Goal: Task Accomplishment & Management: Complete application form

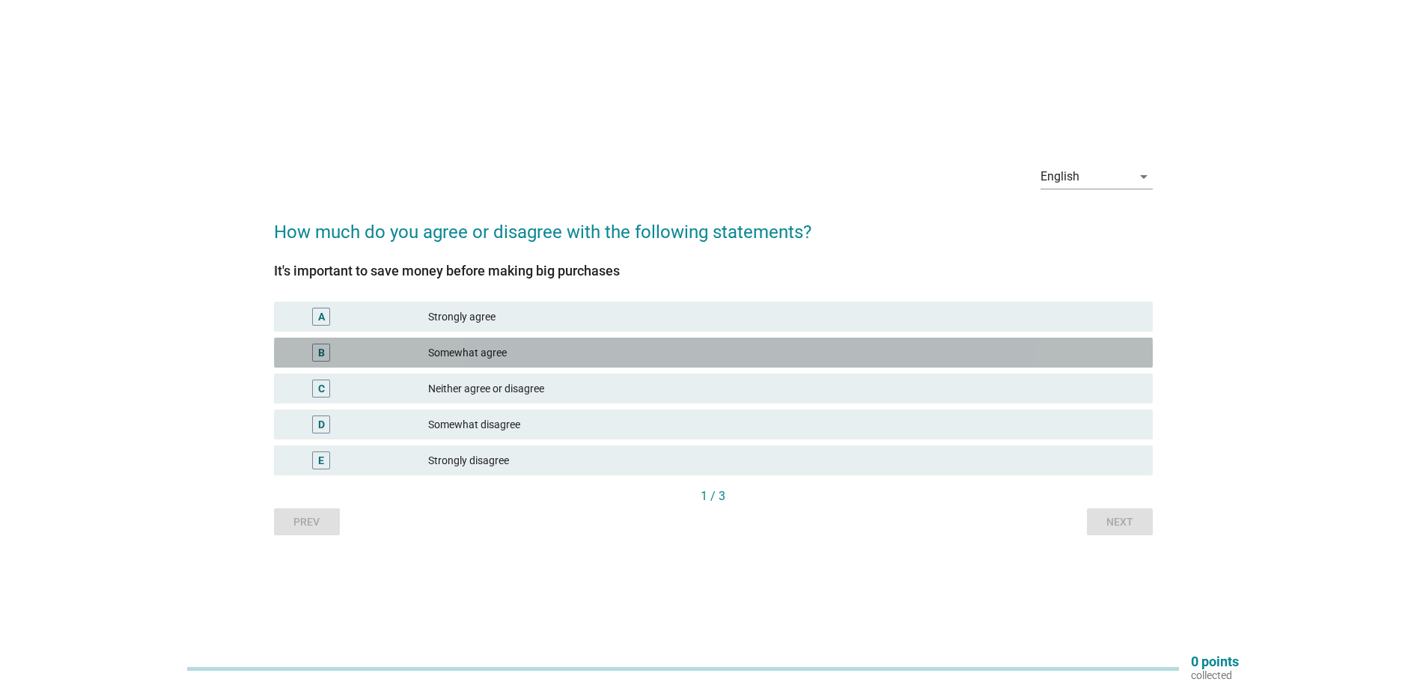
click at [499, 348] on div "Somewhat agree" at bounding box center [784, 353] width 713 height 18
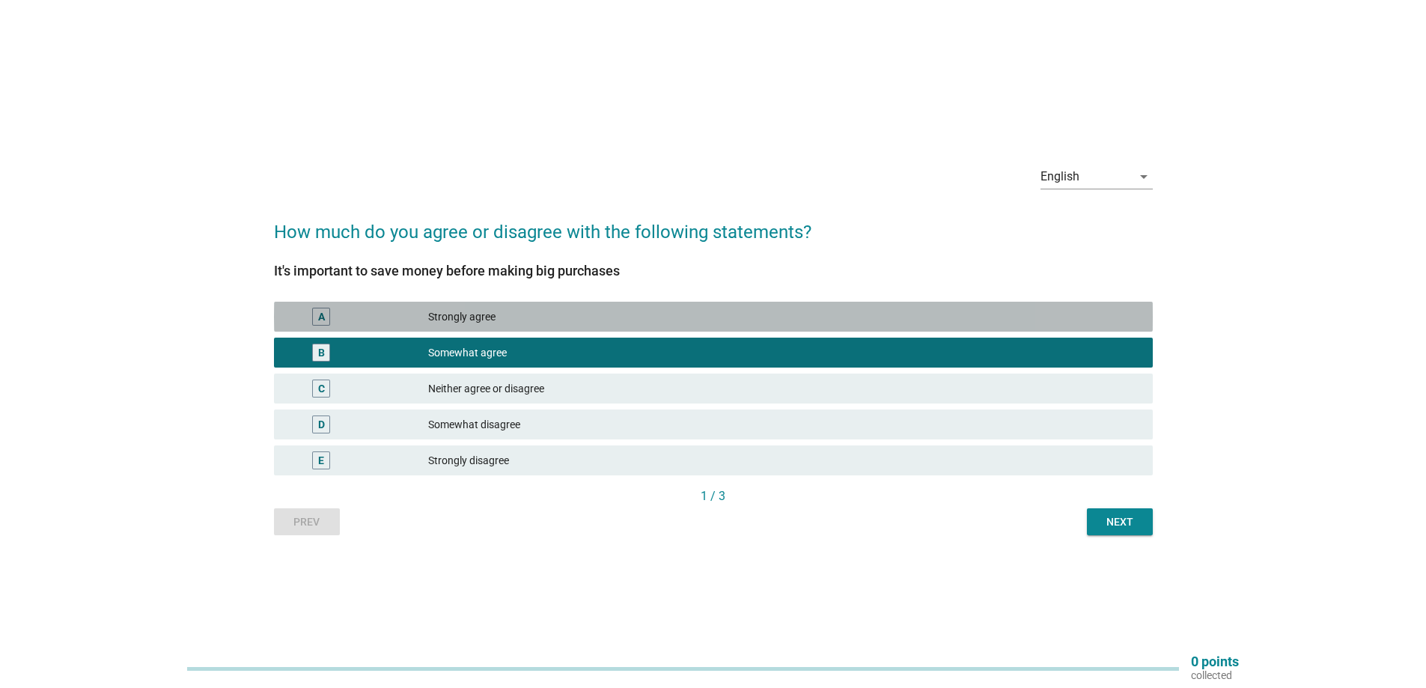
click at [502, 320] on div "Strongly agree" at bounding box center [784, 317] width 713 height 18
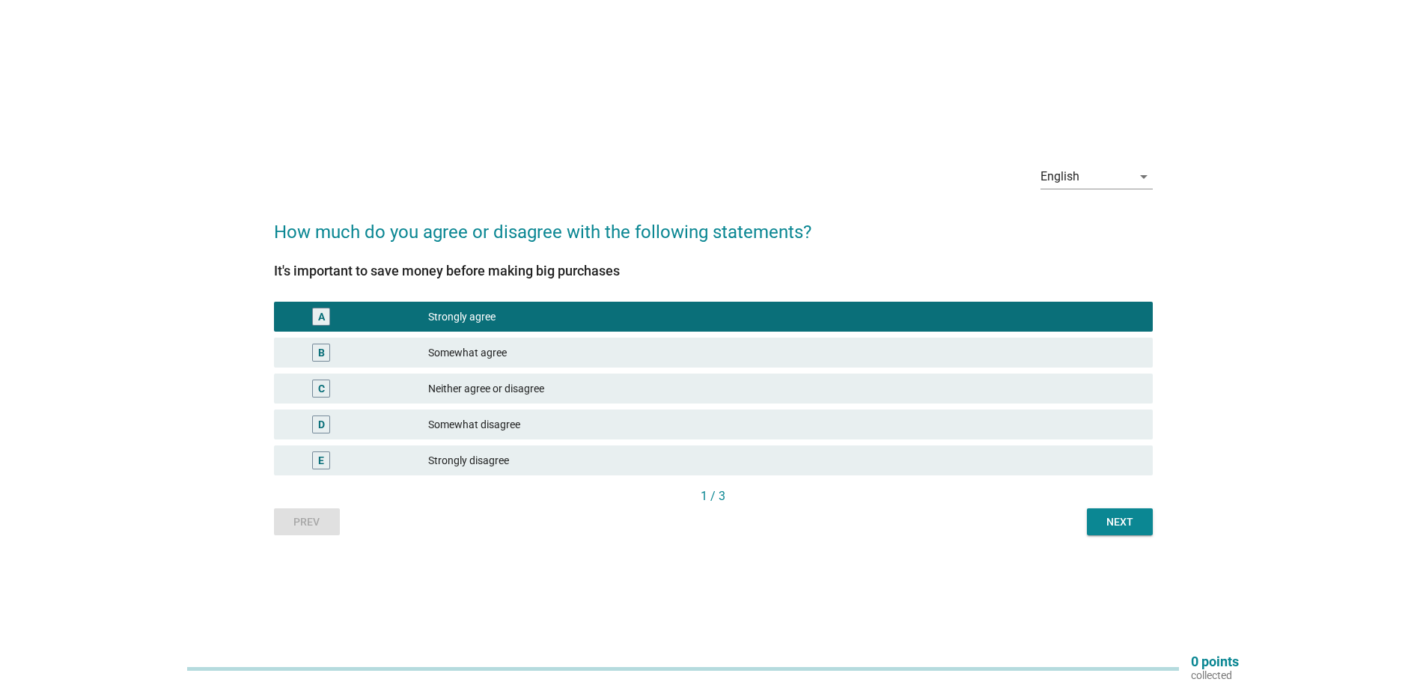
click at [1130, 527] on div "Next" at bounding box center [1120, 522] width 42 height 16
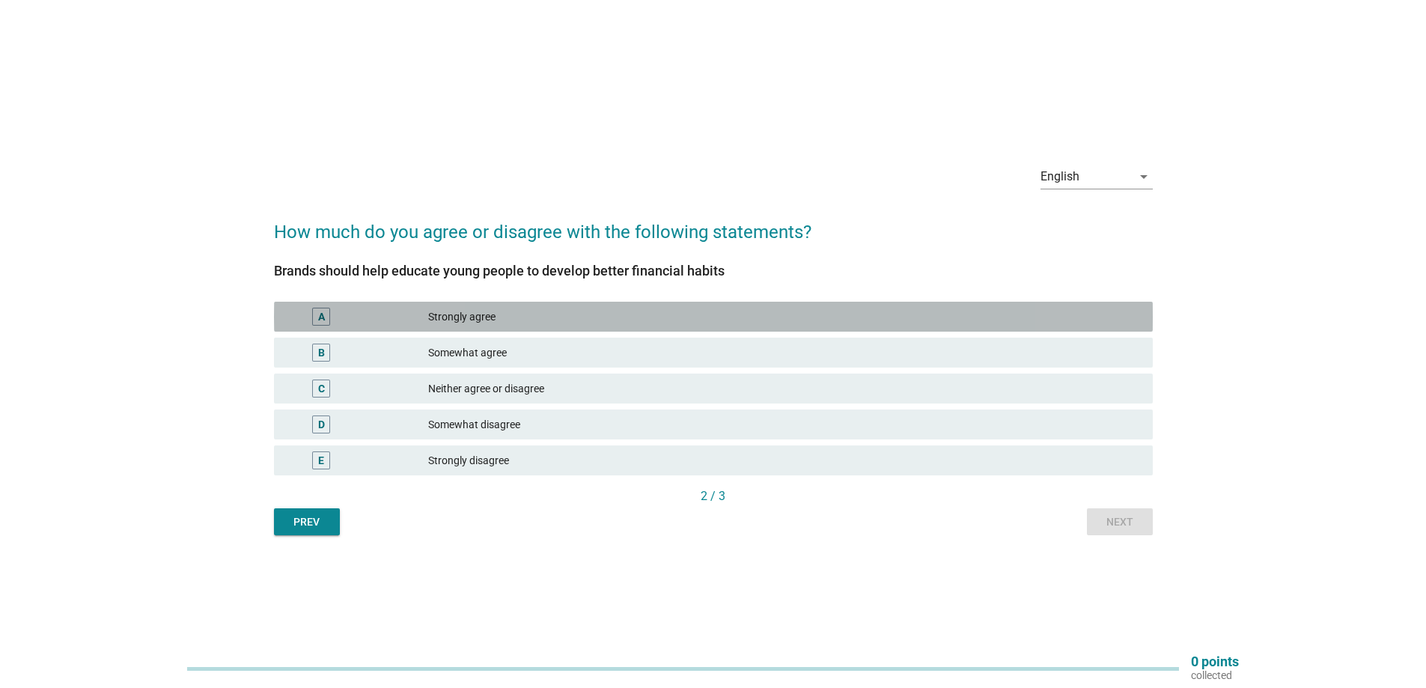
click at [333, 316] on div "A" at bounding box center [321, 317] width 71 height 18
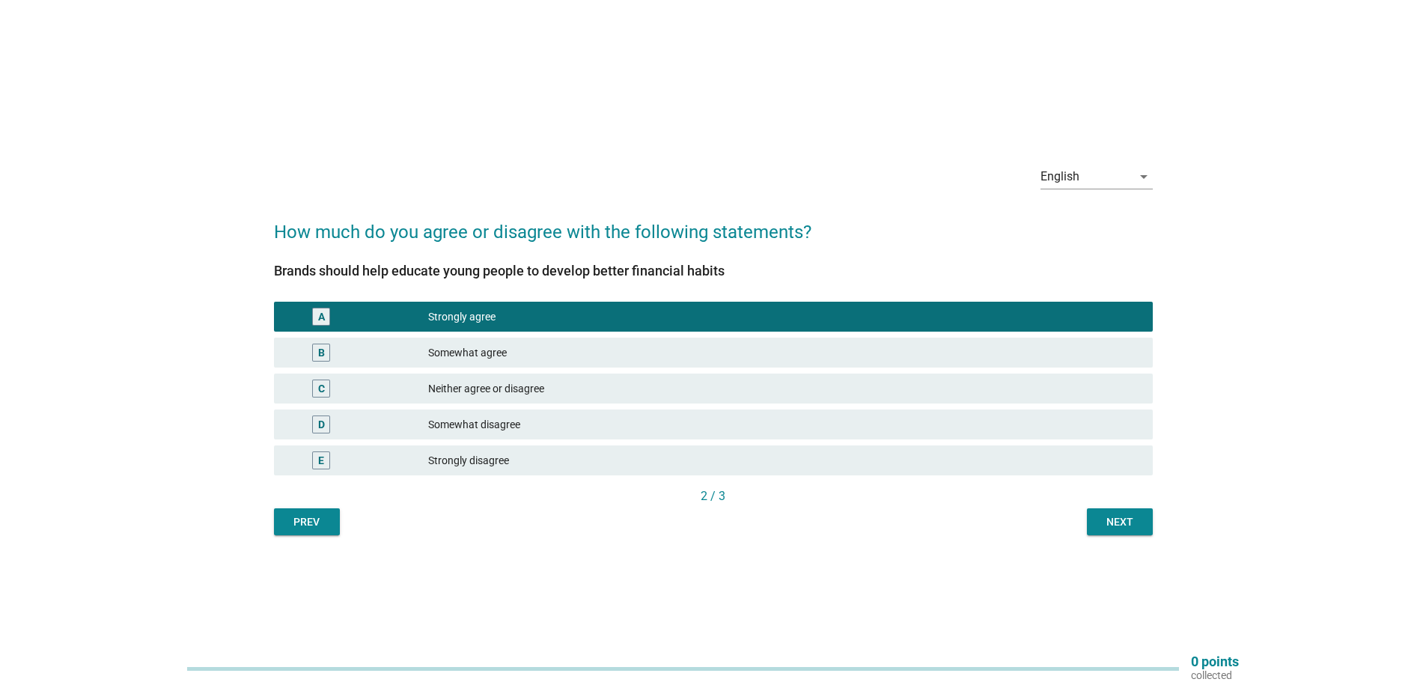
click at [1119, 521] on div "Next" at bounding box center [1120, 522] width 42 height 16
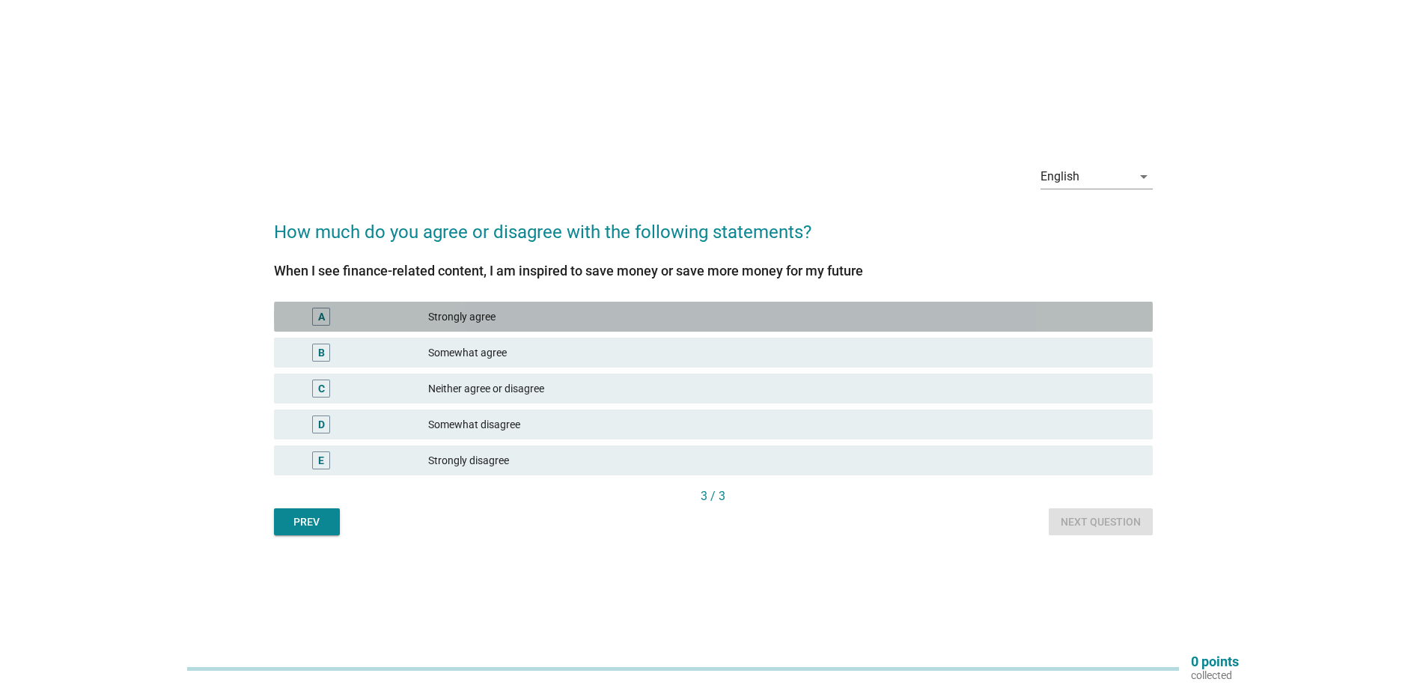
click at [458, 320] on div "Strongly agree" at bounding box center [784, 317] width 713 height 18
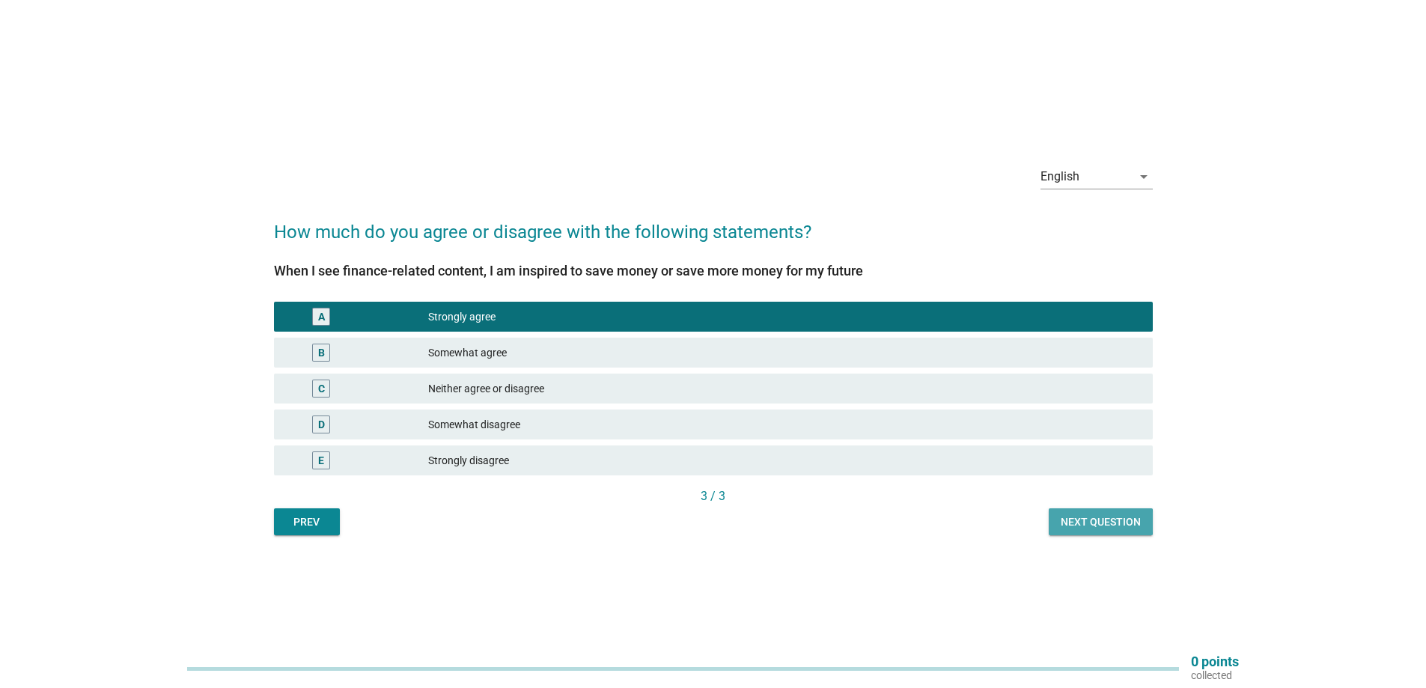
click at [1127, 522] on div "Next question" at bounding box center [1101, 522] width 80 height 16
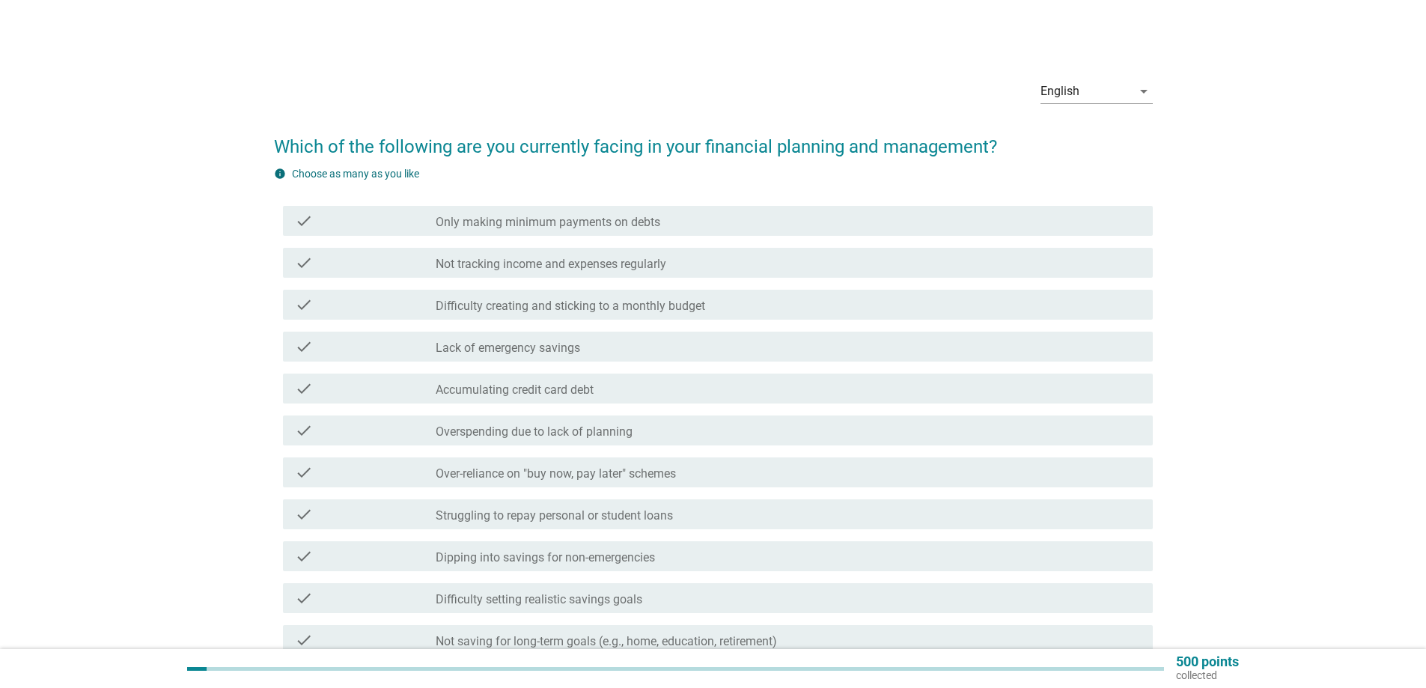
click at [603, 272] on div "check check_box_outline_blank Not tracking income and expenses regularly" at bounding box center [718, 263] width 870 height 30
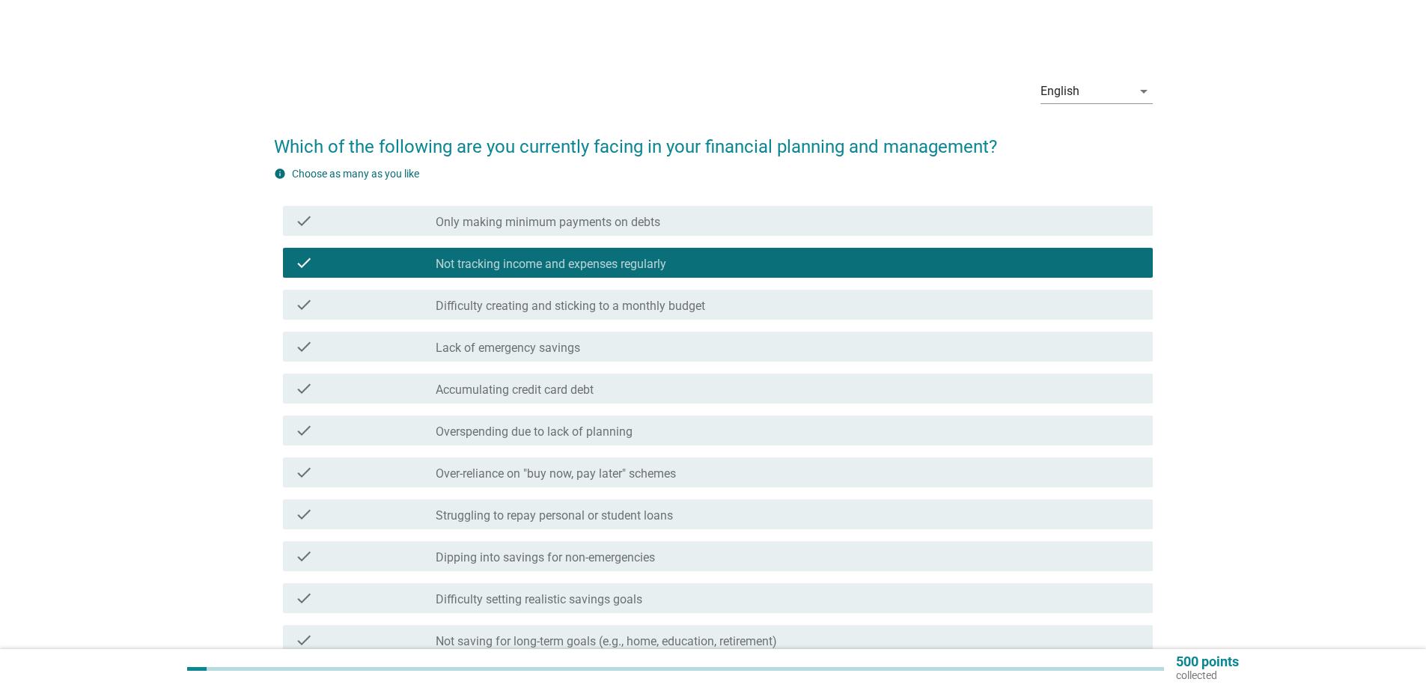
click at [603, 248] on div "check check_box_outline_blank Not tracking income and expenses regularly" at bounding box center [718, 263] width 870 height 30
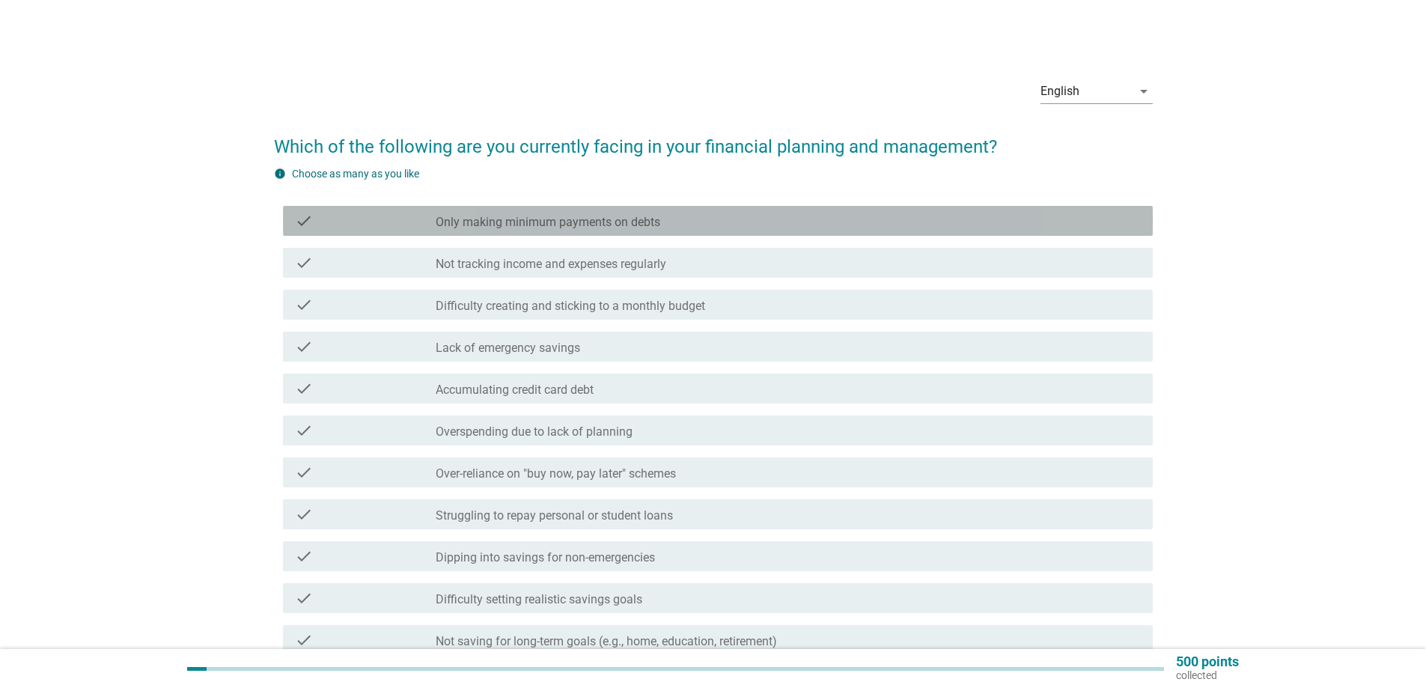
click at [605, 229] on label "Only making minimum payments on debts" at bounding box center [548, 222] width 225 height 15
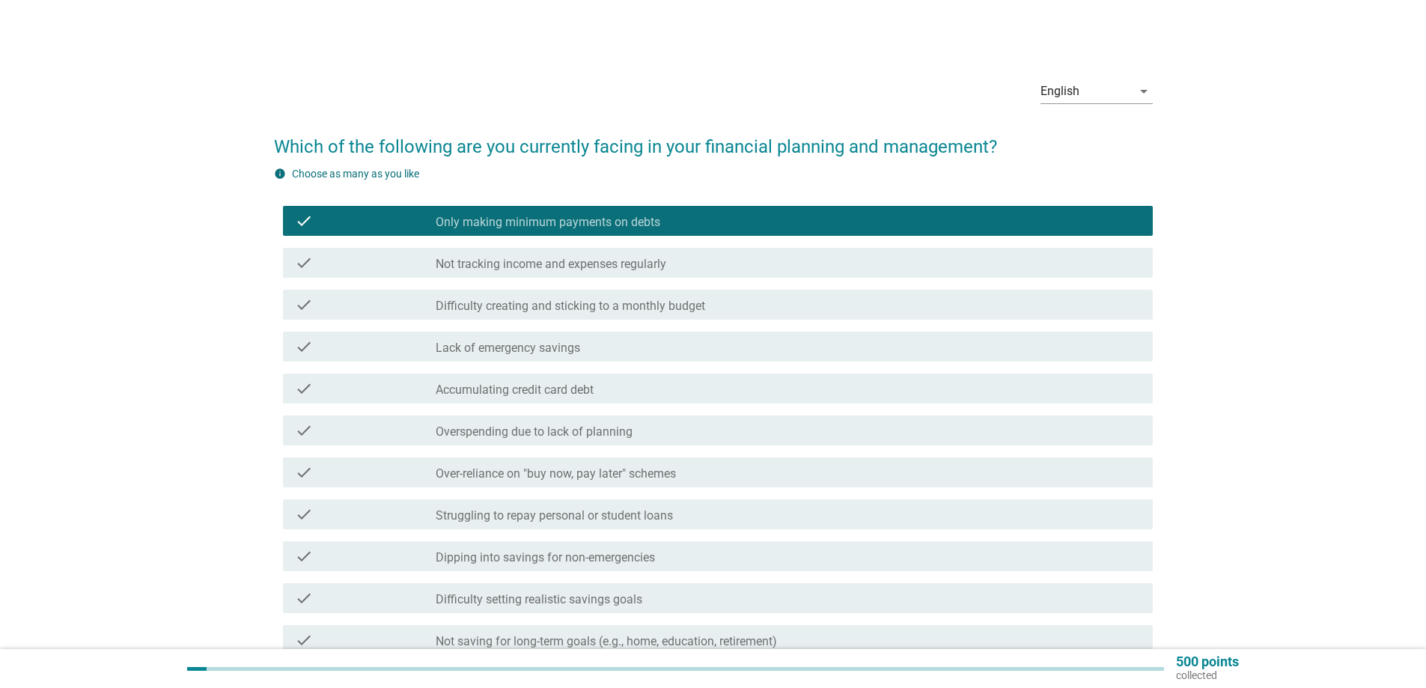
click at [608, 257] on label "Not tracking income and expenses regularly" at bounding box center [551, 264] width 231 height 15
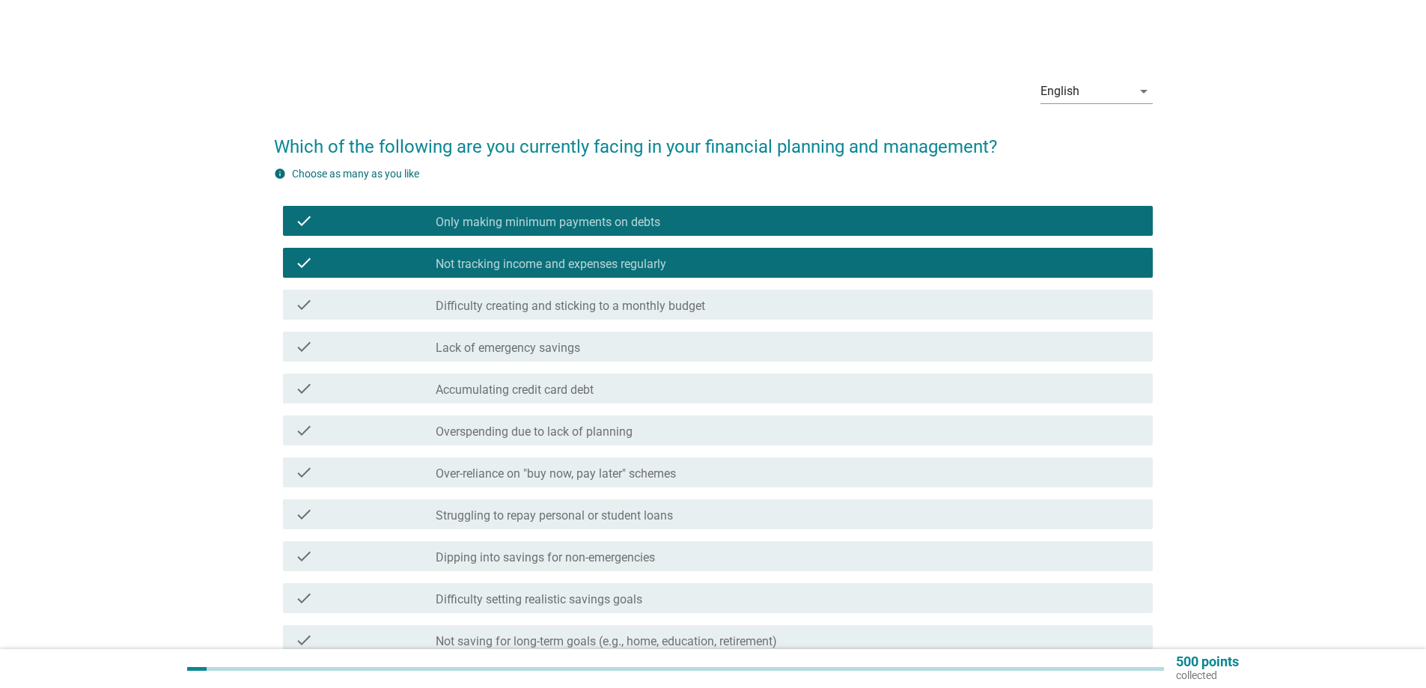
click at [640, 314] on div "check check_box_outline_blank Difficulty creating and sticking to a monthly bud…" at bounding box center [718, 305] width 870 height 30
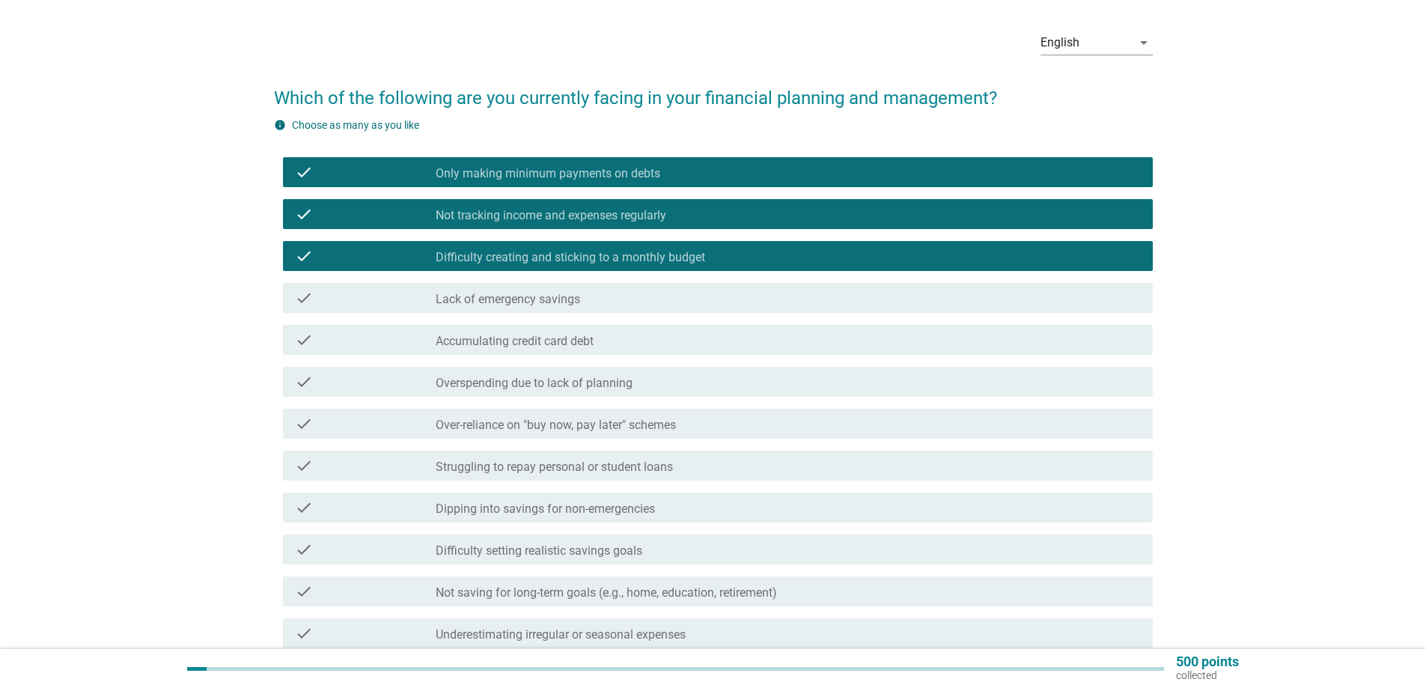
scroll to position [75, 0]
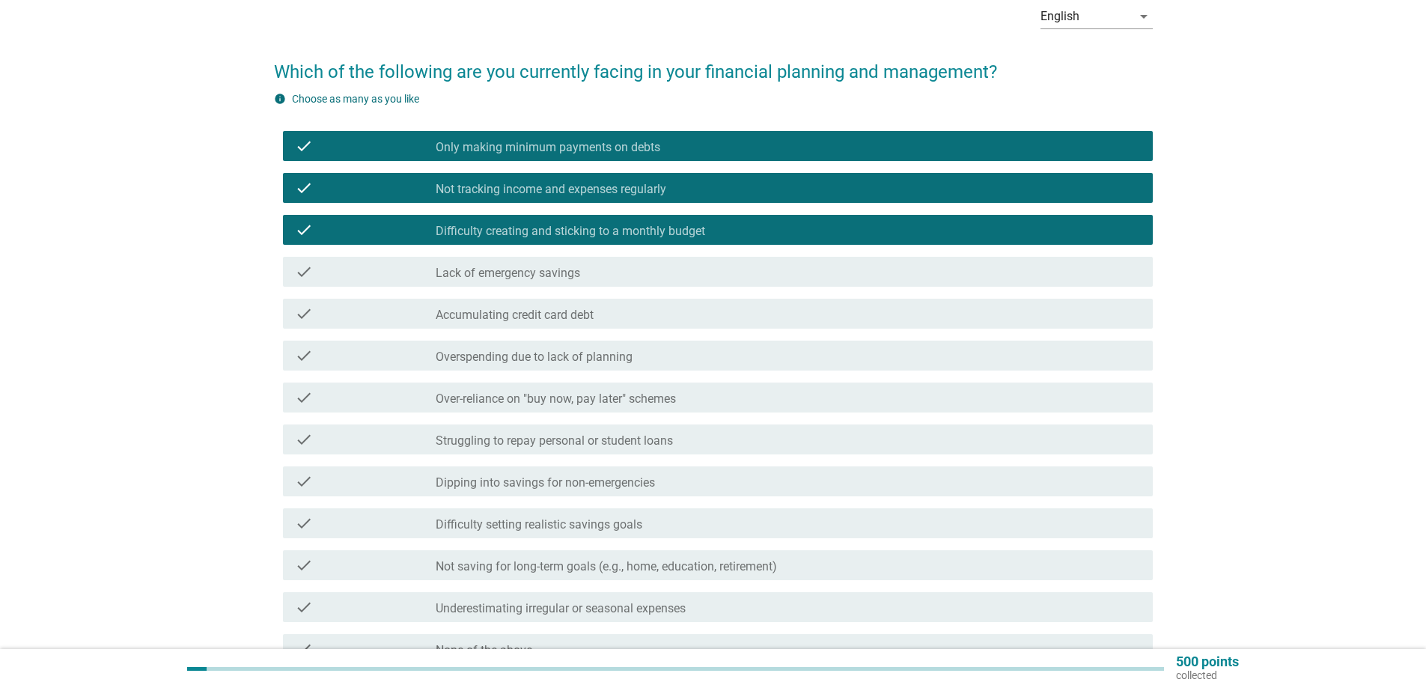
click at [583, 273] on div "check_box_outline_blank Lack of emergency savings" at bounding box center [788, 272] width 705 height 18
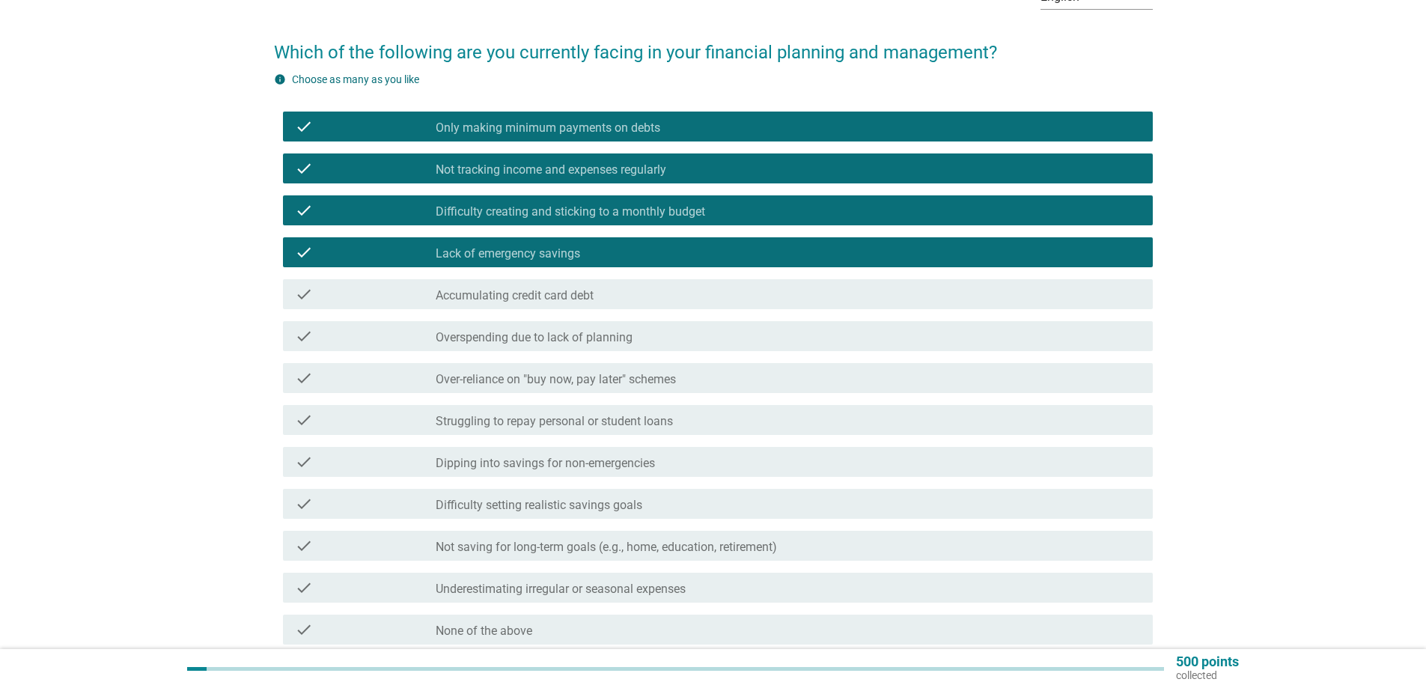
scroll to position [150, 0]
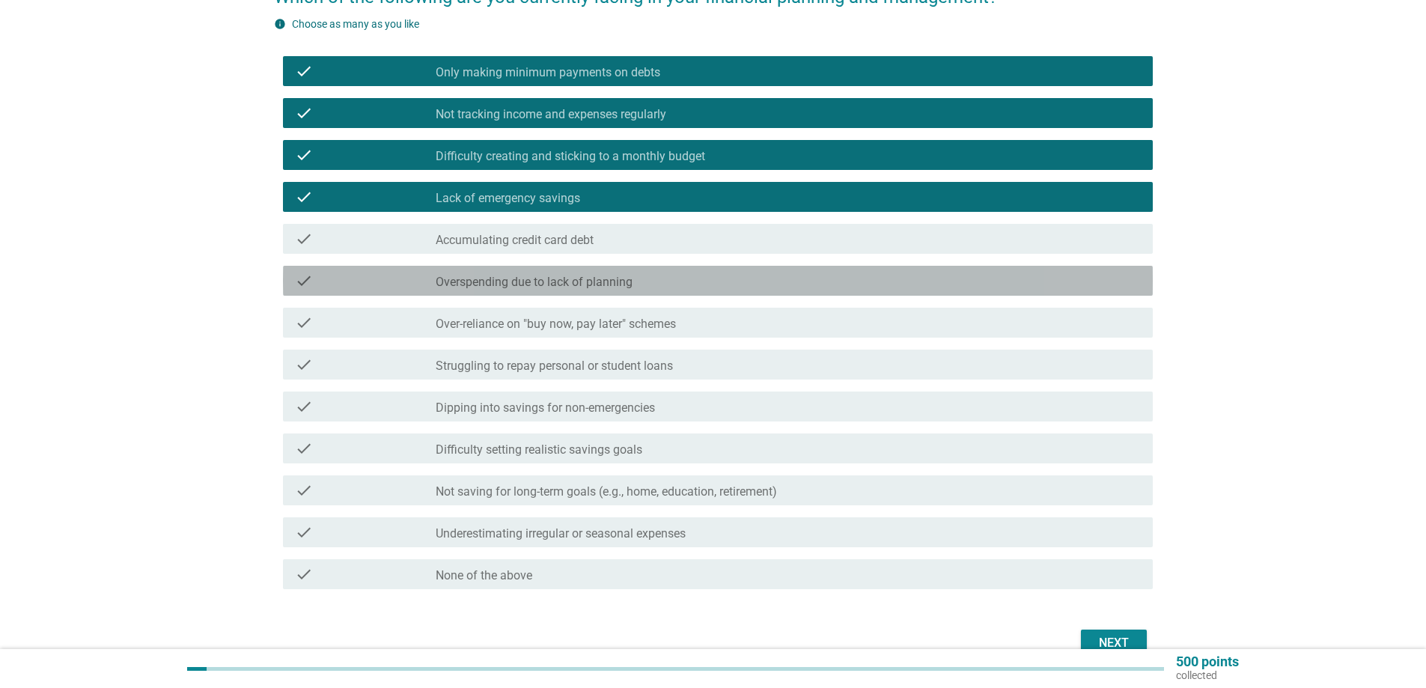
click at [618, 291] on div "check check_box_outline_blank Overspending due to lack of planning" at bounding box center [718, 281] width 870 height 30
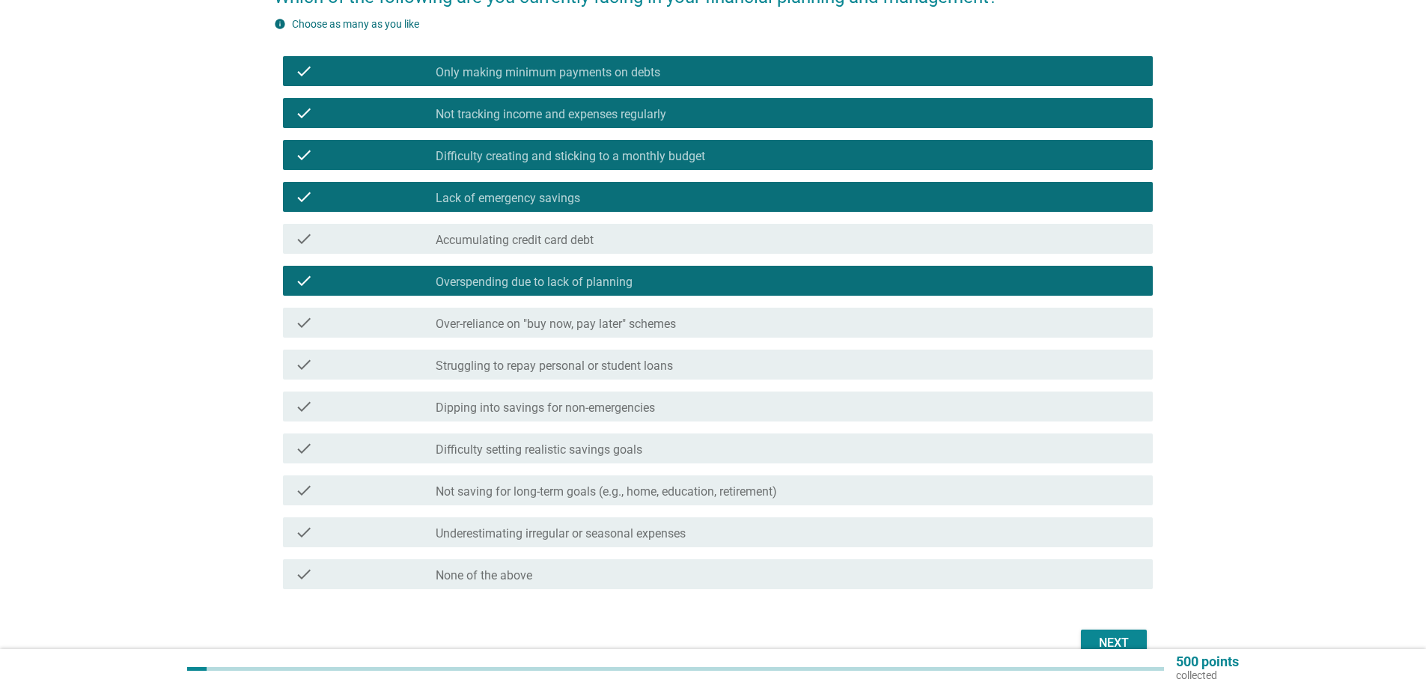
click at [651, 379] on div "check check_box_outline_blank Struggling to repay personal or student loans" at bounding box center [718, 365] width 870 height 30
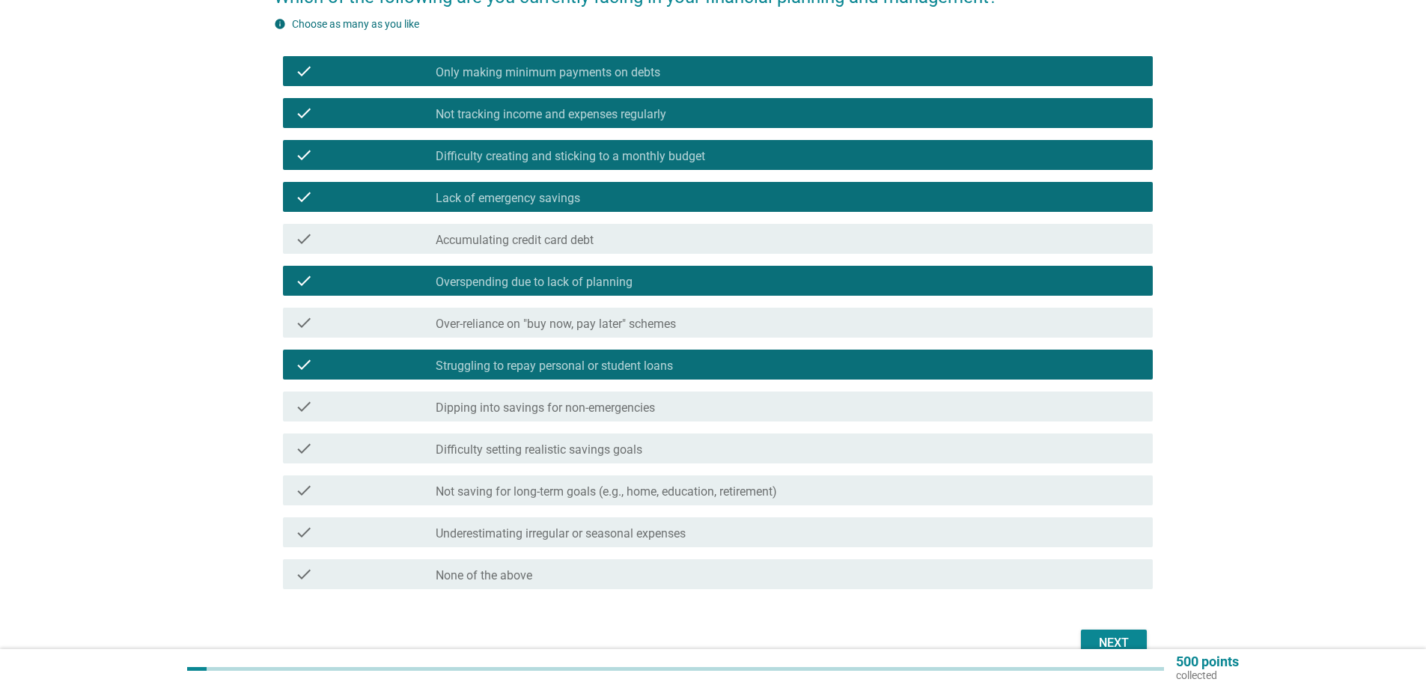
click at [652, 377] on div "check check_box_outline_blank Struggling to repay personal or student loans" at bounding box center [718, 365] width 870 height 30
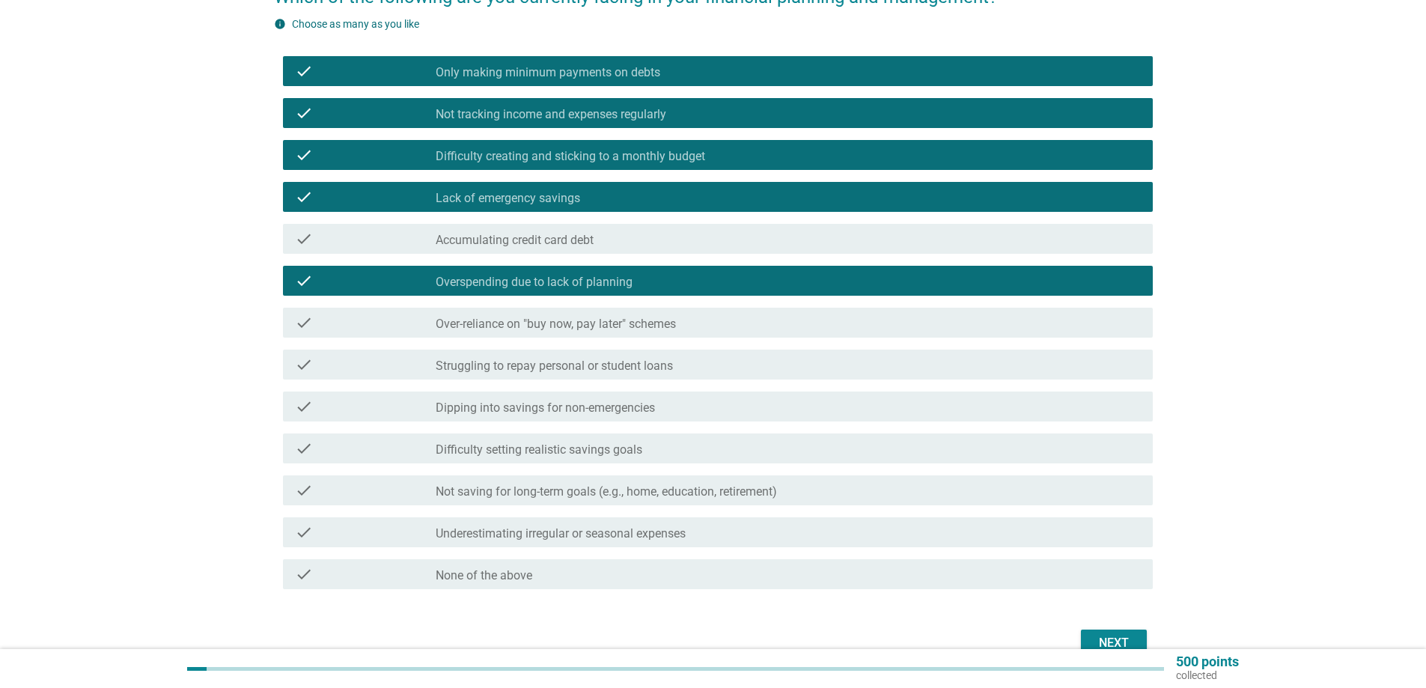
click at [633, 416] on div "check check_box_outline_blank Dipping into savings for non-emergencies" at bounding box center [718, 407] width 870 height 30
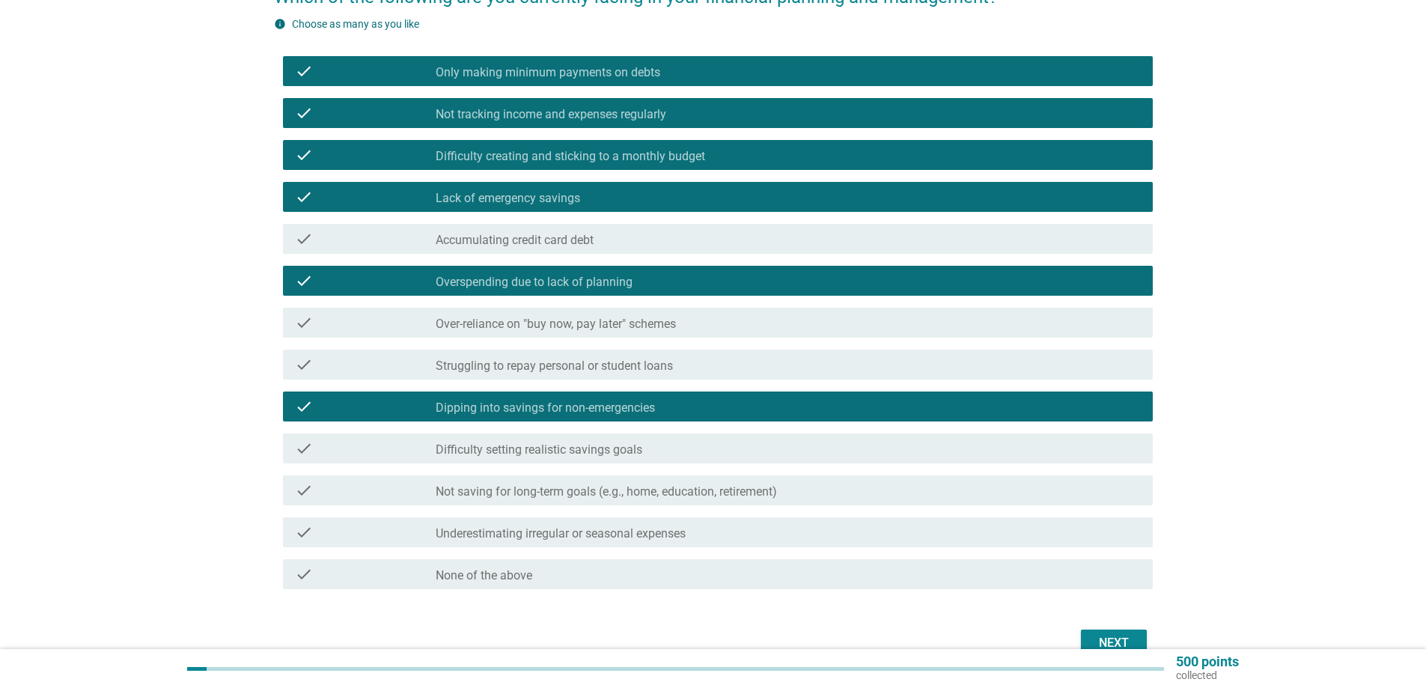
click at [621, 444] on label "Difficulty setting realistic savings goals" at bounding box center [539, 449] width 207 height 15
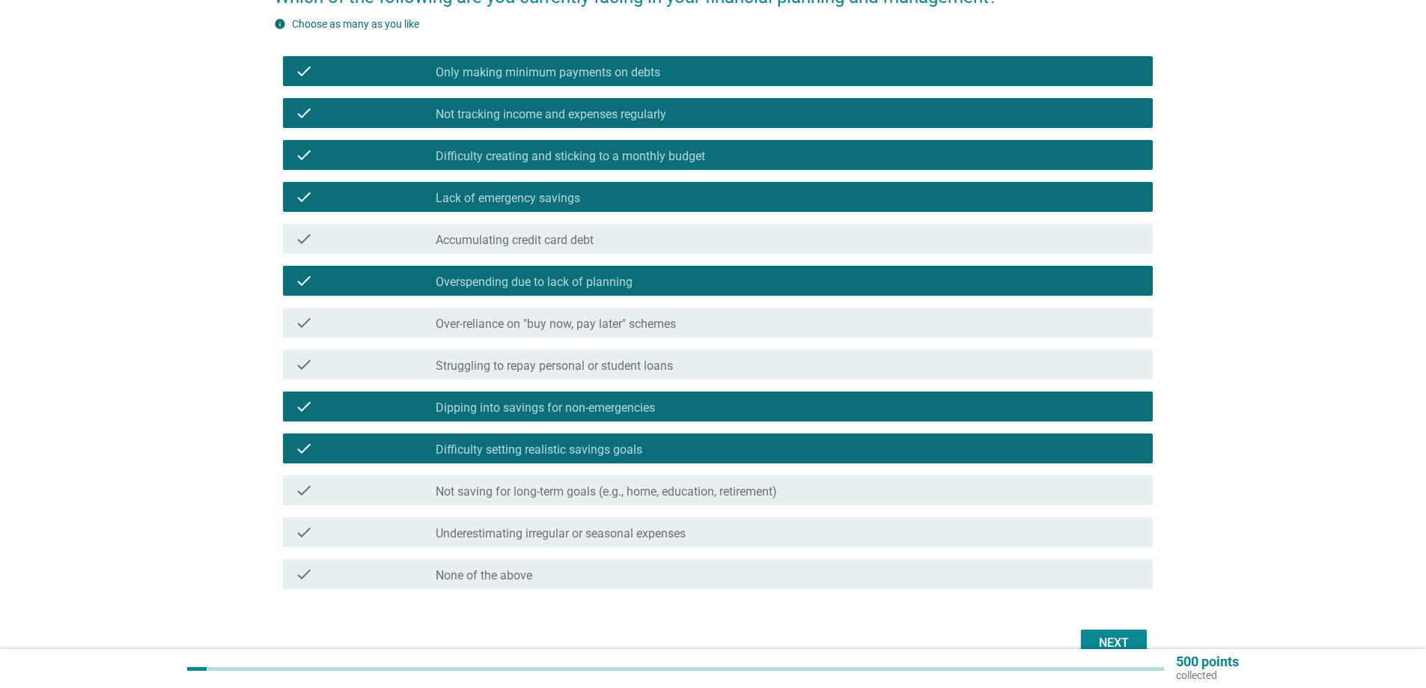
click at [589, 487] on label "Not saving for long-term goals (e.g., home, education, retirement)" at bounding box center [606, 491] width 341 height 15
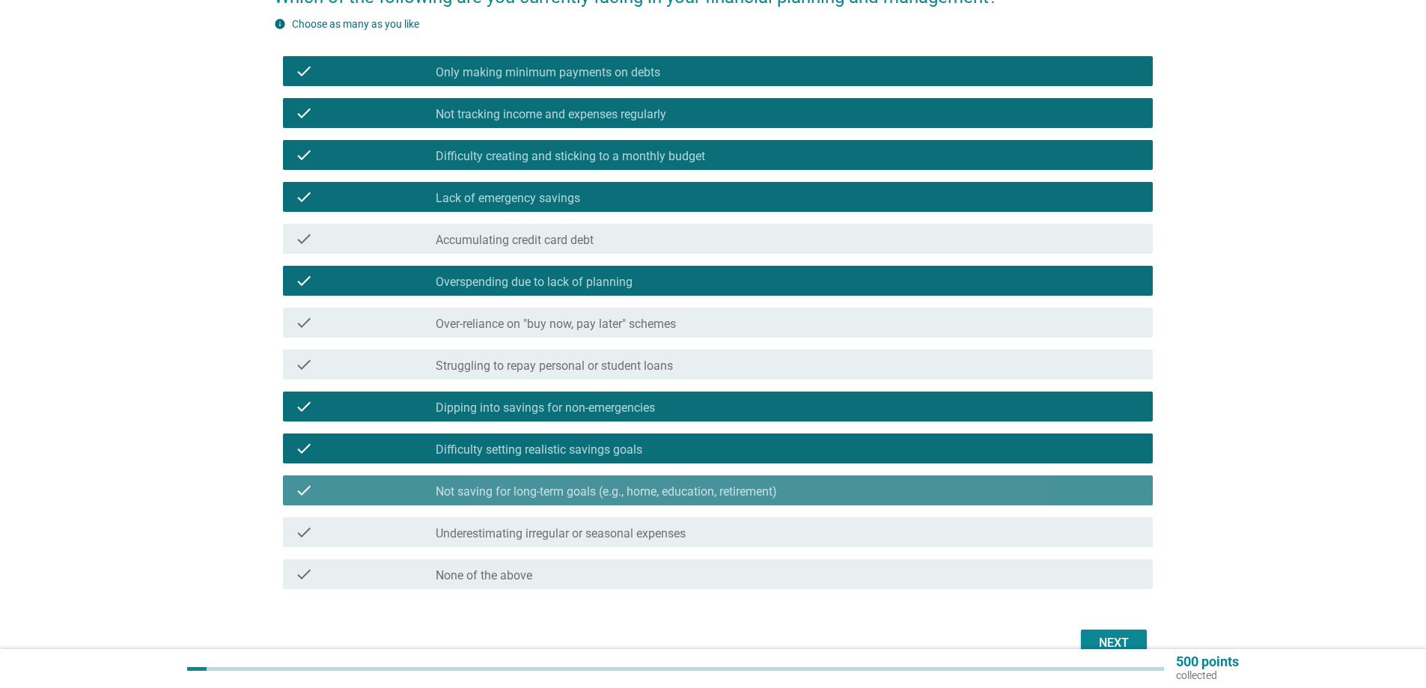
click at [589, 486] on label "Not saving for long-term goals (e.g., home, education, retirement)" at bounding box center [606, 491] width 341 height 15
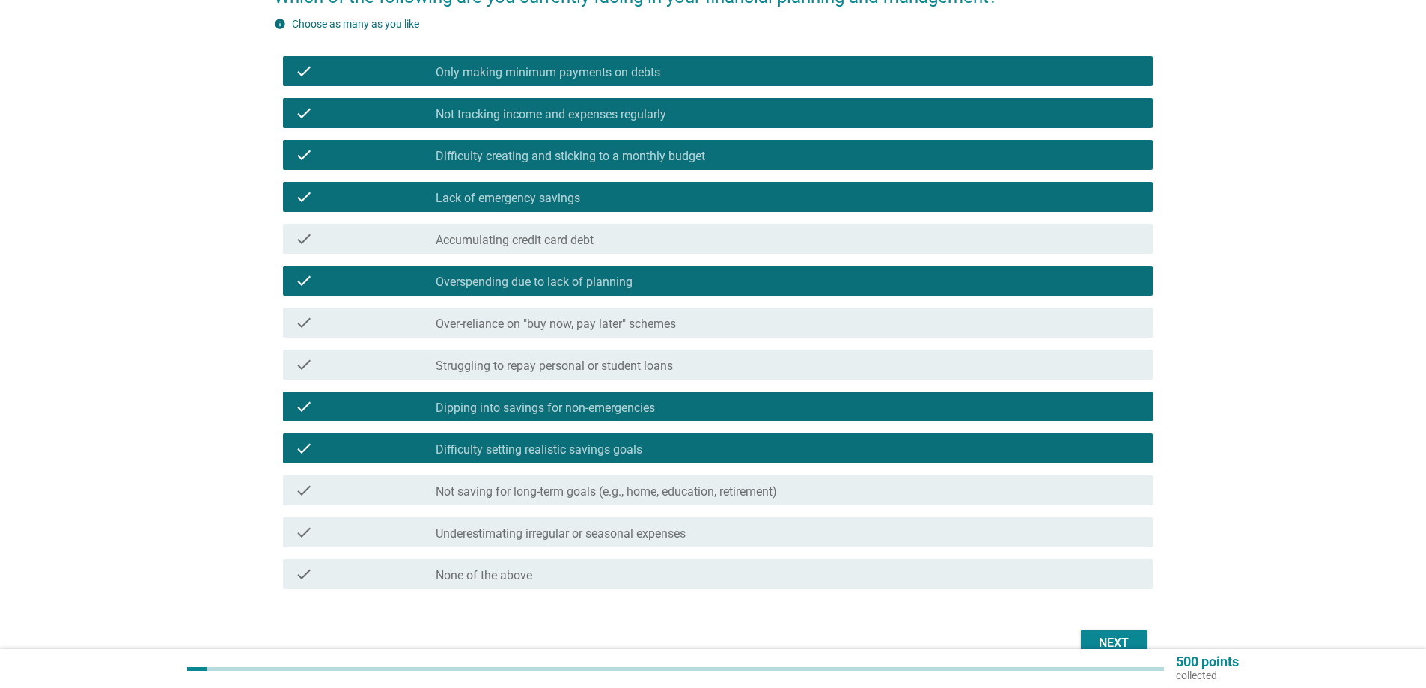
click at [575, 538] on label "Underestimating irregular or seasonal expenses" at bounding box center [561, 533] width 250 height 15
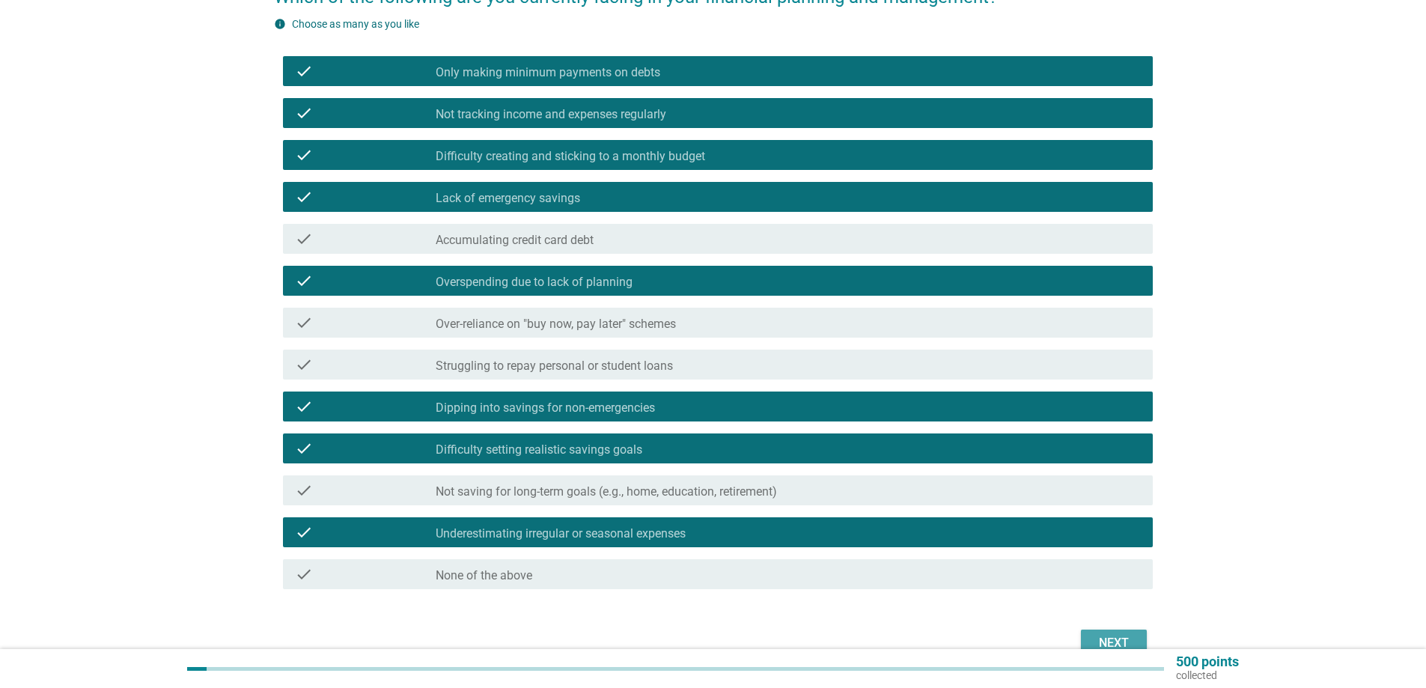
click at [1111, 633] on button "Next" at bounding box center [1114, 643] width 66 height 27
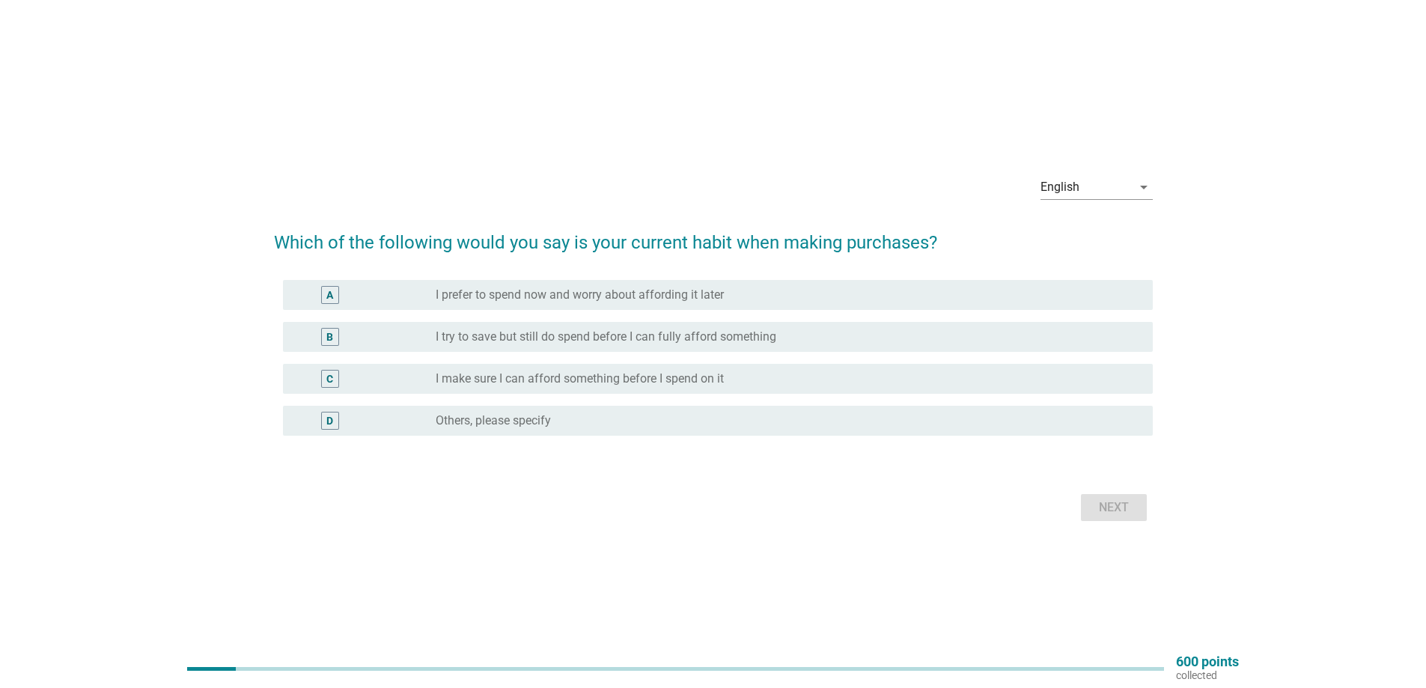
click at [708, 293] on label "I prefer to spend now and worry about affording it later" at bounding box center [580, 295] width 288 height 15
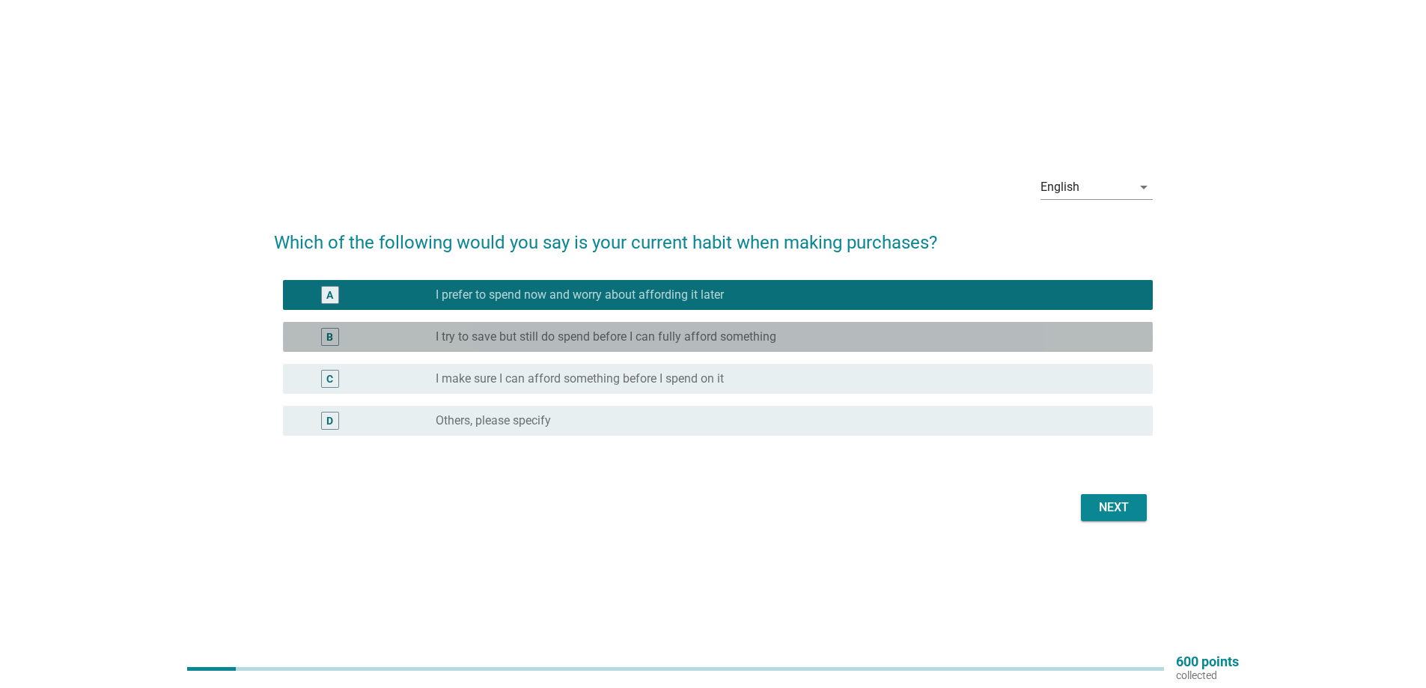
click at [524, 330] on label "I try to save but still do spend before I can fully afford something" at bounding box center [606, 336] width 341 height 15
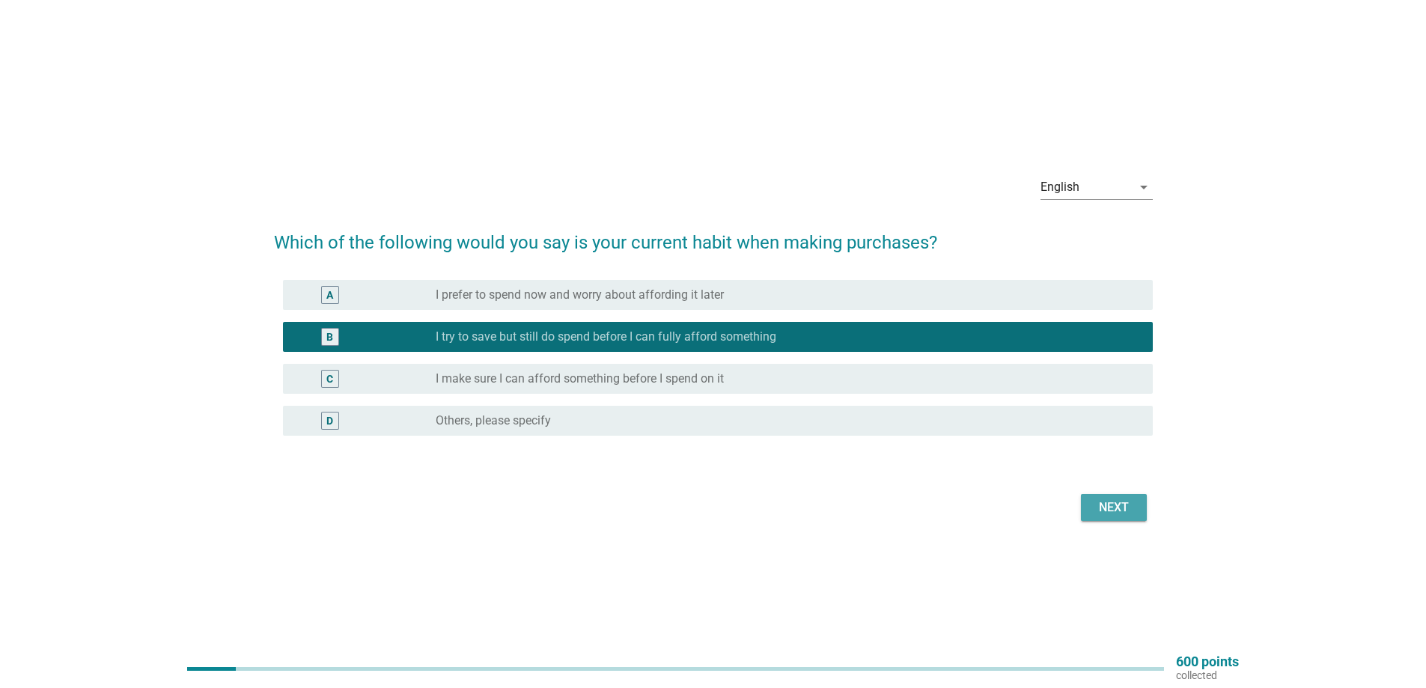
click at [1116, 508] on div "Next" at bounding box center [1114, 508] width 42 height 18
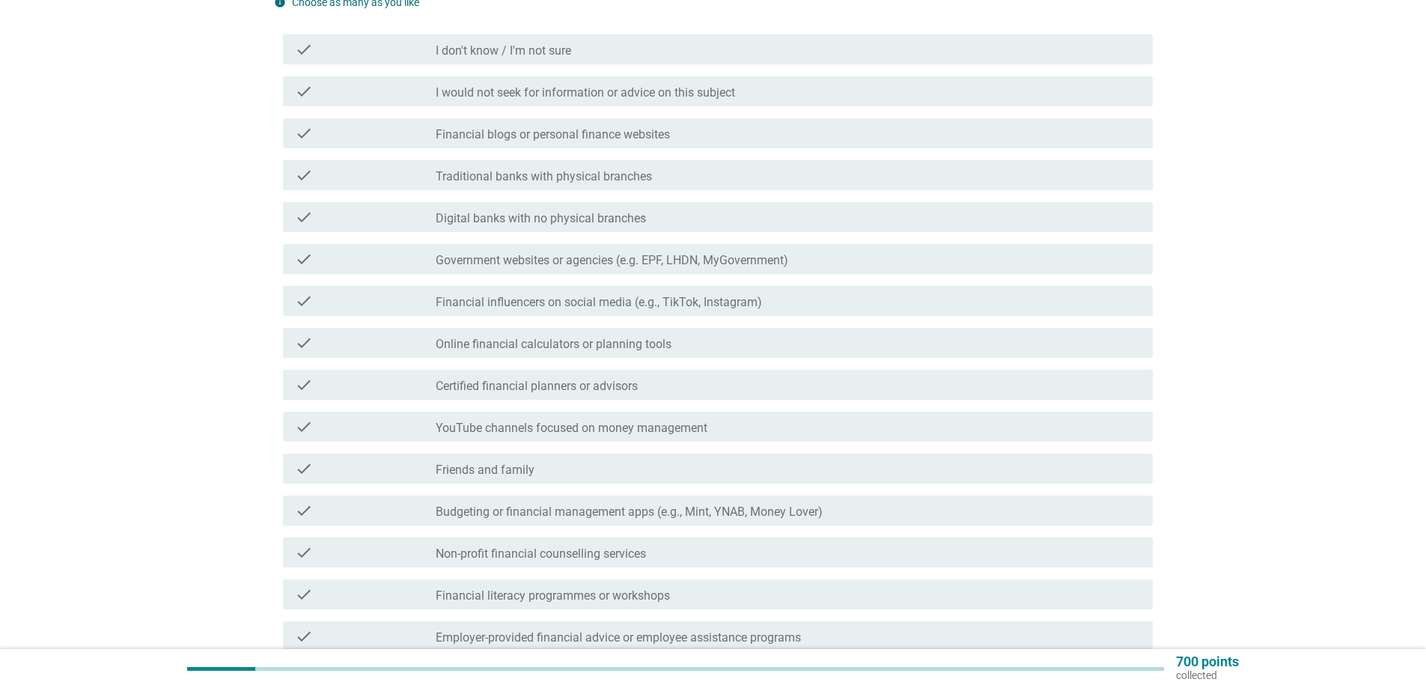
scroll to position [225, 0]
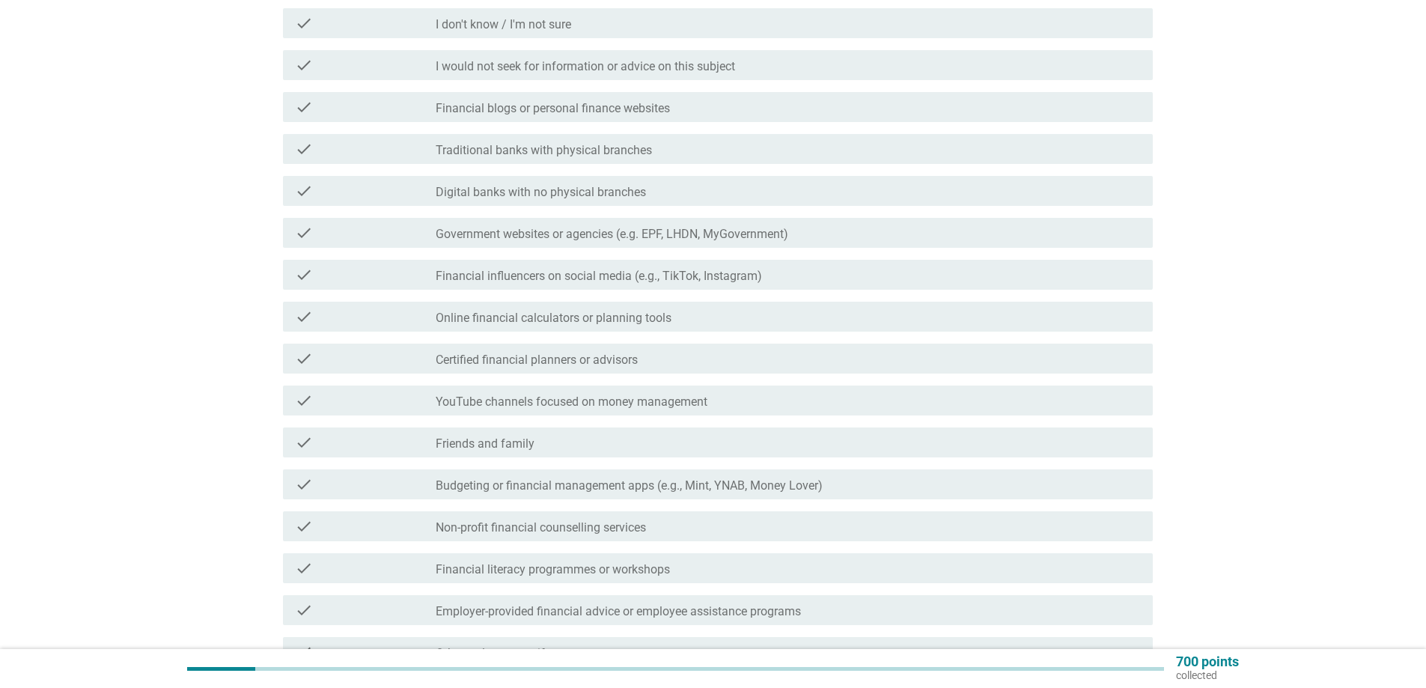
click at [547, 18] on label "I don't know / I'm not sure" at bounding box center [504, 24] width 136 height 15
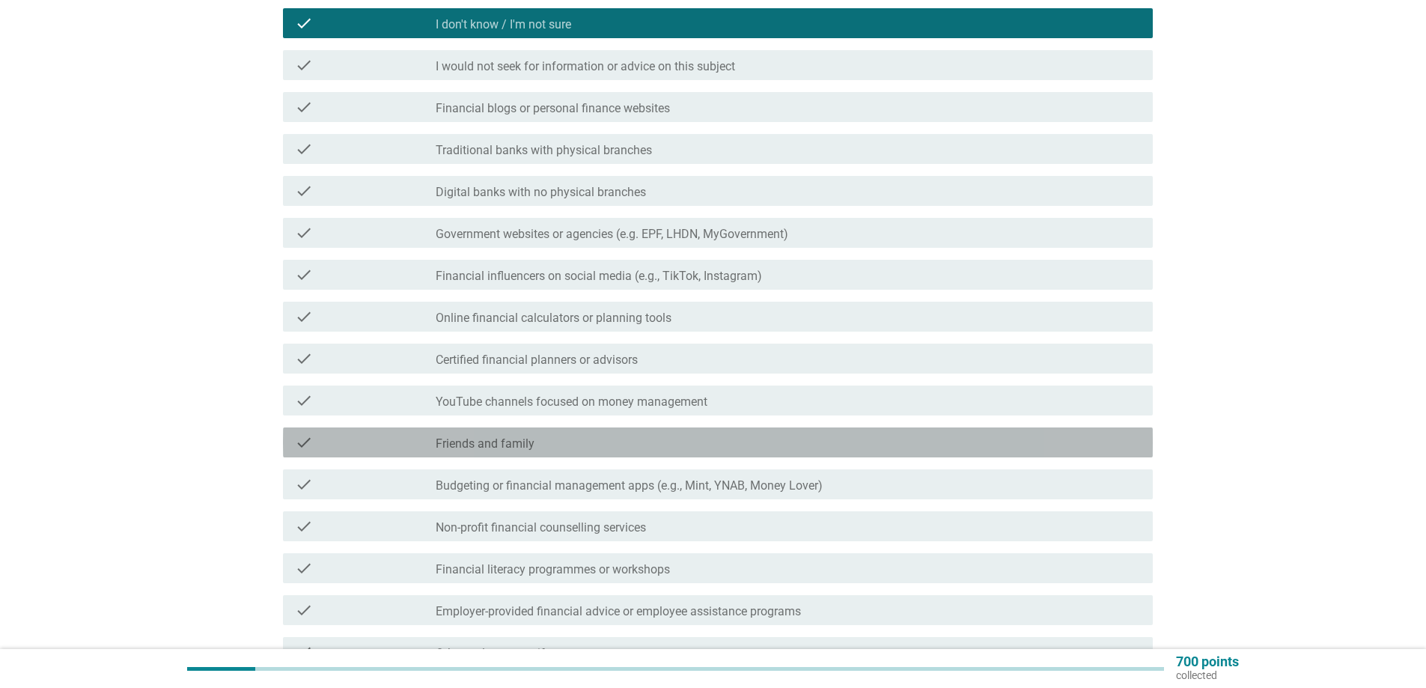
click at [597, 451] on div "check_box_outline_blank Friends and family" at bounding box center [788, 442] width 705 height 18
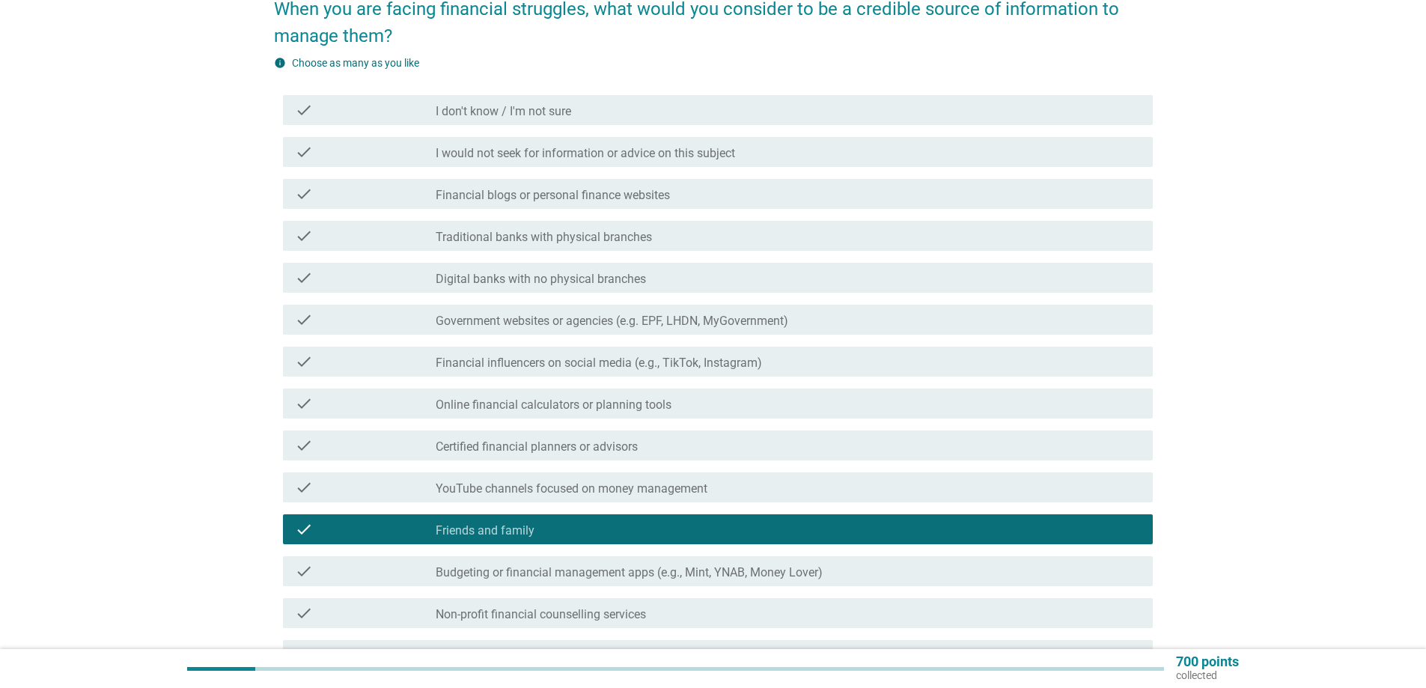
scroll to position [299, 0]
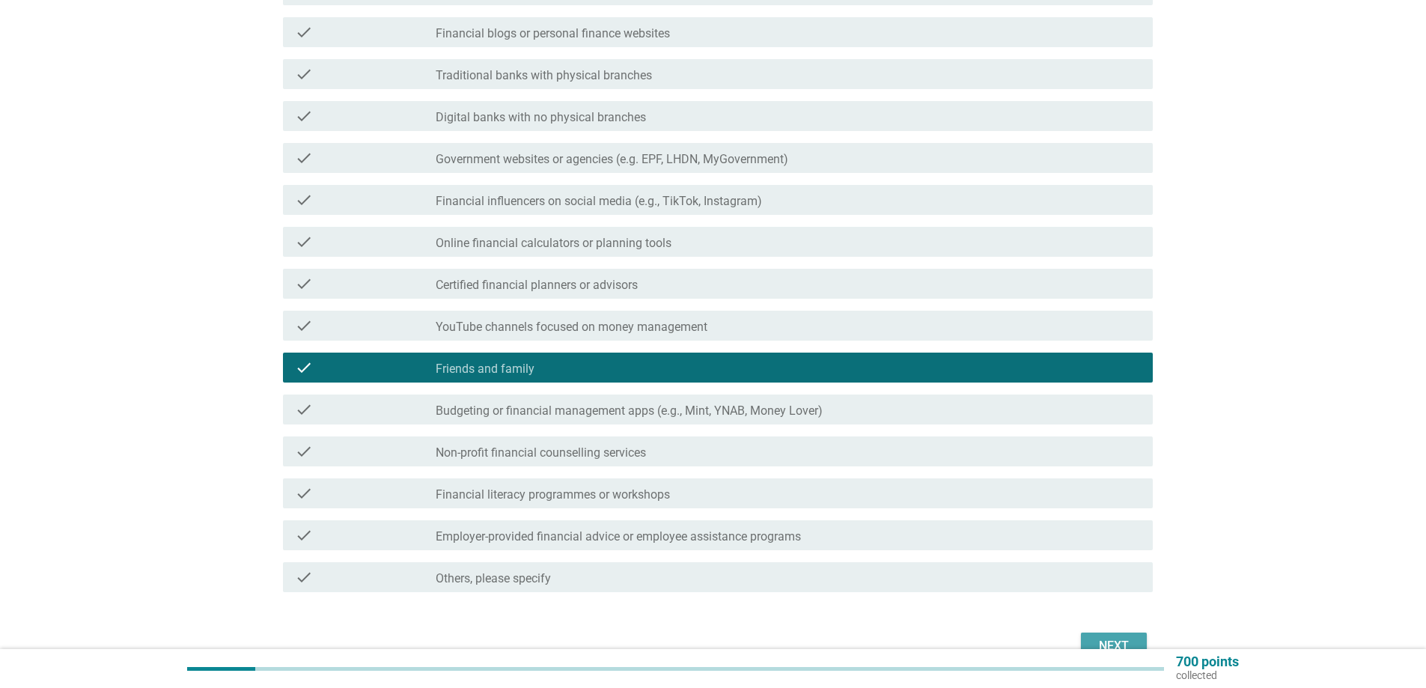
click at [1101, 636] on button "Next" at bounding box center [1114, 646] width 66 height 27
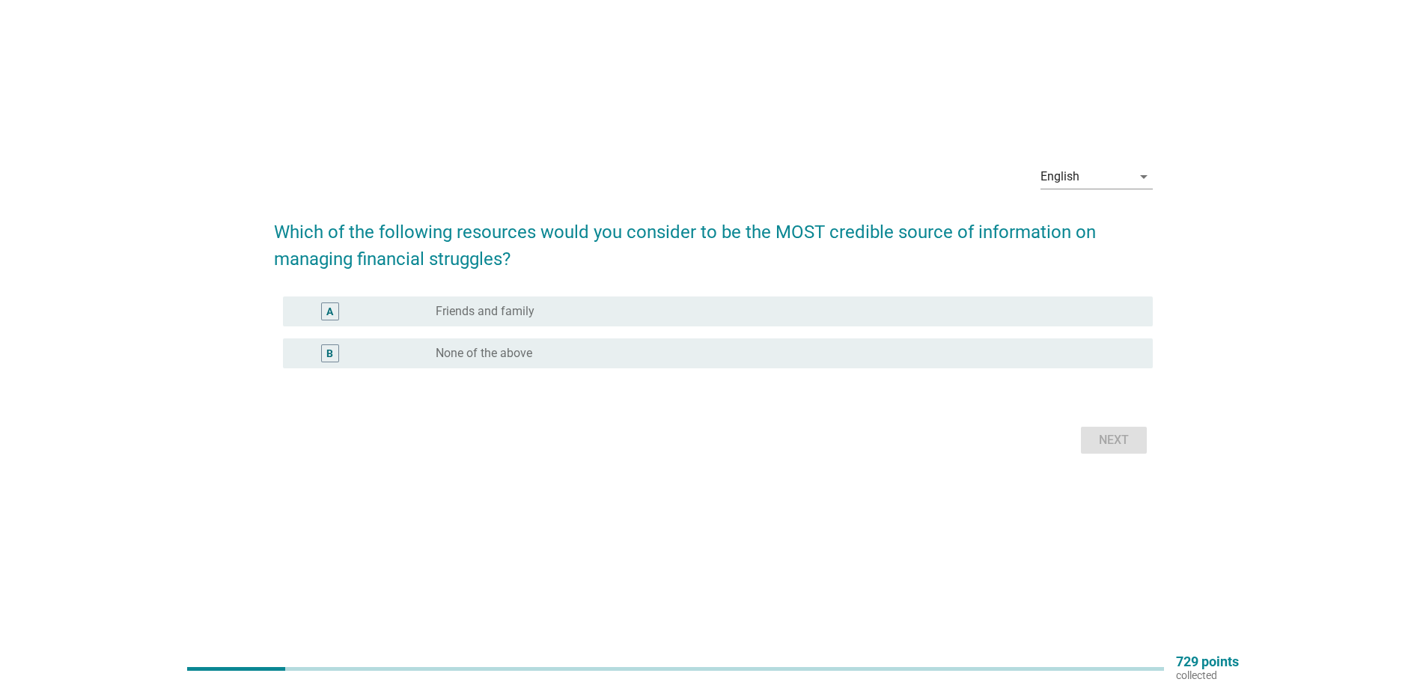
scroll to position [0, 0]
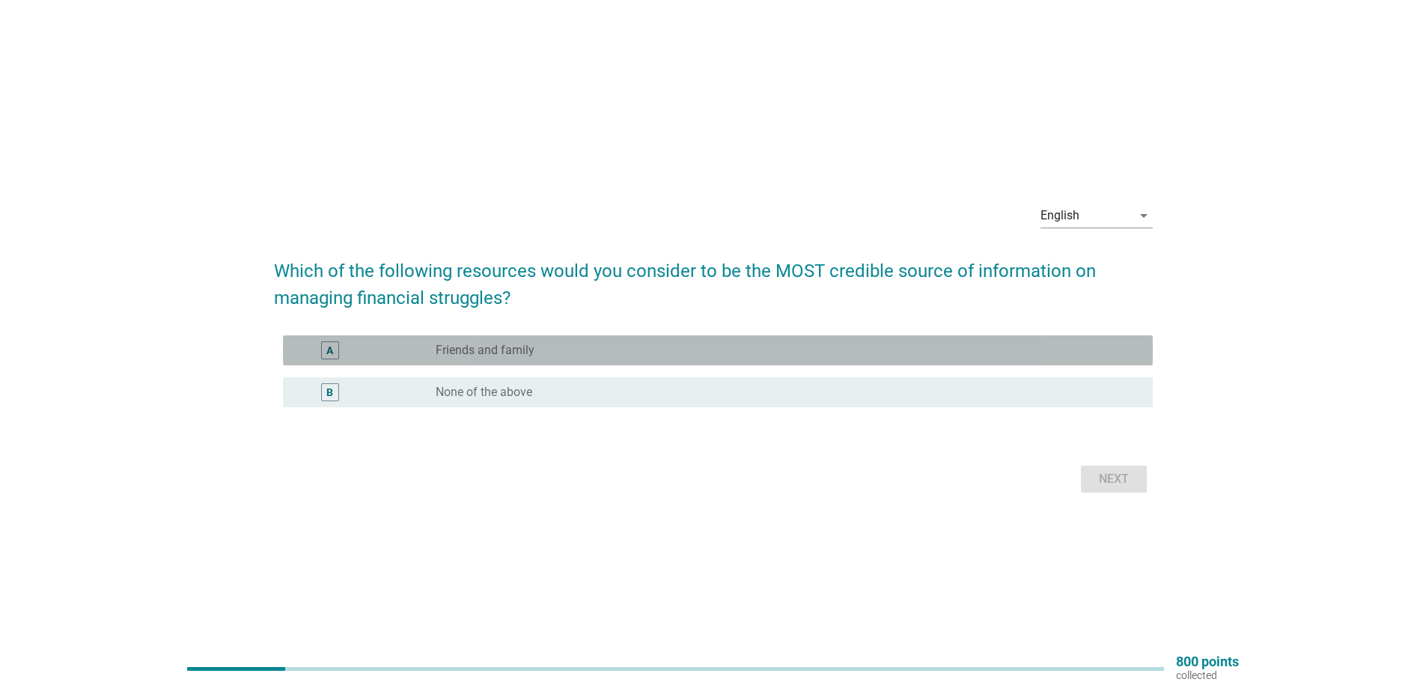
click at [453, 344] on label "Friends and family" at bounding box center [485, 350] width 99 height 15
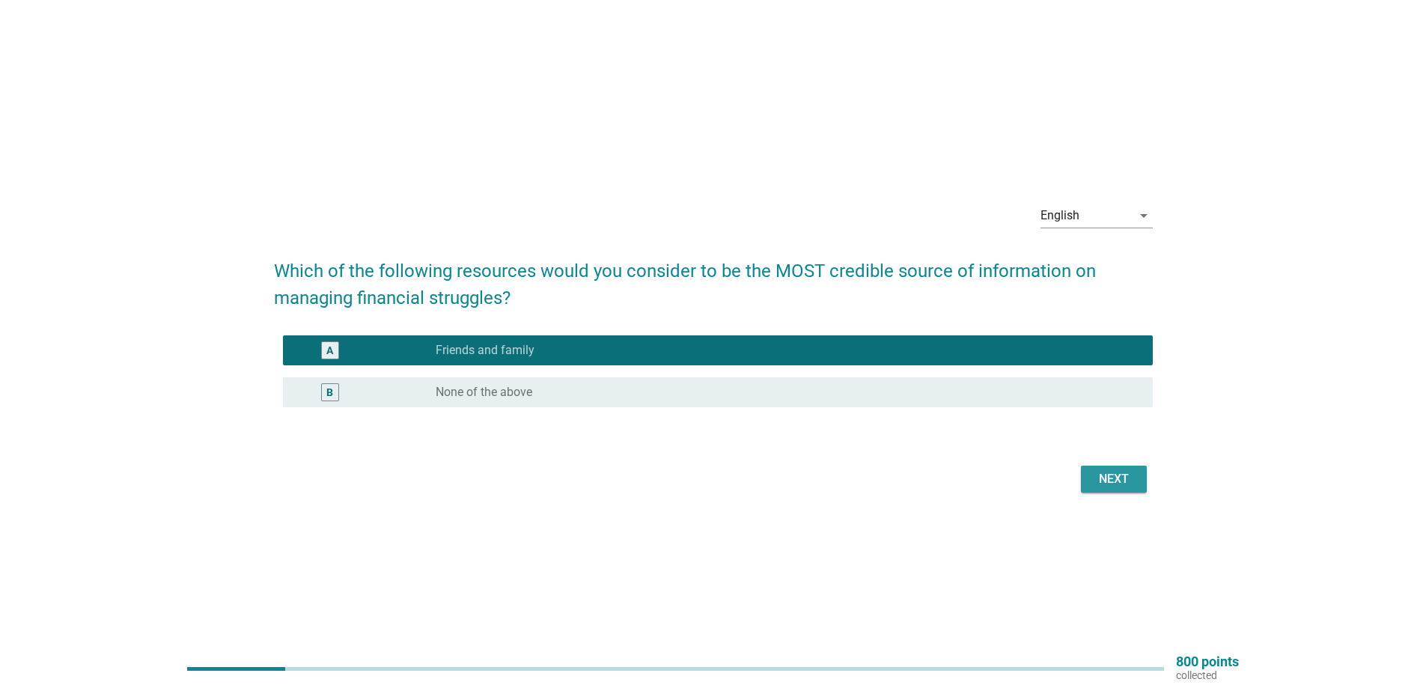
click at [1121, 479] on div "Next" at bounding box center [1114, 479] width 42 height 18
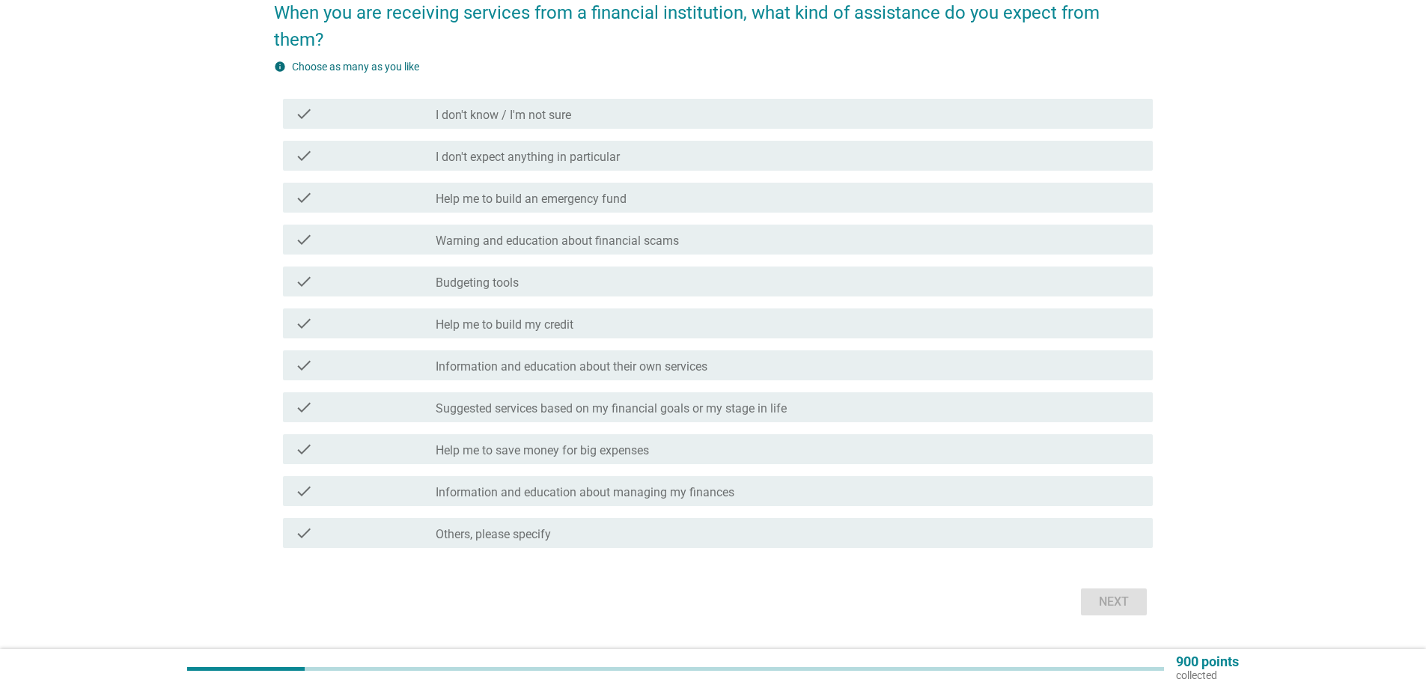
scroll to position [145, 0]
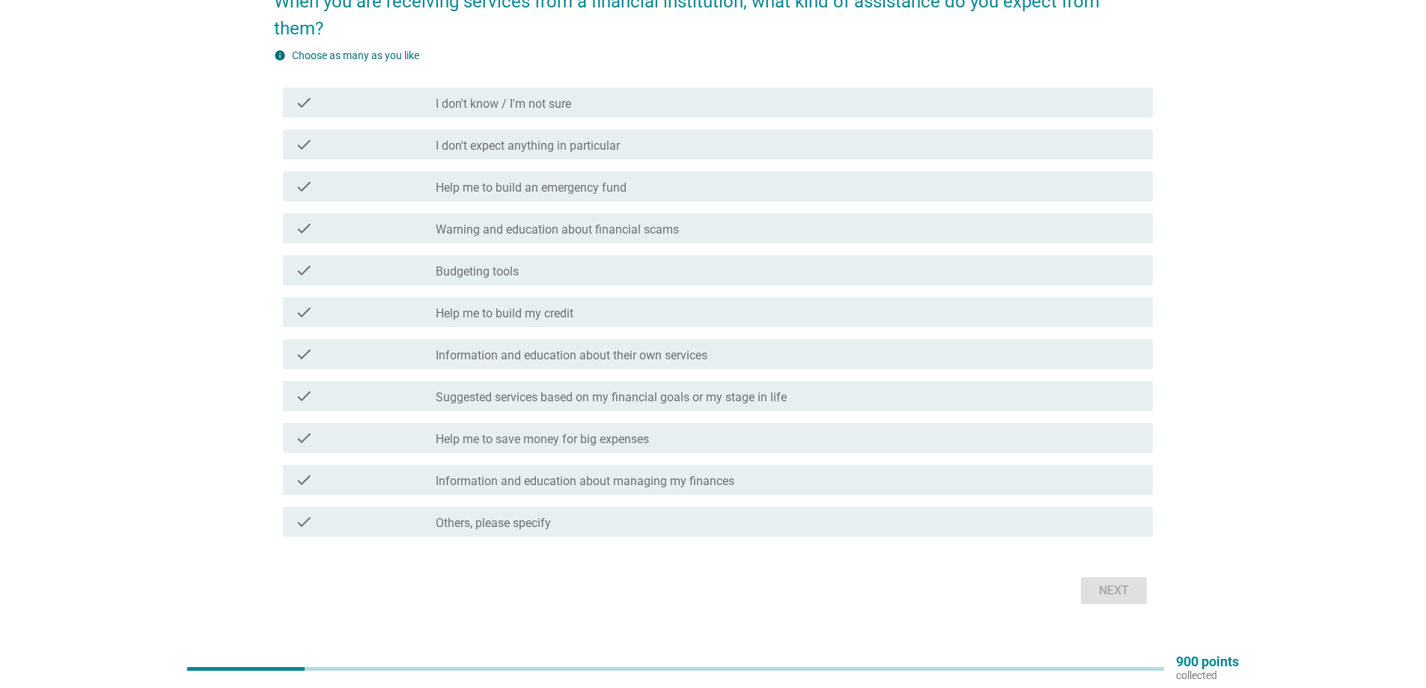
click at [669, 339] on div "check check_box_outline_blank Information and education about their own services" at bounding box center [718, 354] width 870 height 30
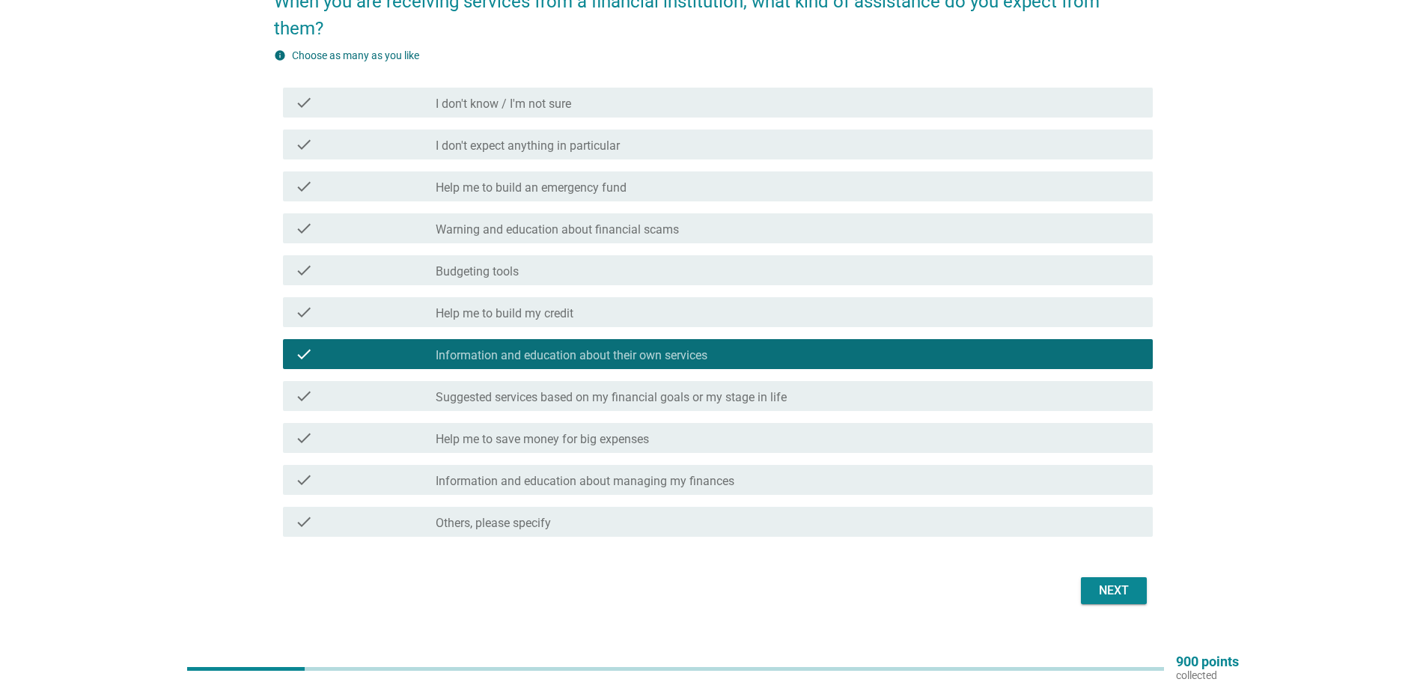
click at [714, 390] on label "Suggested services based on my financial goals or my stage in life" at bounding box center [611, 397] width 351 height 15
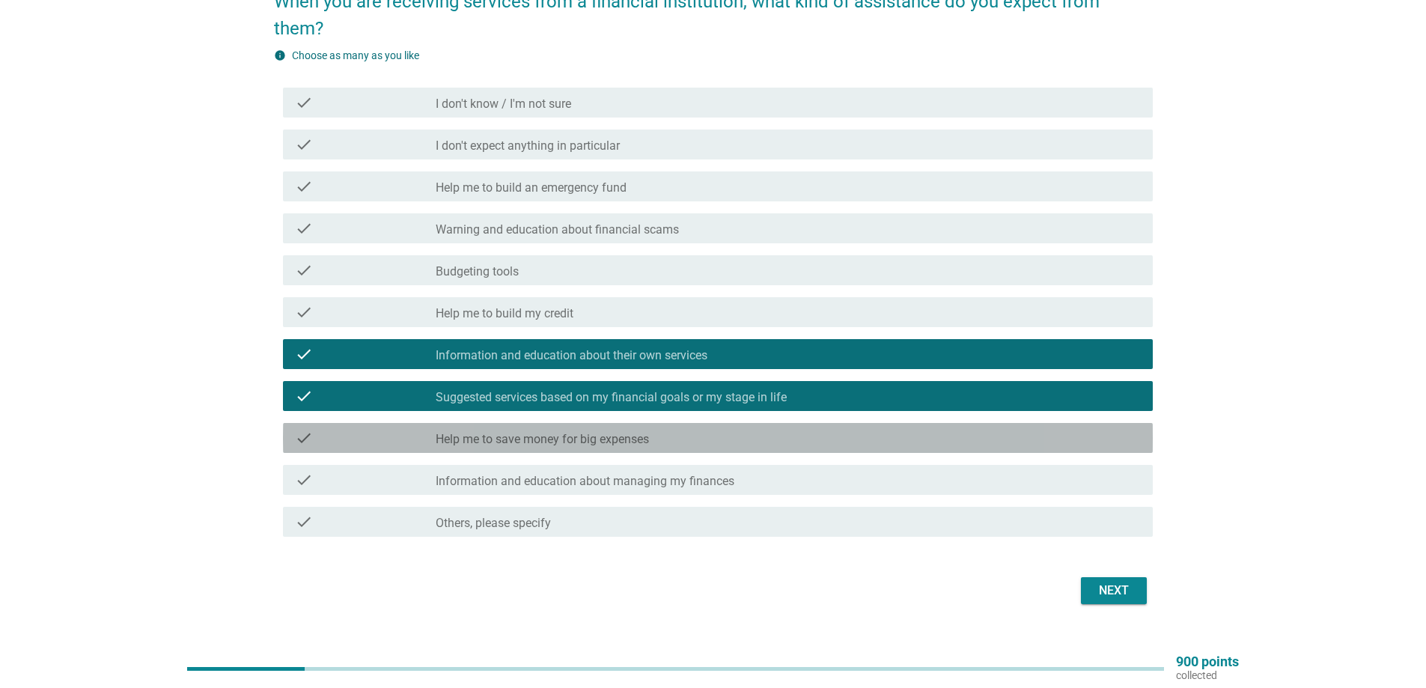
drag, startPoint x: 559, startPoint y: 416, endPoint x: 626, endPoint y: 437, distance: 70.1
click at [560, 432] on label "Help me to save money for big expenses" at bounding box center [542, 439] width 213 height 15
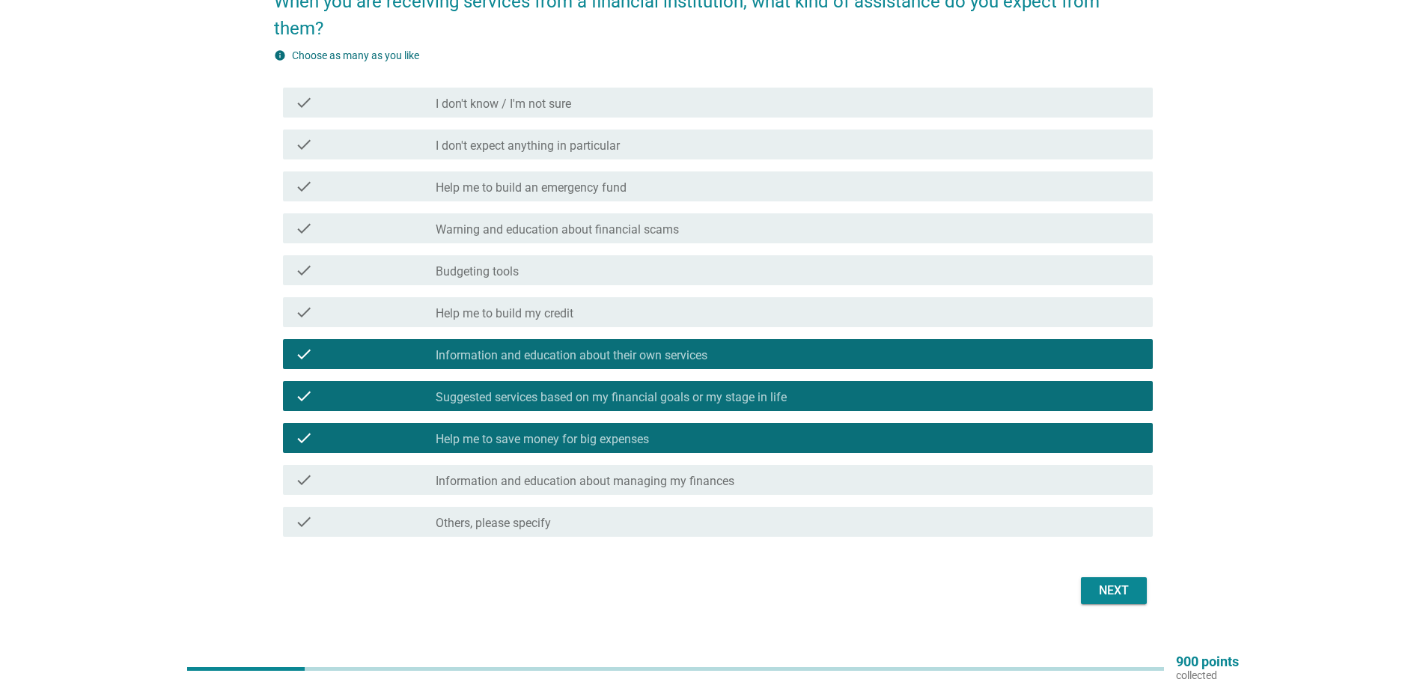
click at [677, 474] on label "Information and education about managing my finances" at bounding box center [585, 481] width 299 height 15
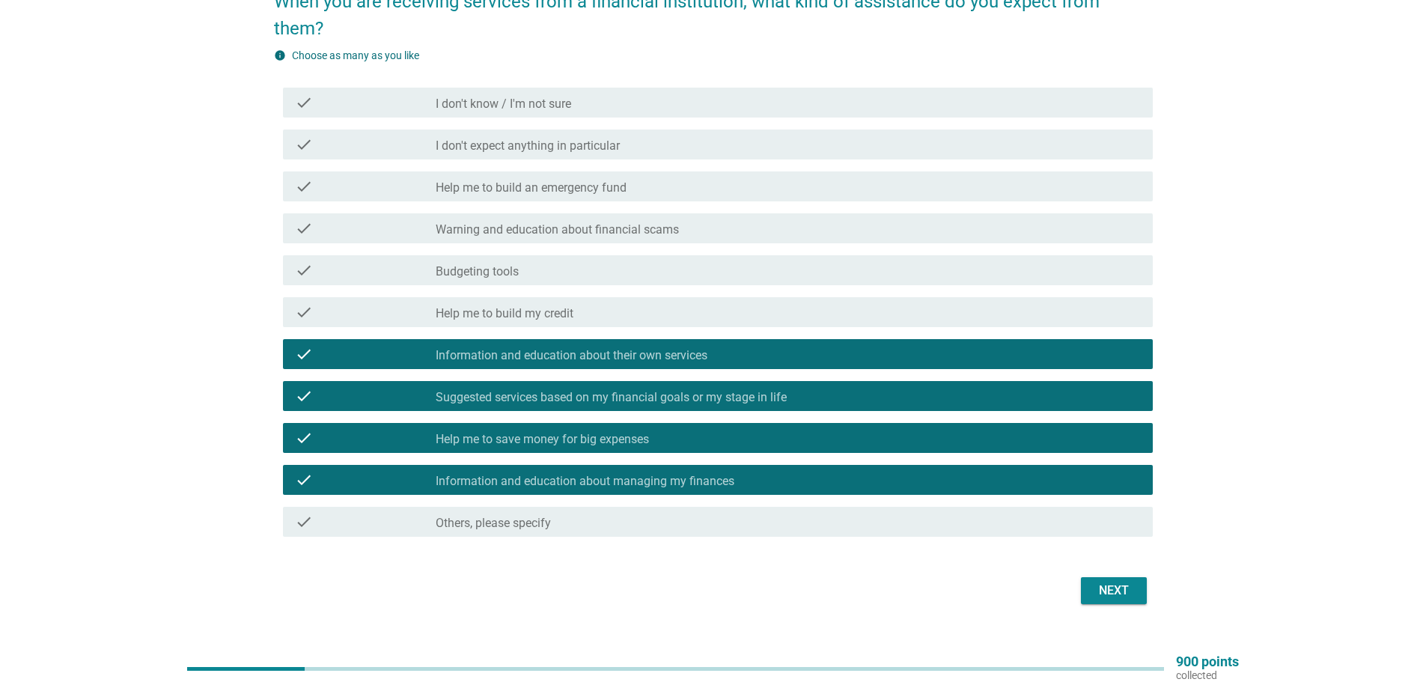
click at [1071, 573] on div "Next" at bounding box center [713, 591] width 879 height 36
click at [1091, 577] on button "Next" at bounding box center [1114, 590] width 66 height 27
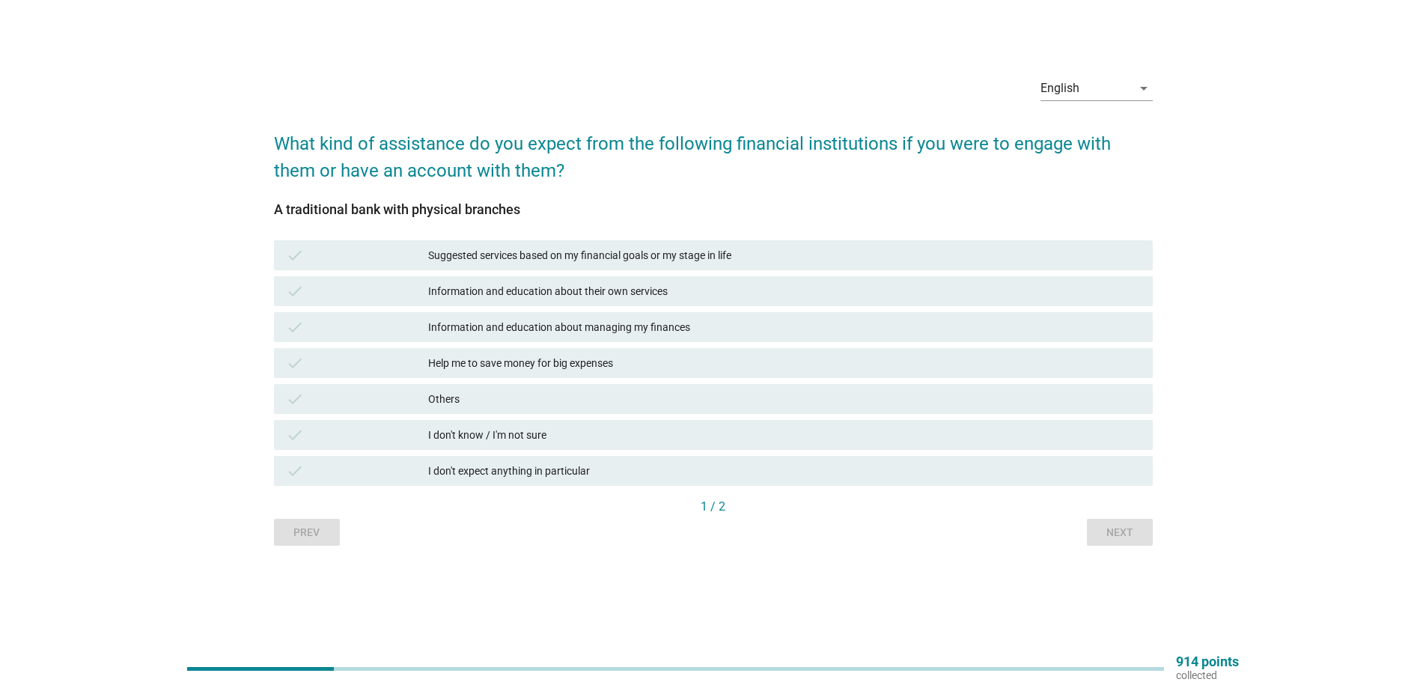
scroll to position [0, 0]
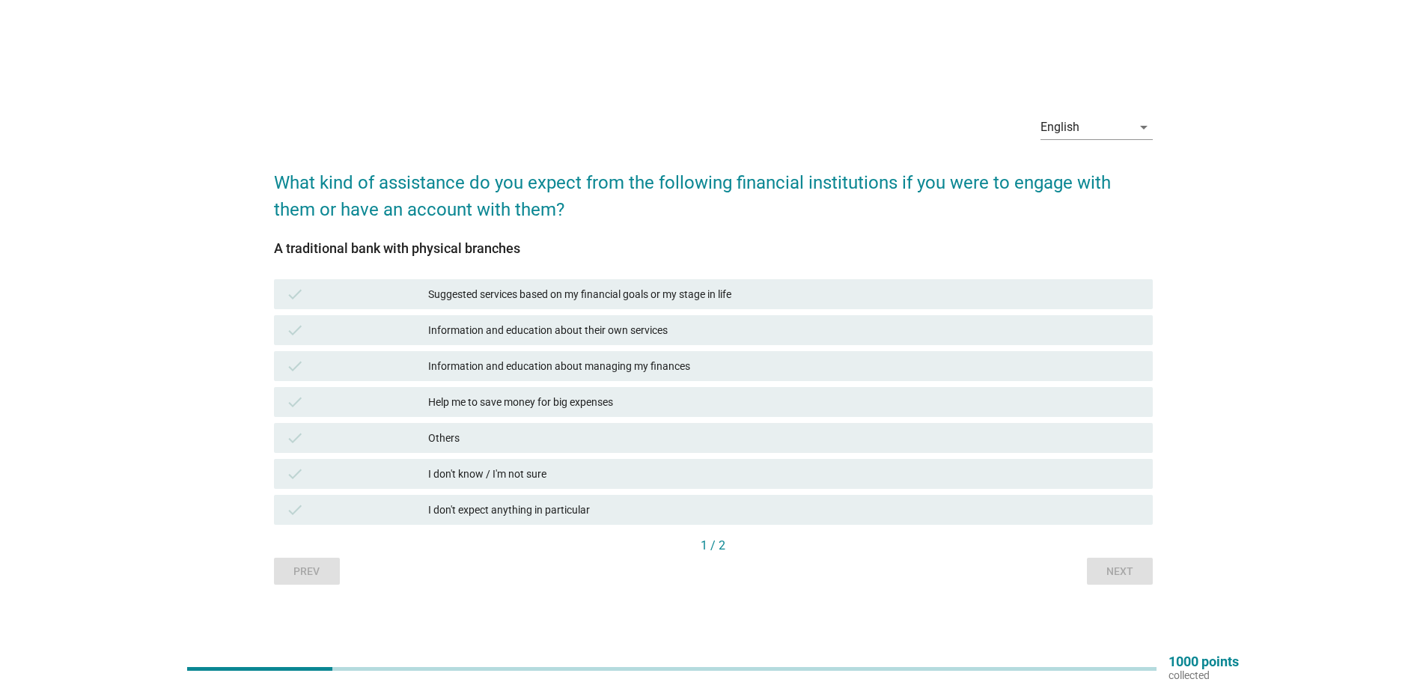
click at [436, 289] on div "Suggested services based on my financial goals or my stage in life" at bounding box center [784, 294] width 713 height 18
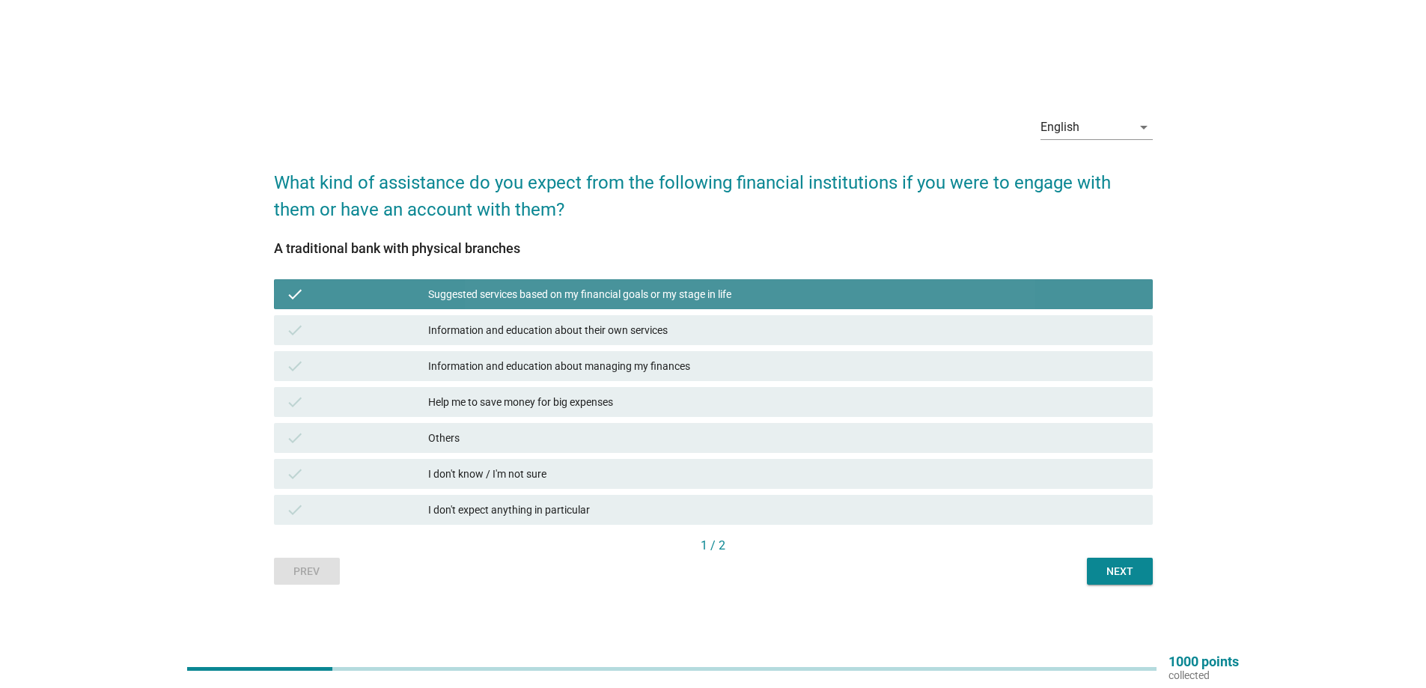
click at [441, 320] on div "check Information and education about their own services" at bounding box center [713, 330] width 879 height 30
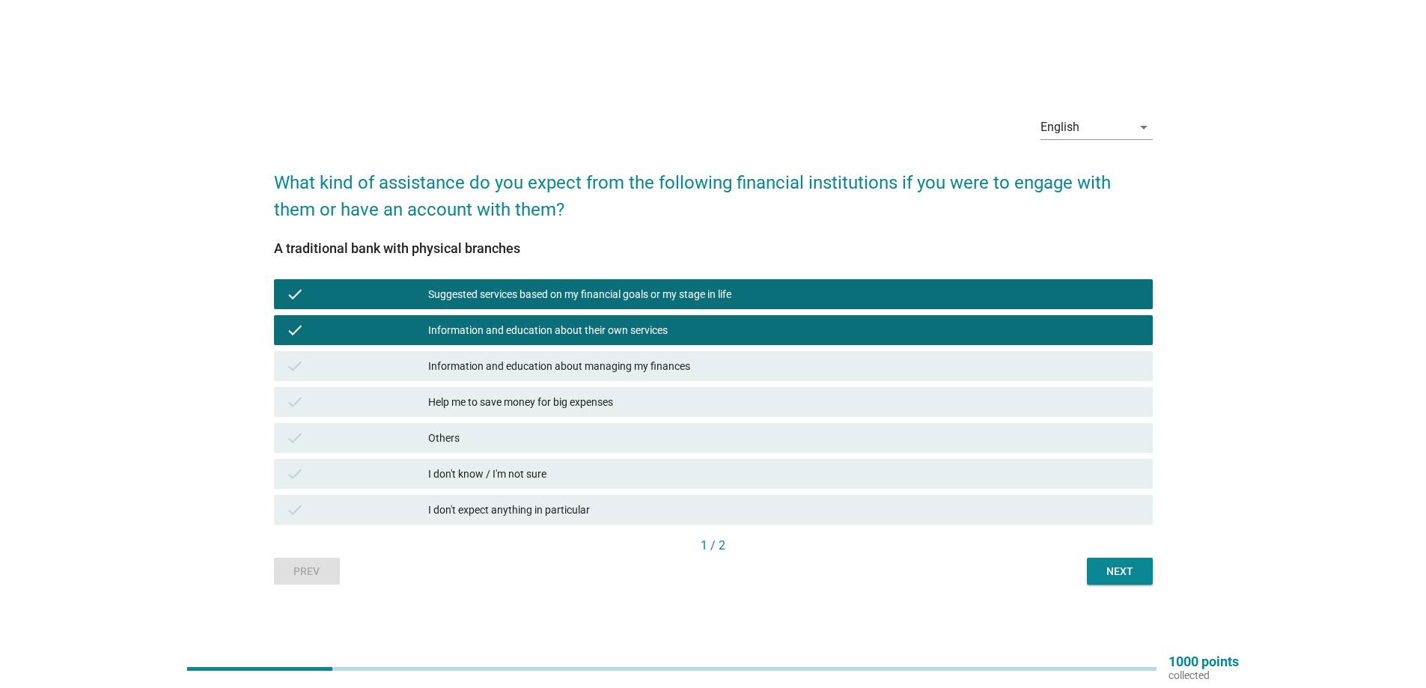
click at [455, 355] on div "check Information and education about managing my finances" at bounding box center [713, 366] width 879 height 30
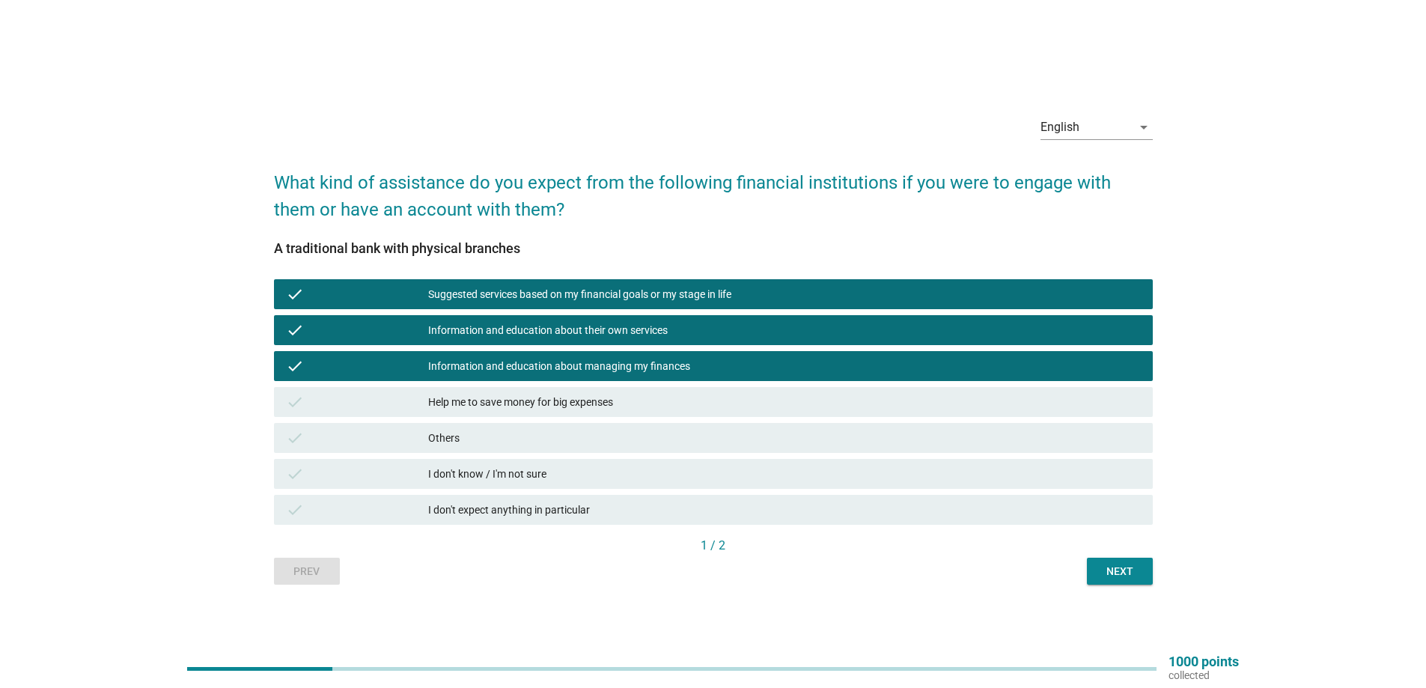
click at [473, 399] on div "Help me to save money for big expenses" at bounding box center [784, 402] width 713 height 18
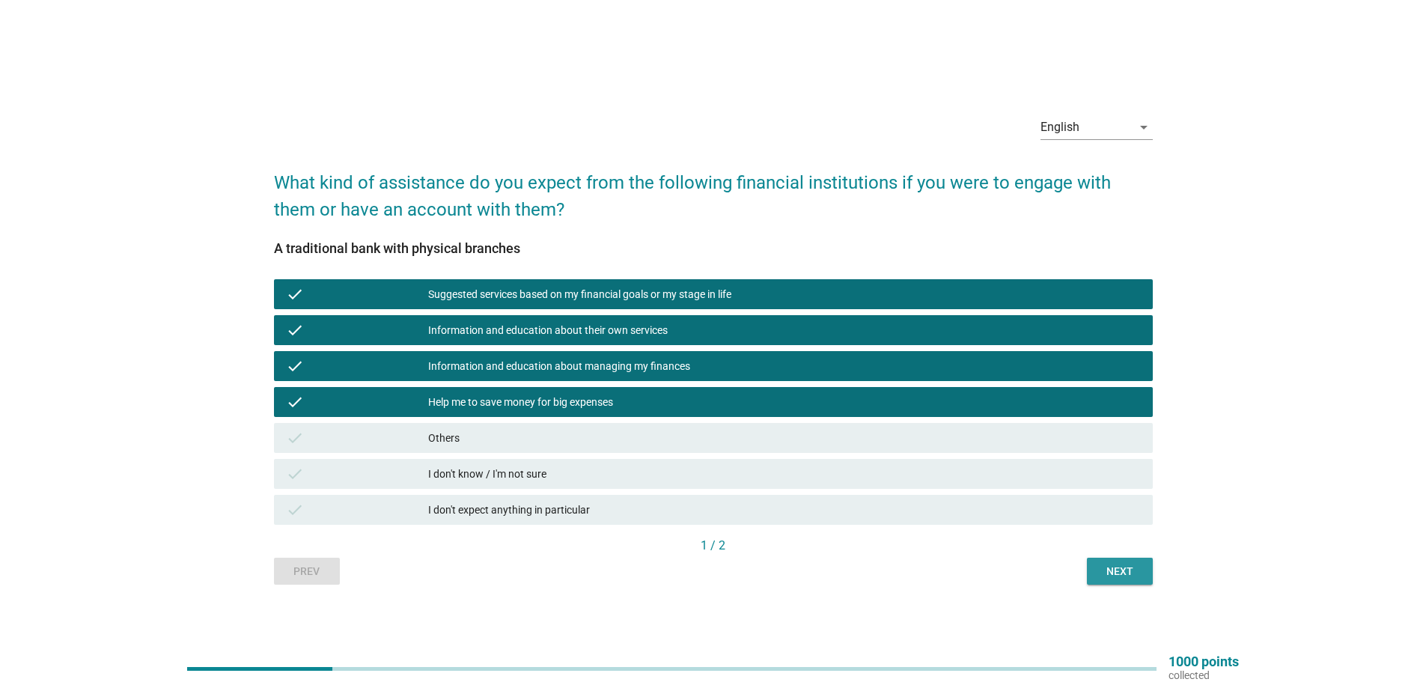
drag, startPoint x: 1140, startPoint y: 565, endPoint x: 1130, endPoint y: 563, distance: 10.7
click at [1140, 565] on div "Next" at bounding box center [1120, 572] width 42 height 16
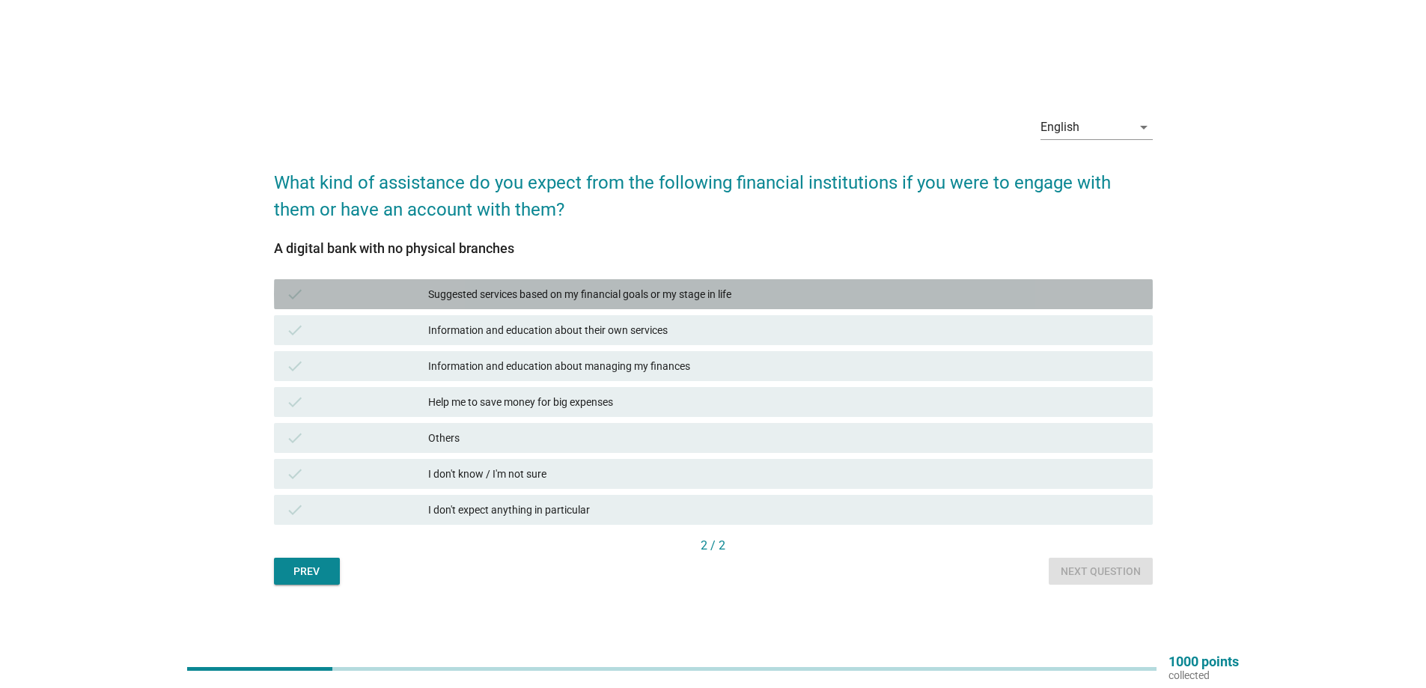
click at [481, 293] on div "Suggested services based on my financial goals or my stage in life" at bounding box center [784, 294] width 713 height 18
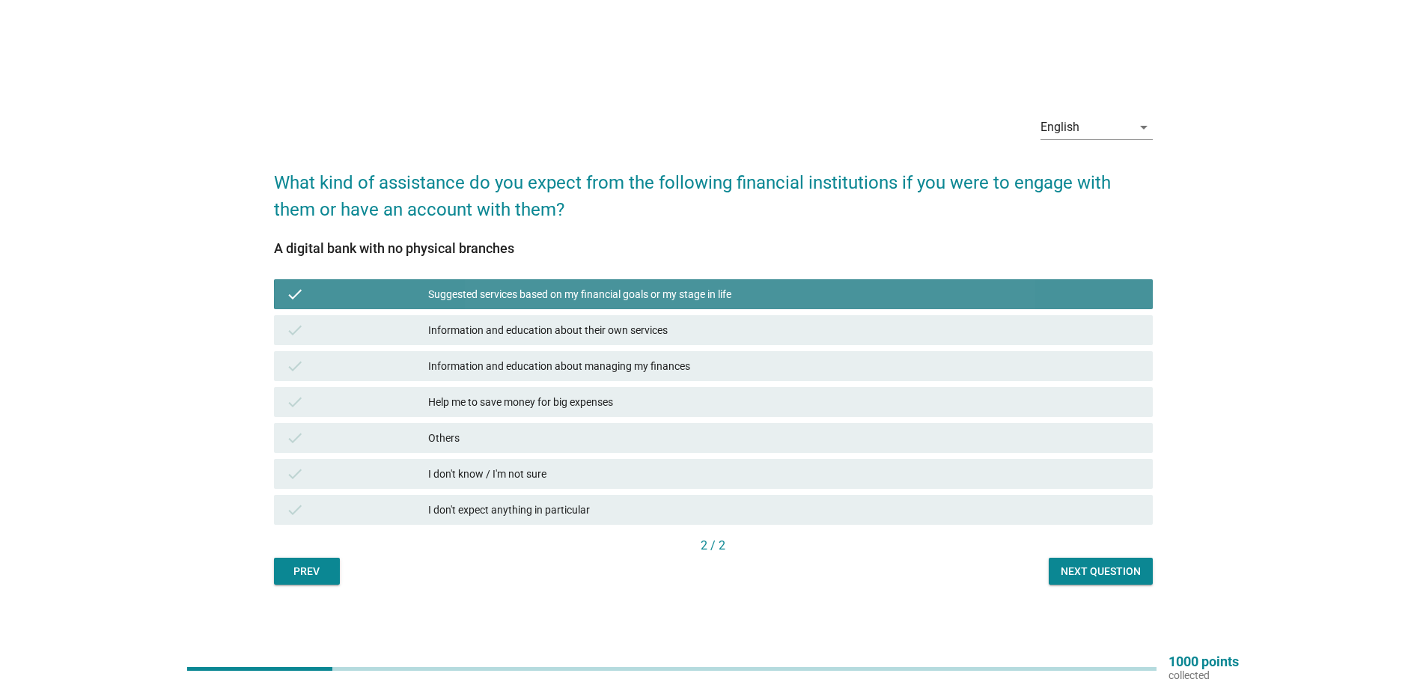
click at [482, 302] on div "Suggested services based on my financial goals or my stage in life" at bounding box center [784, 294] width 713 height 18
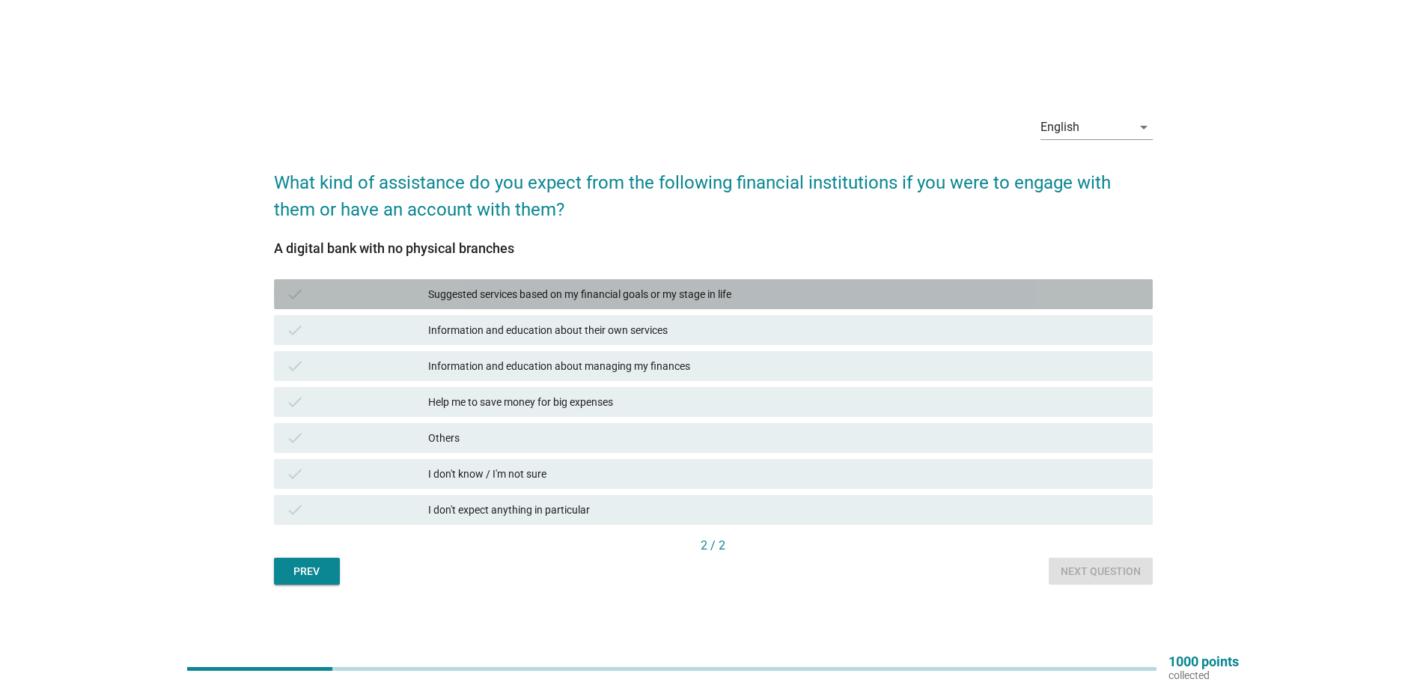
click at [486, 294] on div "Suggested services based on my financial goals or my stage in life" at bounding box center [784, 294] width 713 height 18
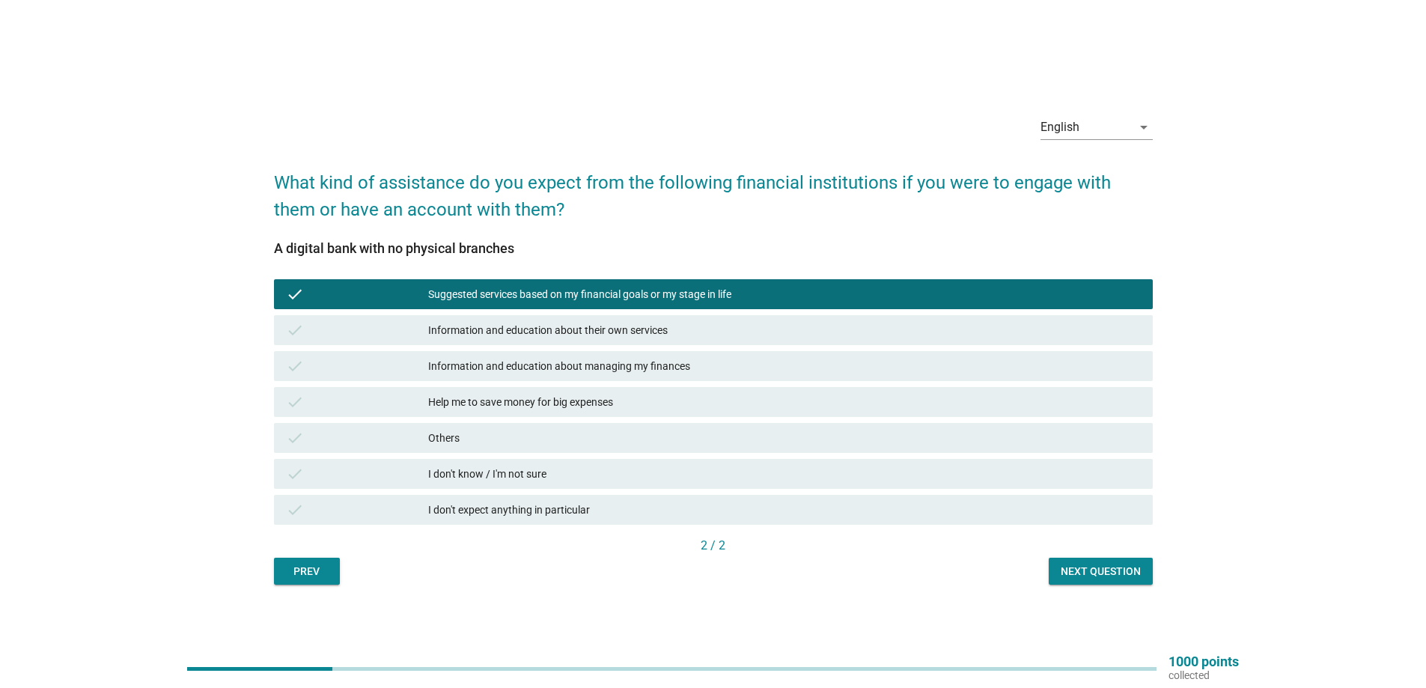
click at [490, 332] on div "Information and education about their own services" at bounding box center [784, 330] width 713 height 18
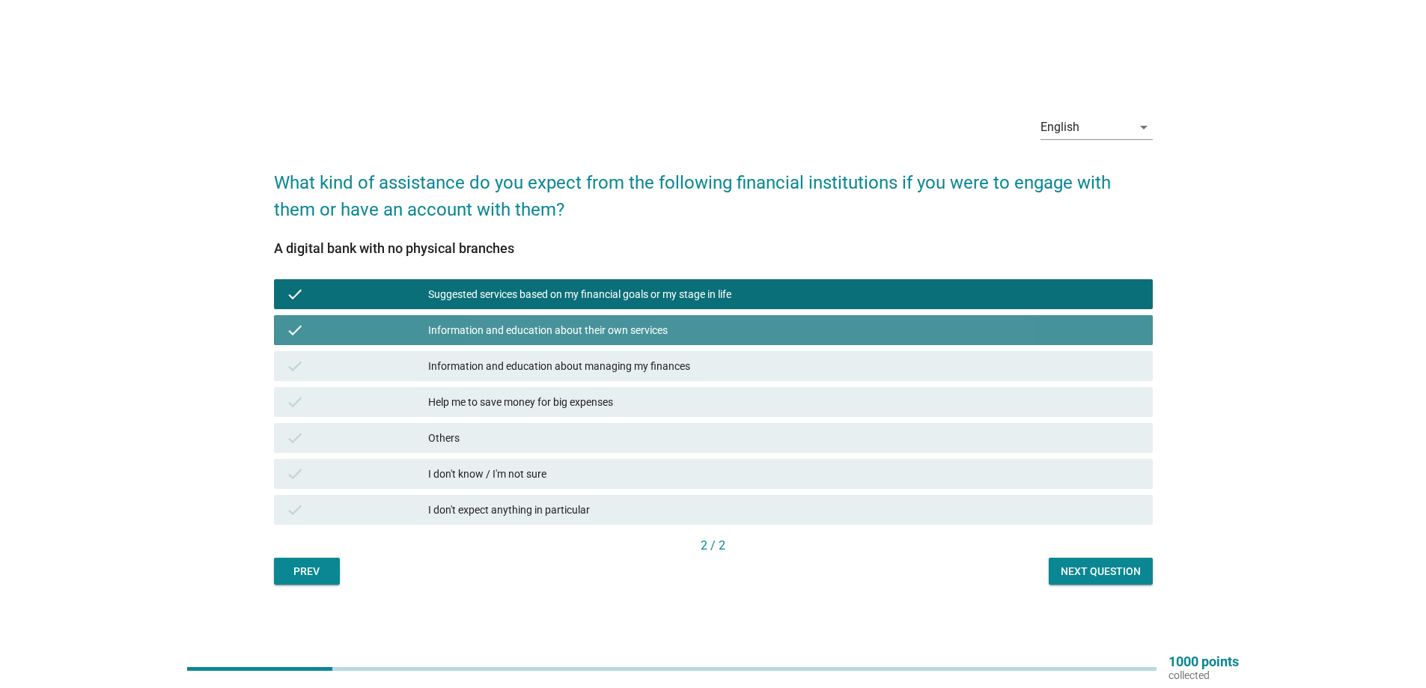
click at [491, 358] on div "Information and education about managing my finances" at bounding box center [784, 366] width 713 height 18
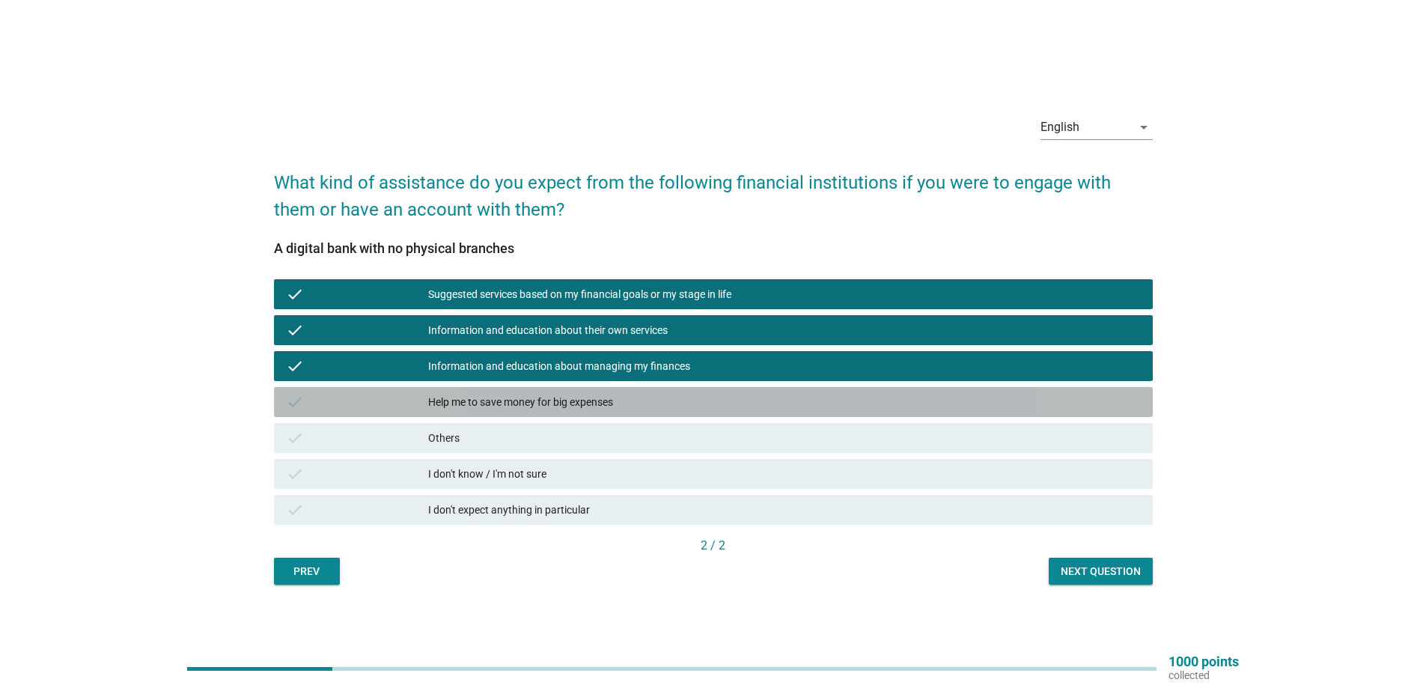
click at [488, 394] on div "check Help me to save money for big expenses" at bounding box center [713, 402] width 879 height 30
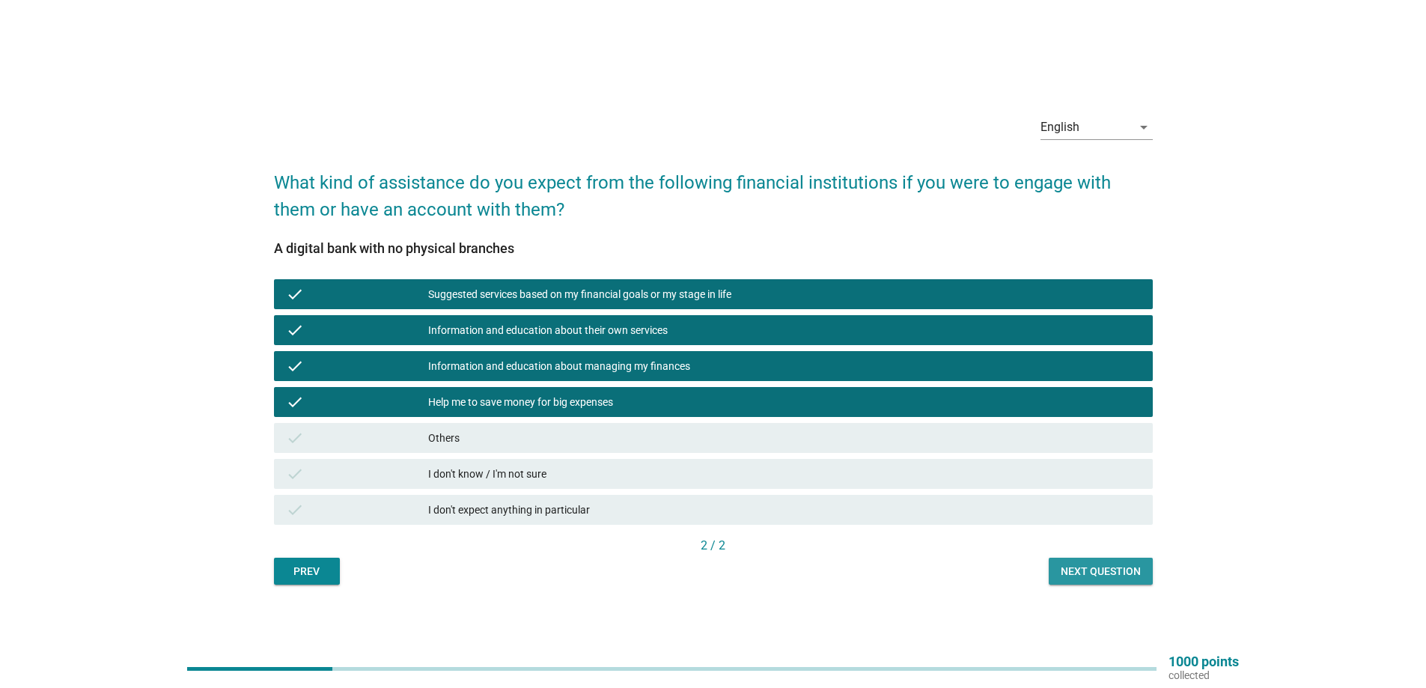
click at [1111, 572] on div "Next question" at bounding box center [1101, 572] width 80 height 16
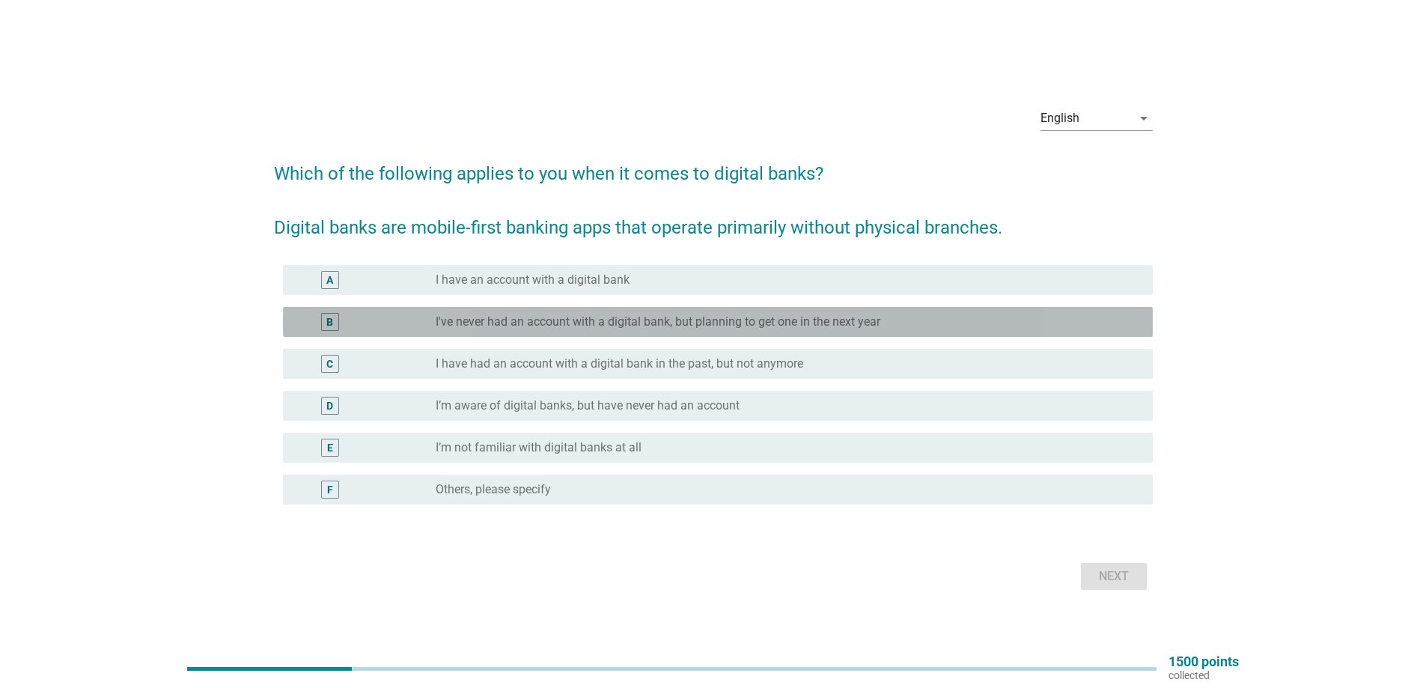
click at [829, 321] on label "I've never had an account with a digital bank, but planning to get one in the n…" at bounding box center [658, 321] width 445 height 15
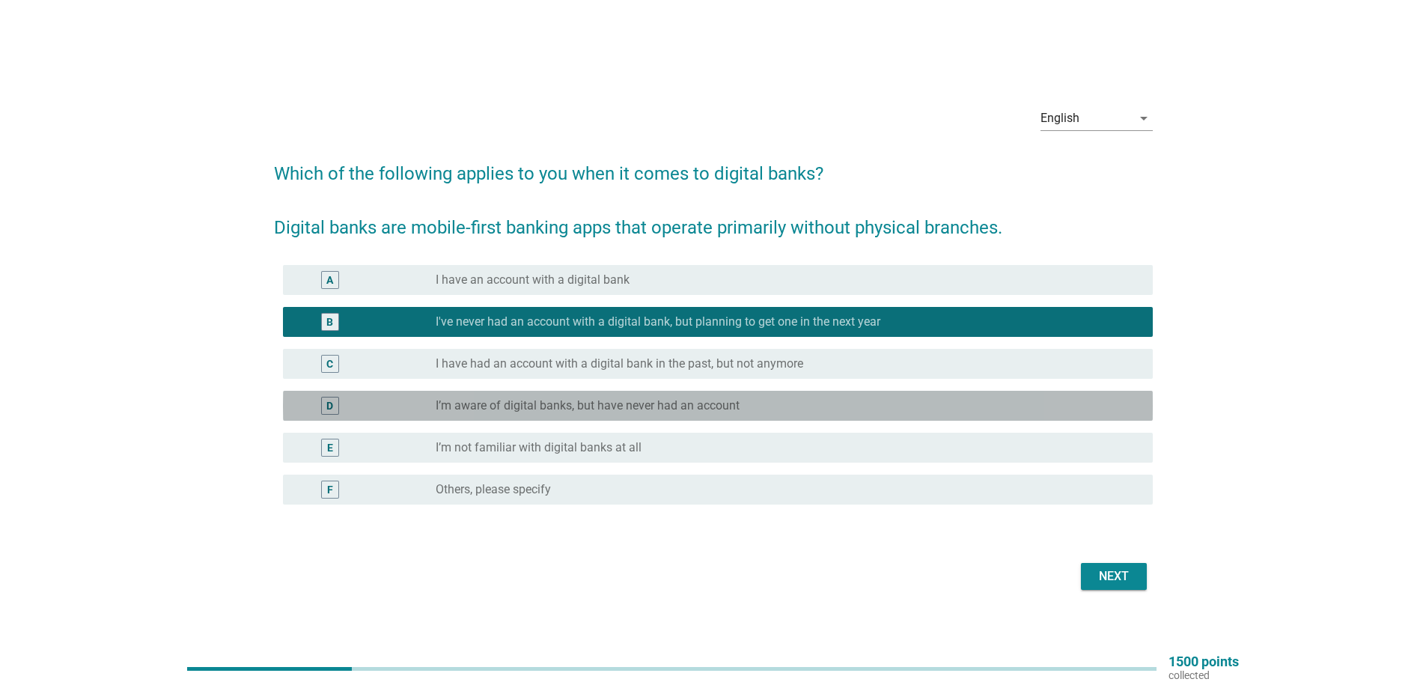
click at [675, 404] on label "I’m aware of digital banks, but have never had an account" at bounding box center [588, 405] width 304 height 15
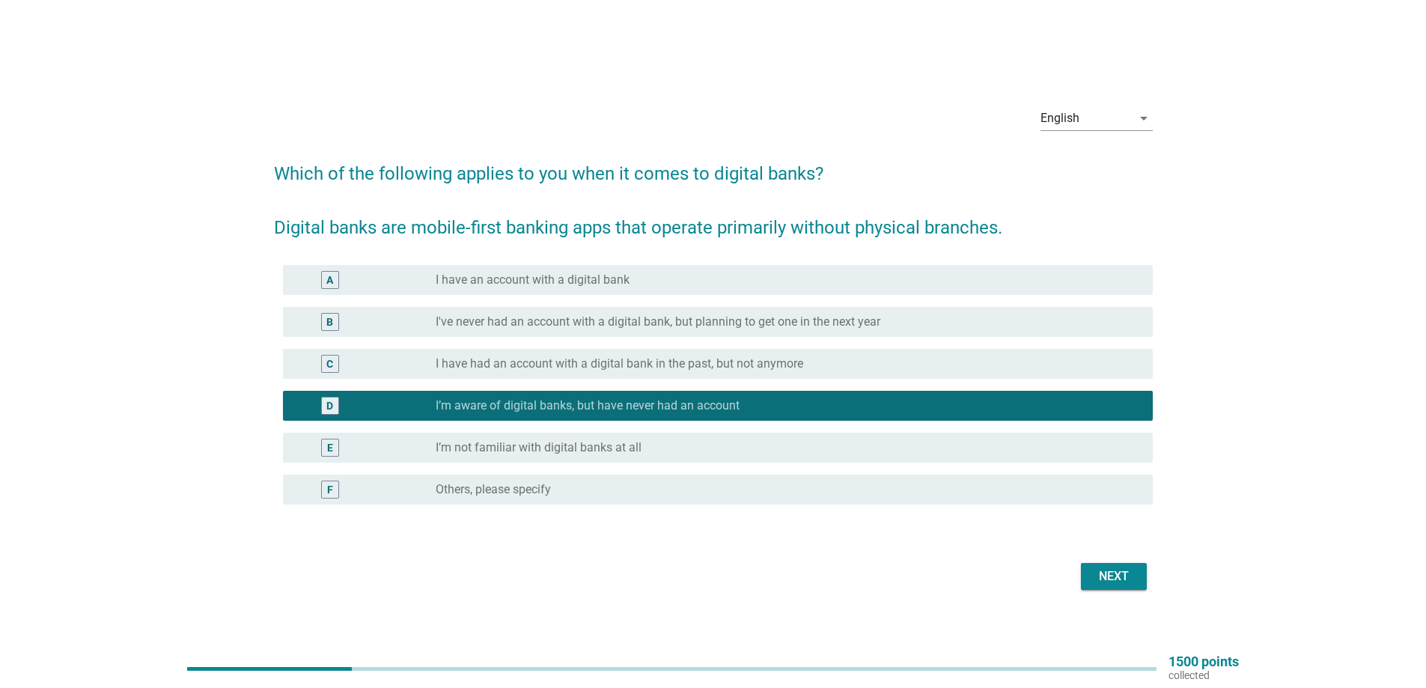
click at [562, 453] on label "I’m not familiar with digital banks at all" at bounding box center [539, 447] width 206 height 15
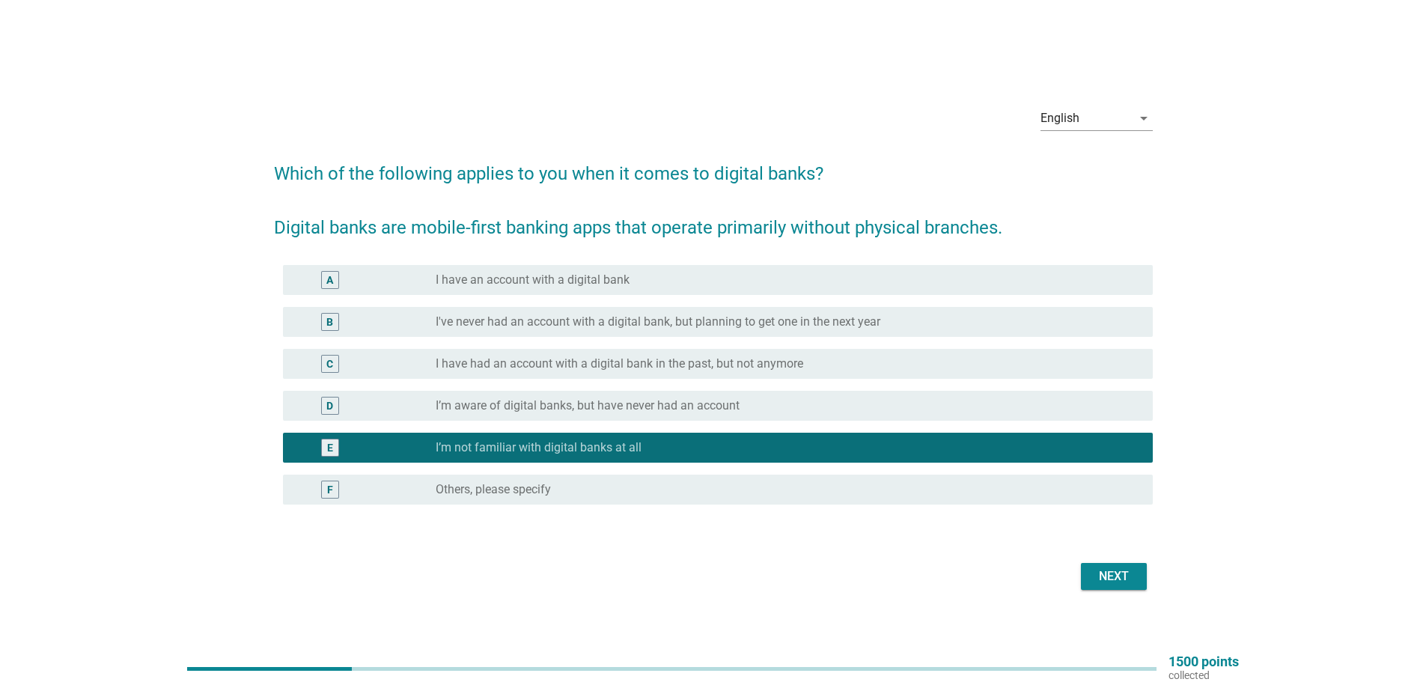
click at [1110, 570] on div "Next" at bounding box center [1114, 577] width 42 height 18
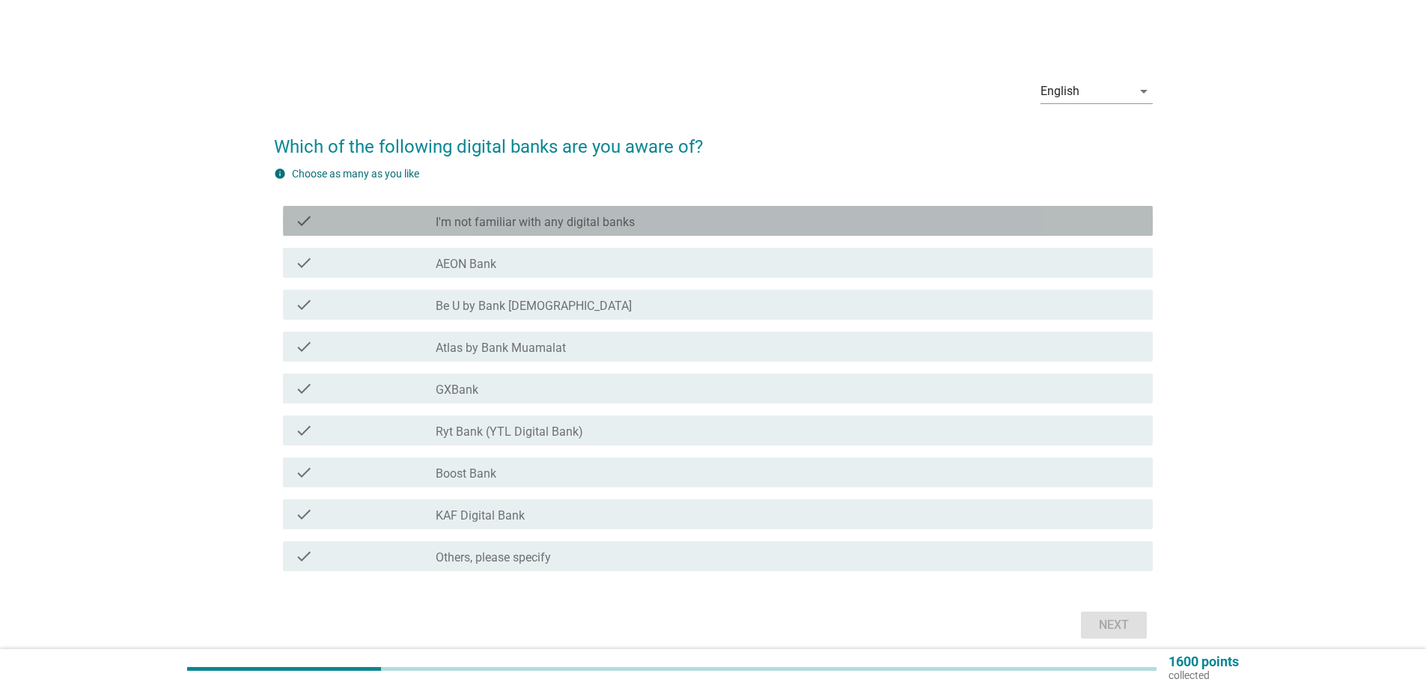
click at [506, 229] on label "I'm not familiar with any digital banks" at bounding box center [535, 222] width 199 height 15
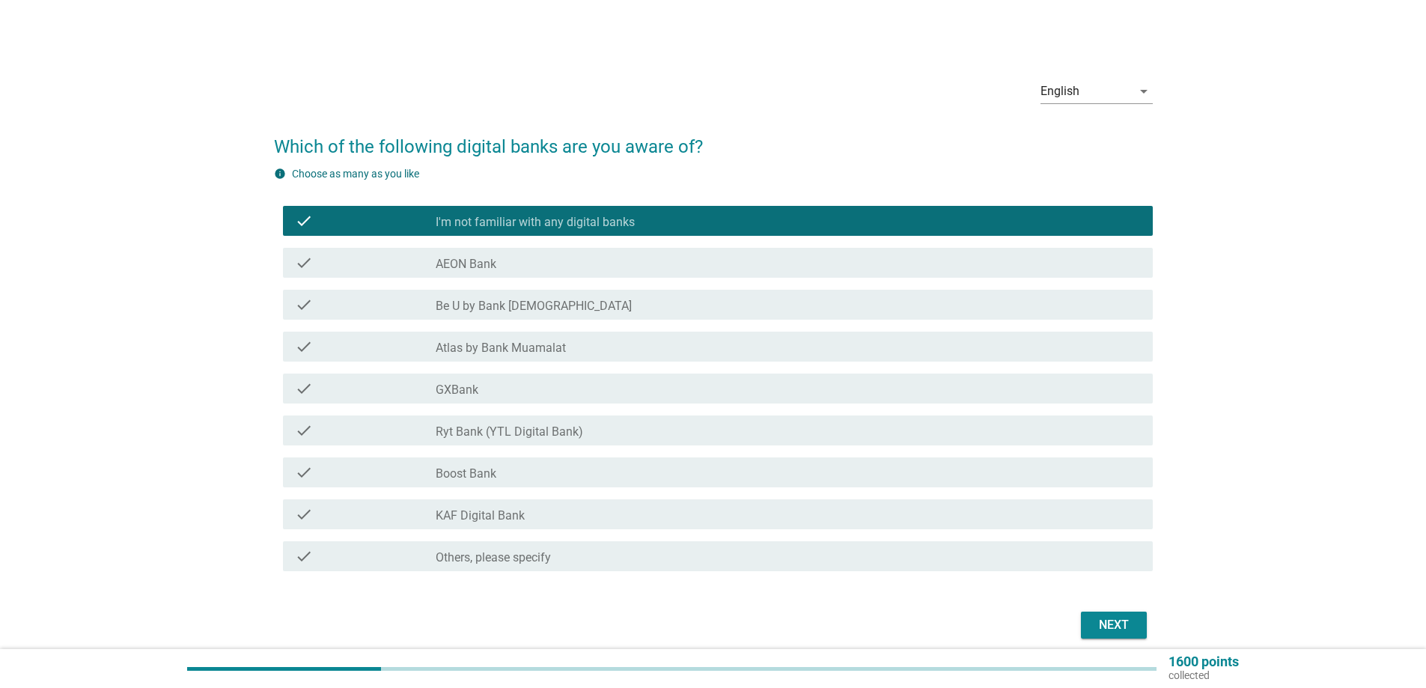
click at [1116, 630] on div "Next" at bounding box center [1114, 625] width 42 height 18
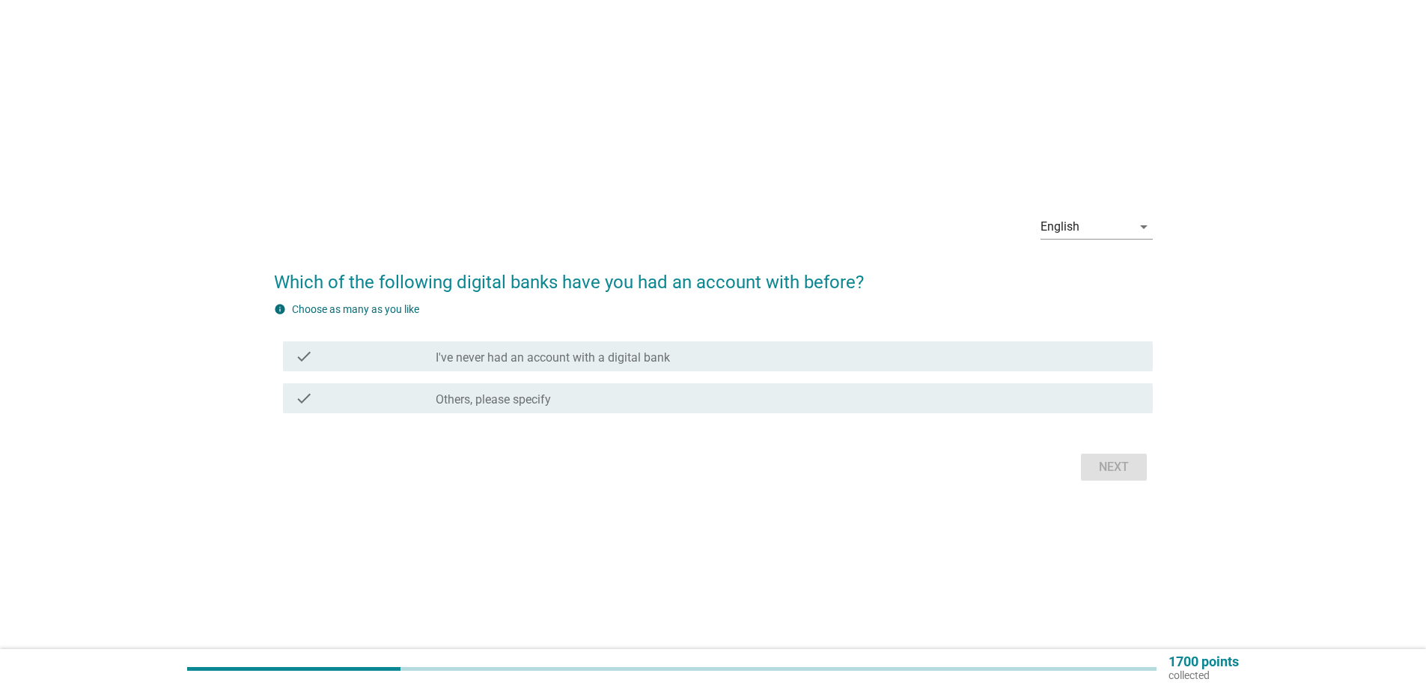
click at [642, 358] on label "I've never had an account with a digital bank" at bounding box center [553, 357] width 234 height 15
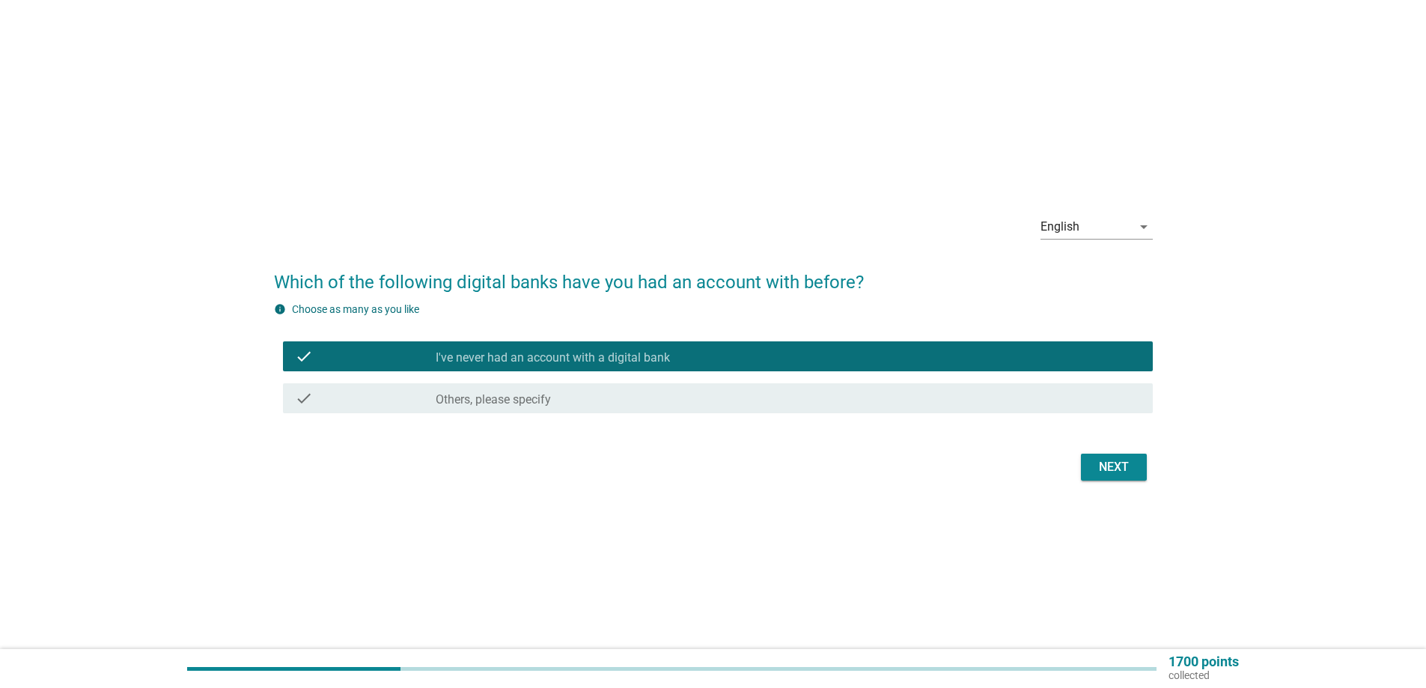
click at [1098, 461] on div "Next" at bounding box center [1114, 467] width 42 height 18
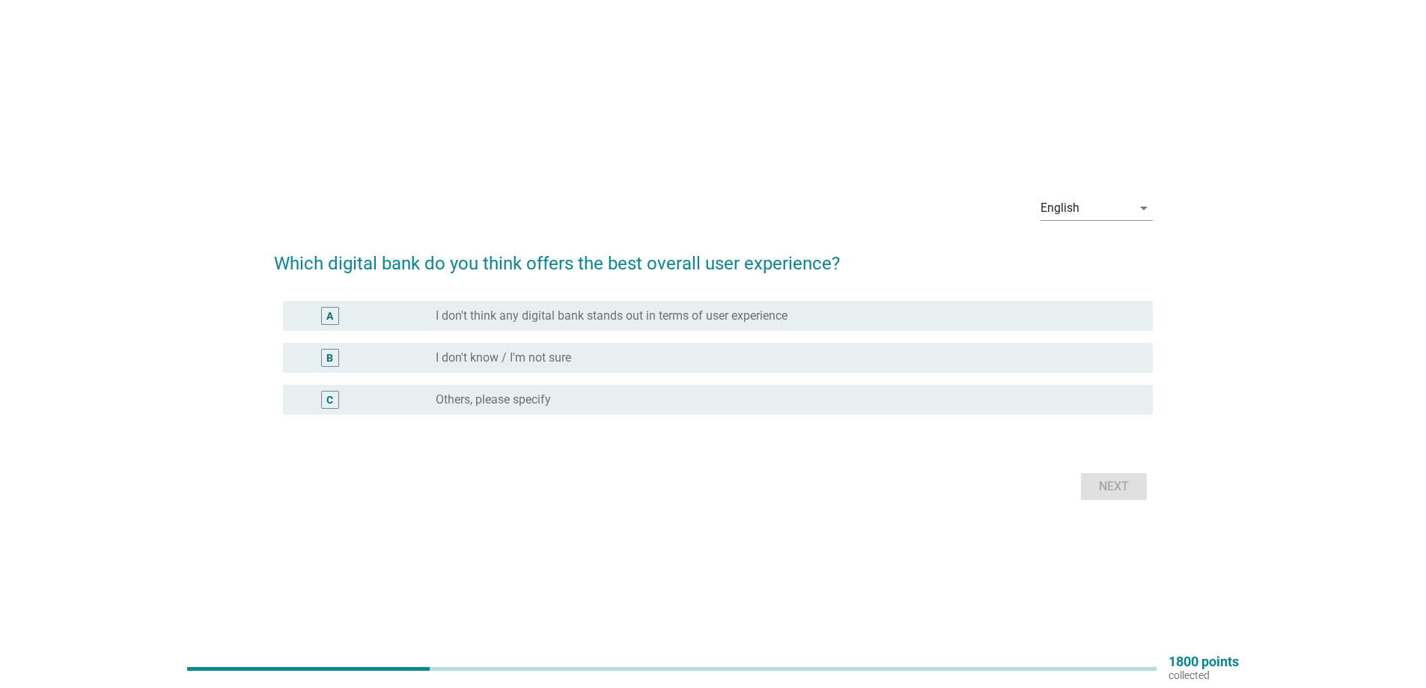
click at [597, 357] on div "radio_button_unchecked I don't know / I'm not sure" at bounding box center [782, 357] width 693 height 15
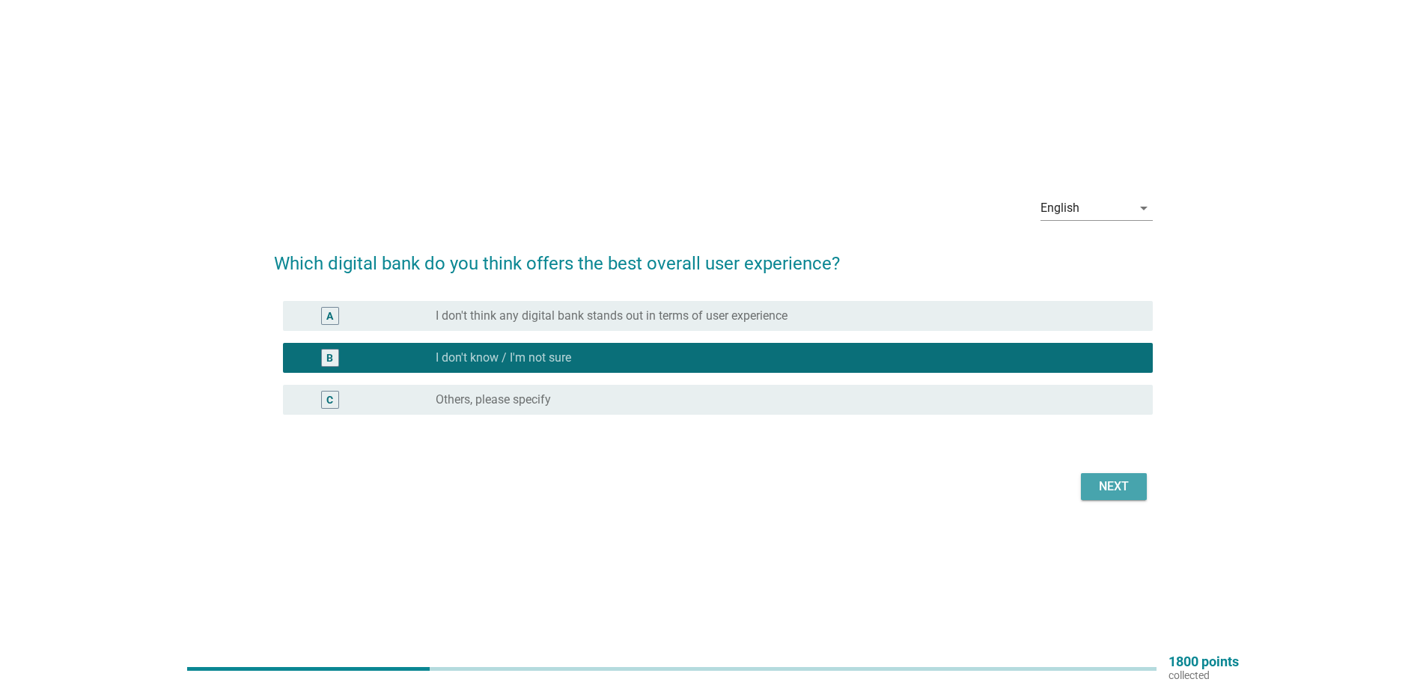
click at [1101, 490] on div "Next" at bounding box center [1114, 487] width 42 height 18
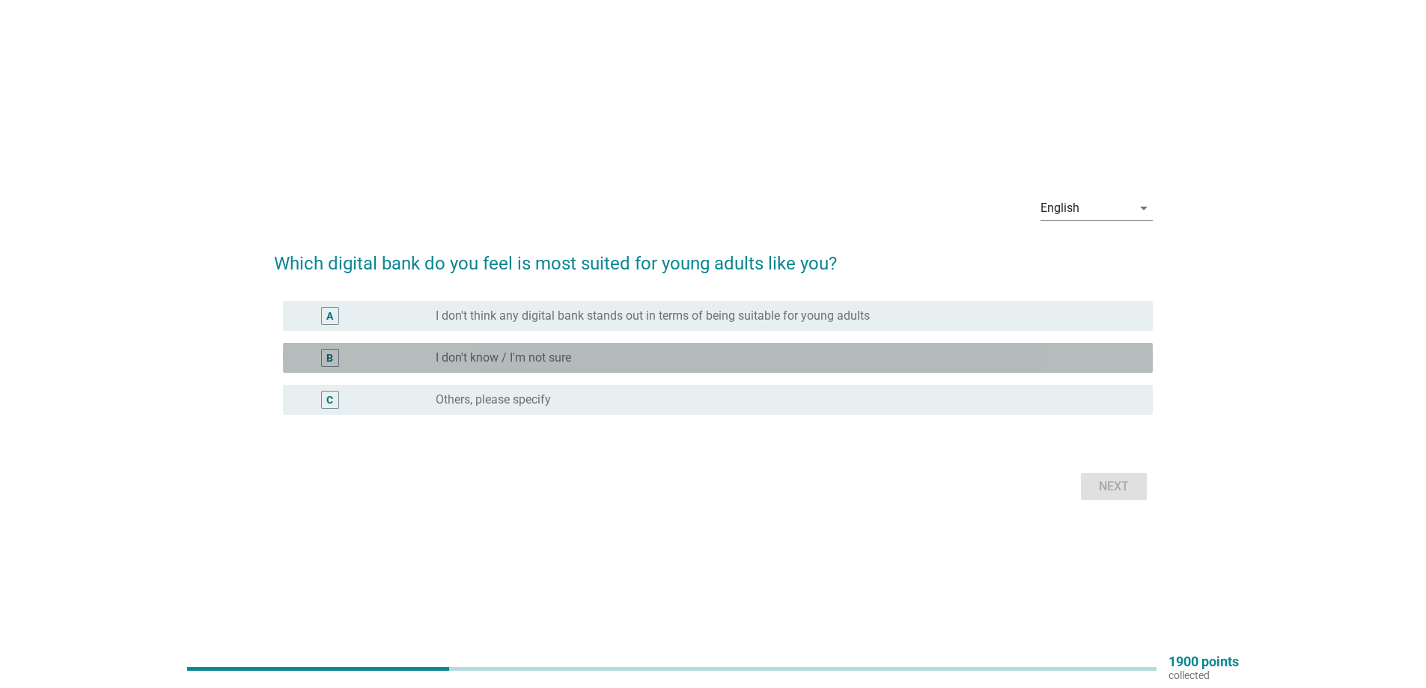
click at [572, 372] on div "B radio_button_unchecked I don't know / I'm not sure" at bounding box center [718, 358] width 870 height 30
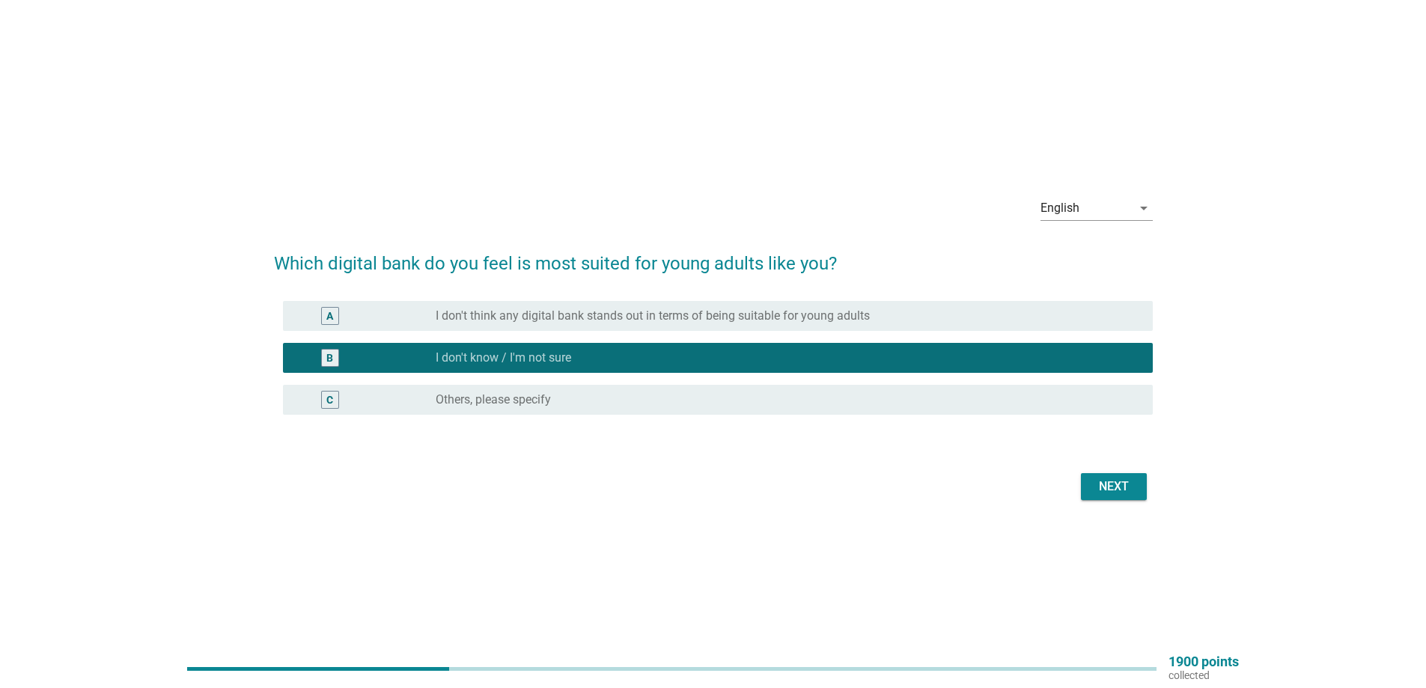
click at [1101, 486] on div "Next" at bounding box center [1114, 487] width 42 height 18
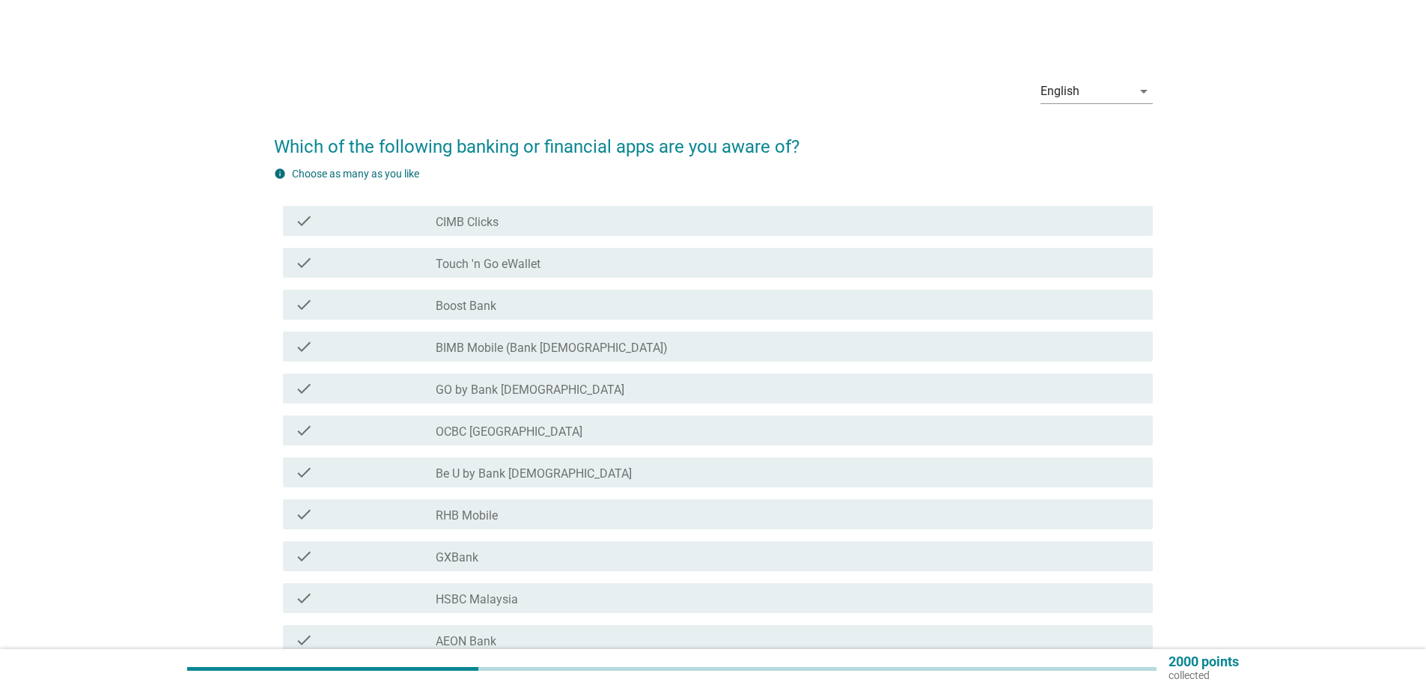
click at [550, 213] on div "check_box_outline_blank CIMB Clicks" at bounding box center [788, 221] width 705 height 18
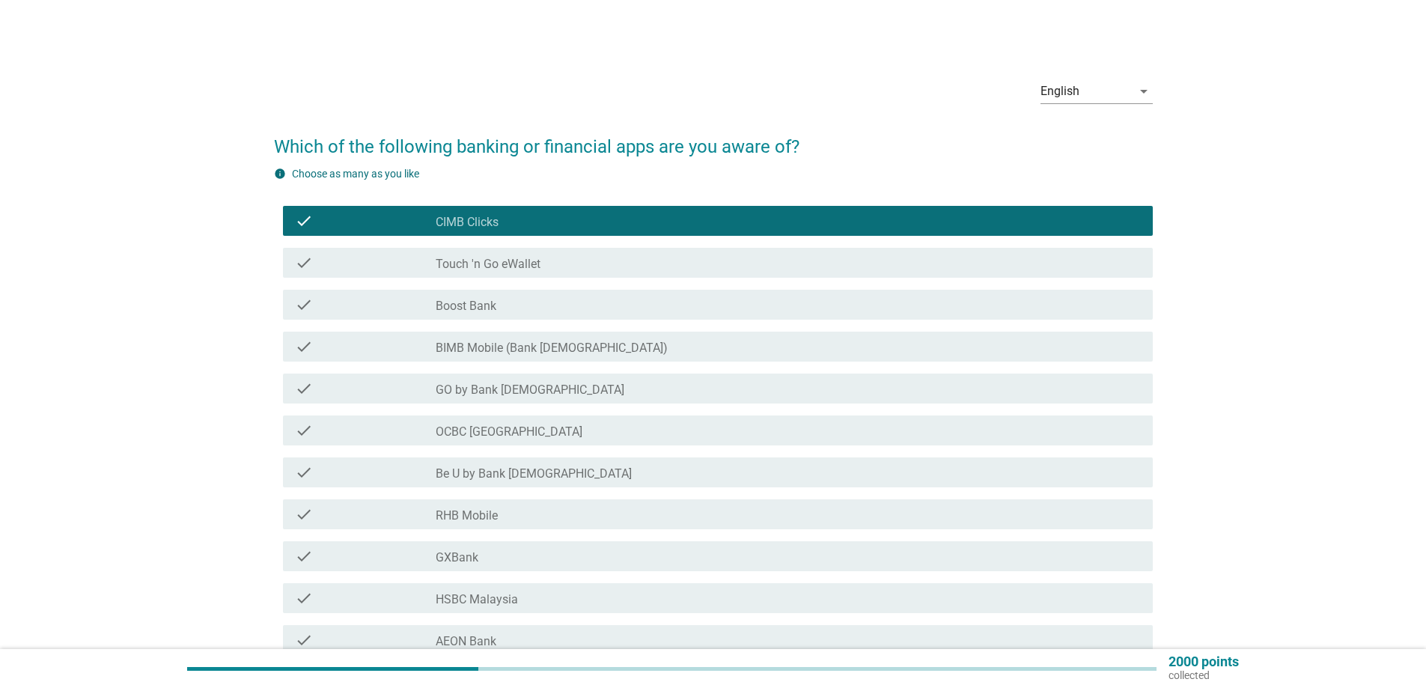
click at [550, 264] on div "check_box_outline_blank Touch 'n Go eWallet" at bounding box center [788, 263] width 705 height 18
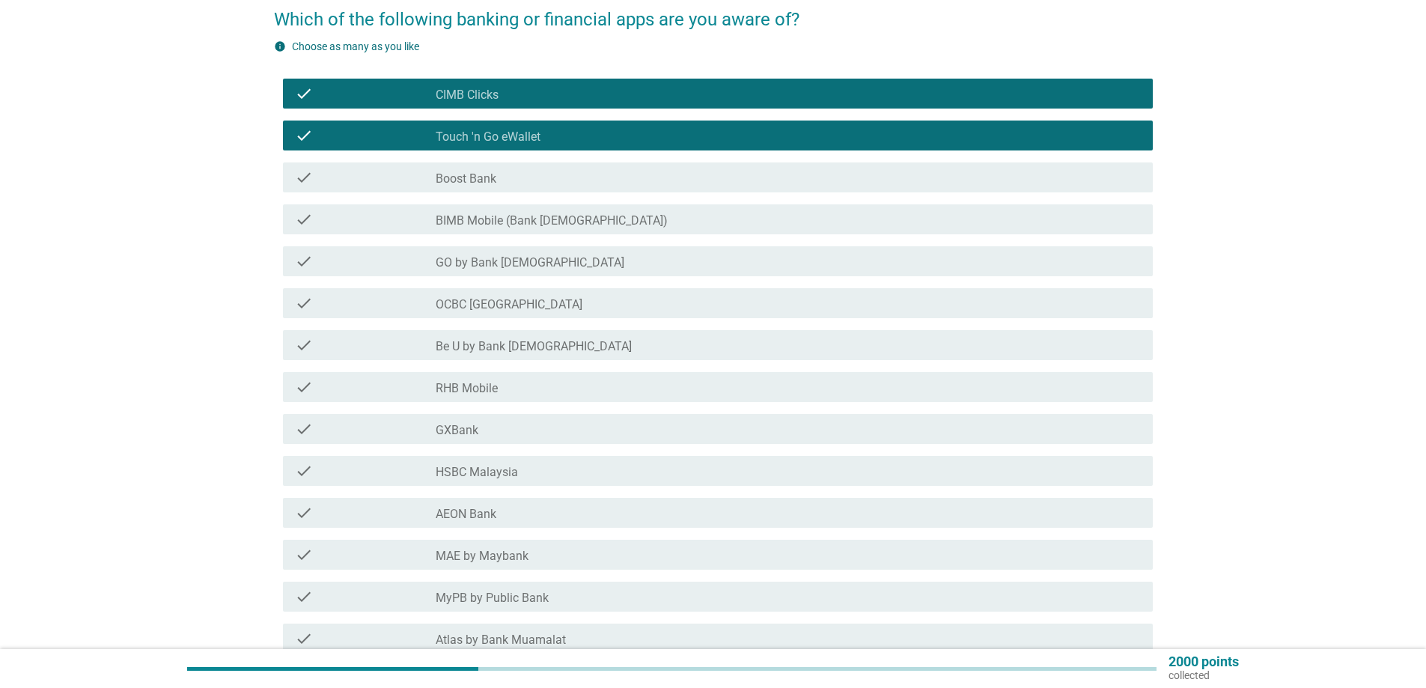
scroll to position [225, 0]
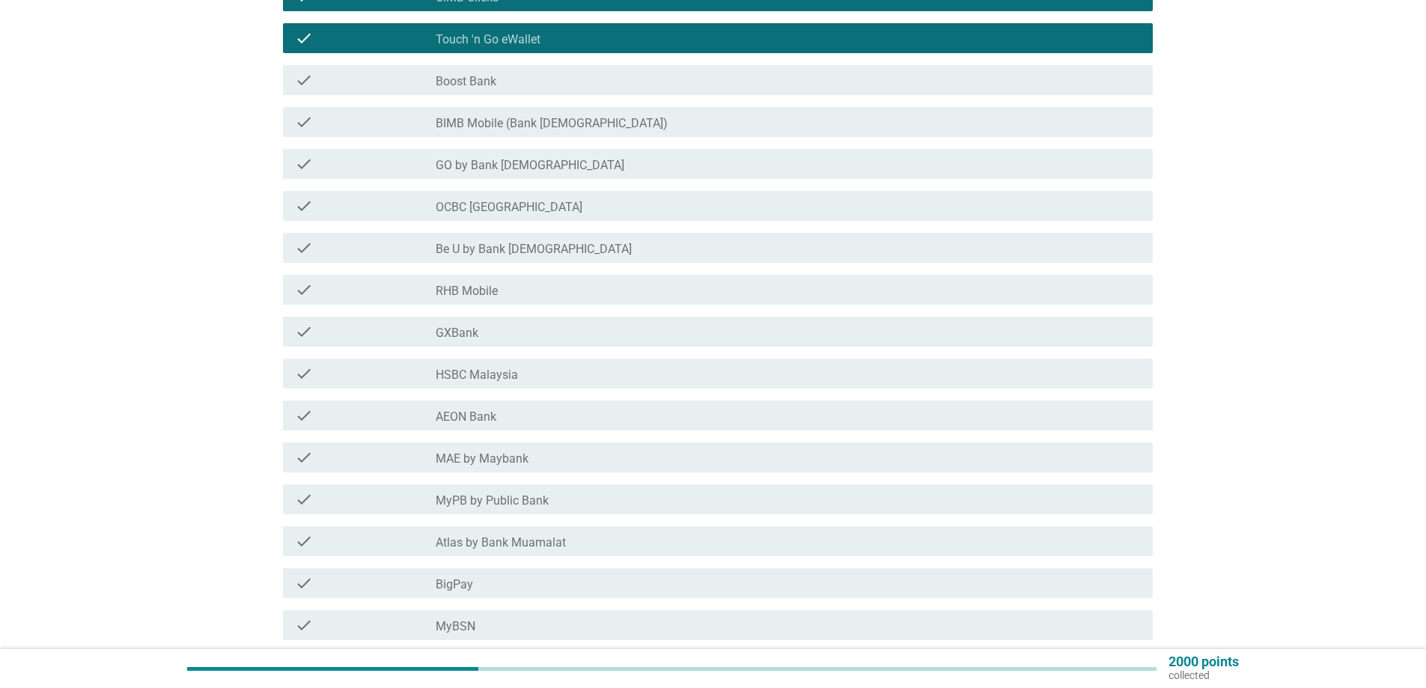
click at [592, 299] on div "check check_box_outline_blank RHB Mobile" at bounding box center [718, 290] width 870 height 30
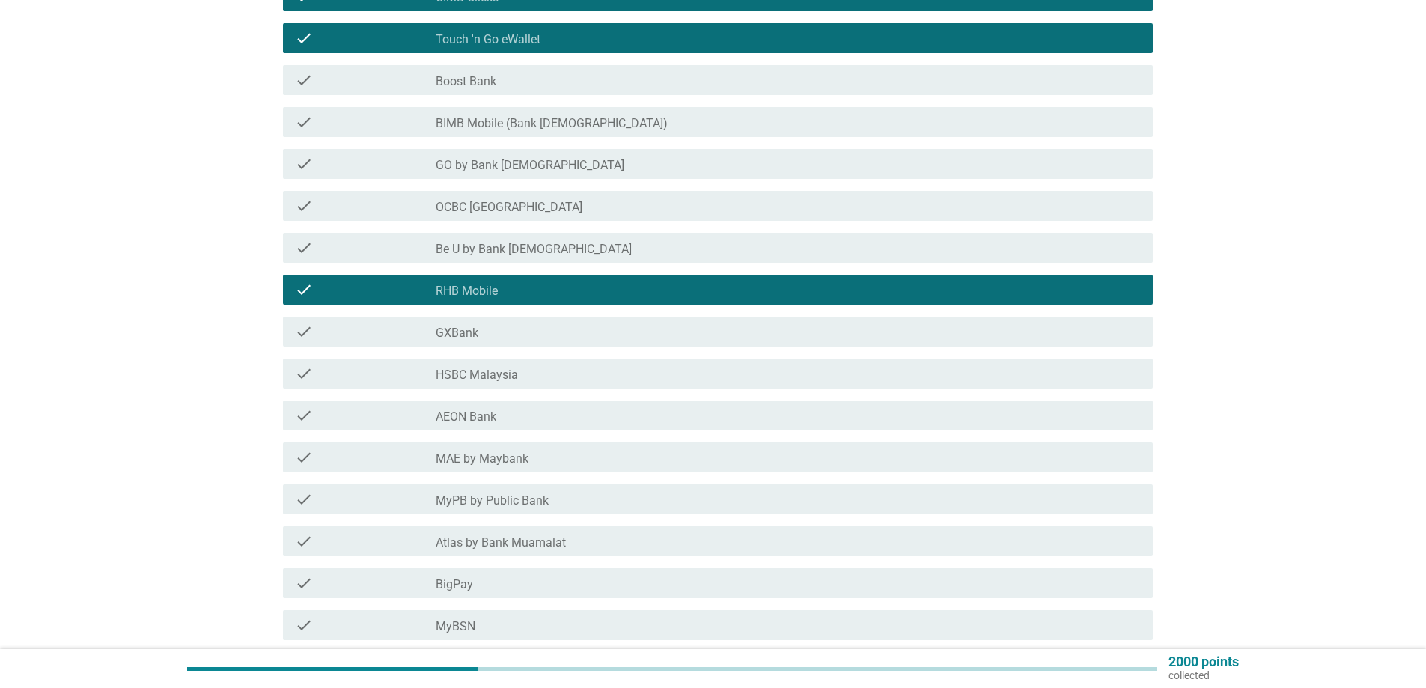
click at [529, 419] on div "check_box_outline_blank AEON Bank" at bounding box center [788, 416] width 705 height 18
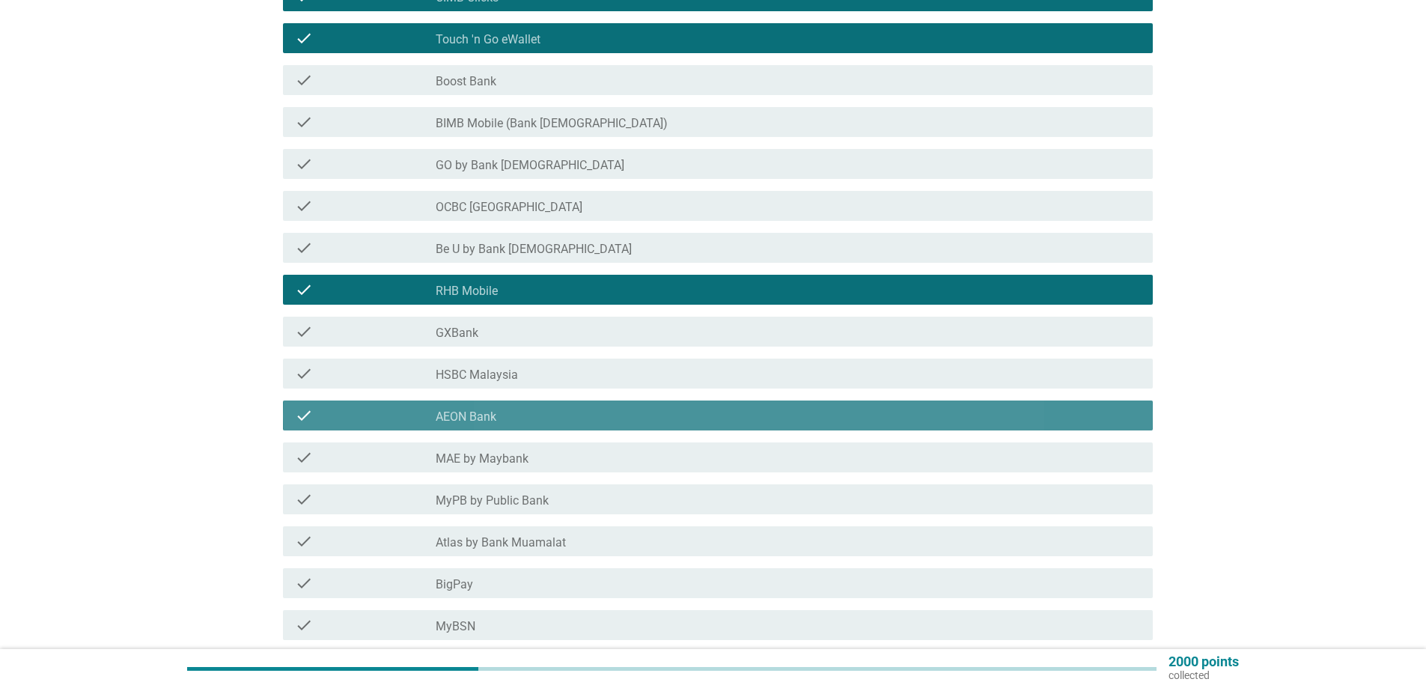
drag, startPoint x: 529, startPoint y: 418, endPoint x: 565, endPoint y: 401, distance: 40.5
click at [529, 418] on div "check_box_outline_blank AEON Bank" at bounding box center [788, 416] width 705 height 18
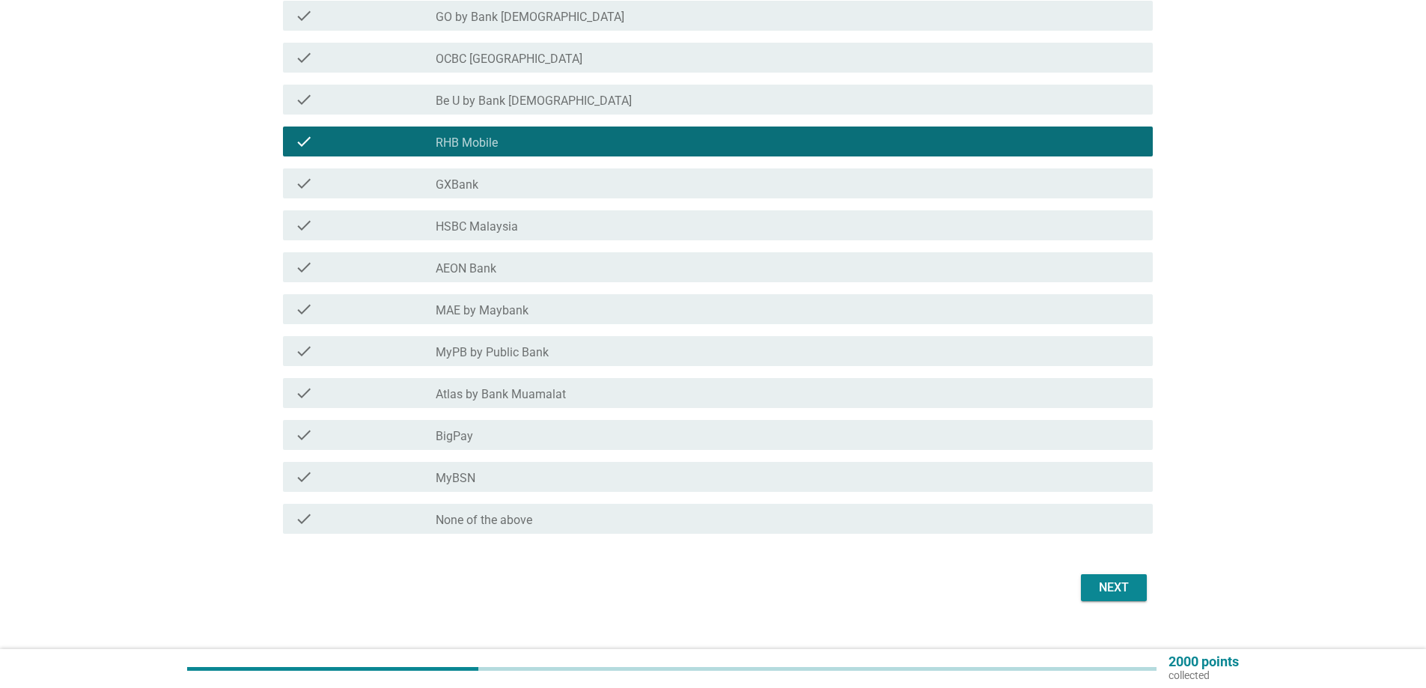
scroll to position [374, 0]
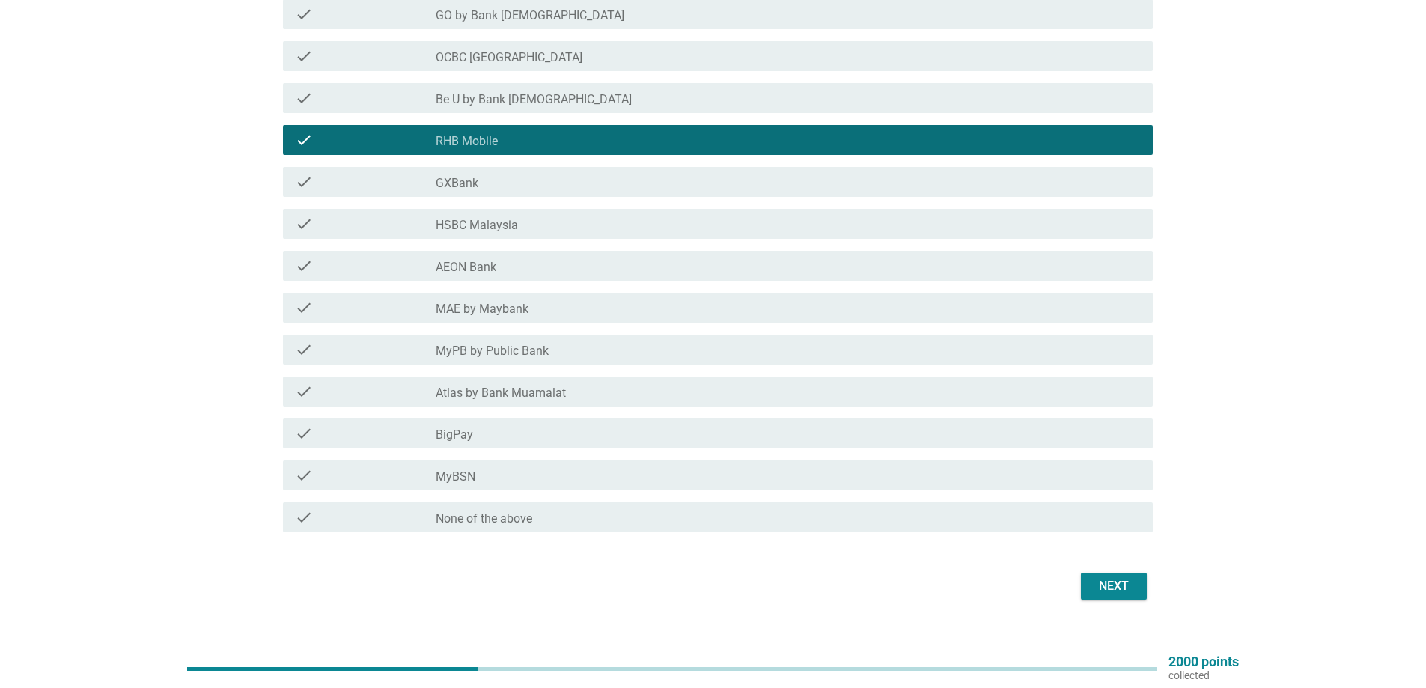
click at [564, 309] on div "check_box_outline_blank MAE by Maybank" at bounding box center [788, 308] width 705 height 18
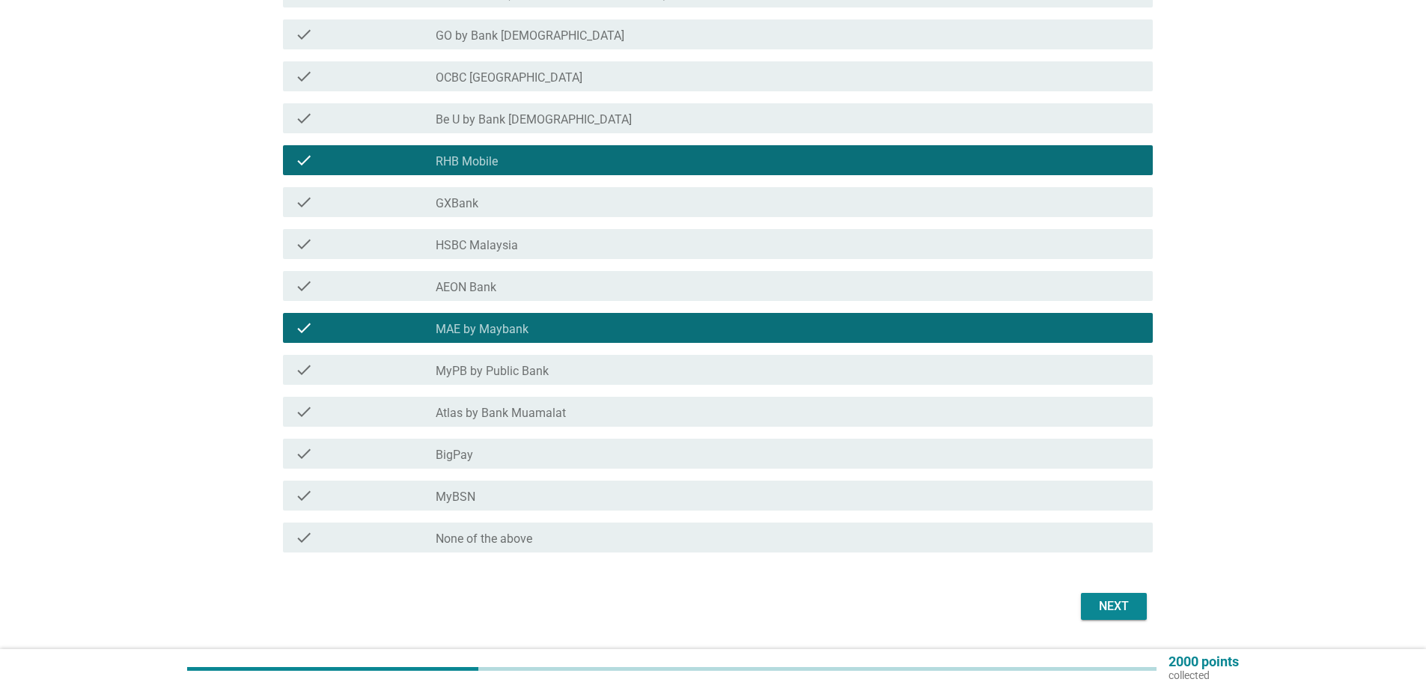
scroll to position [397, 0]
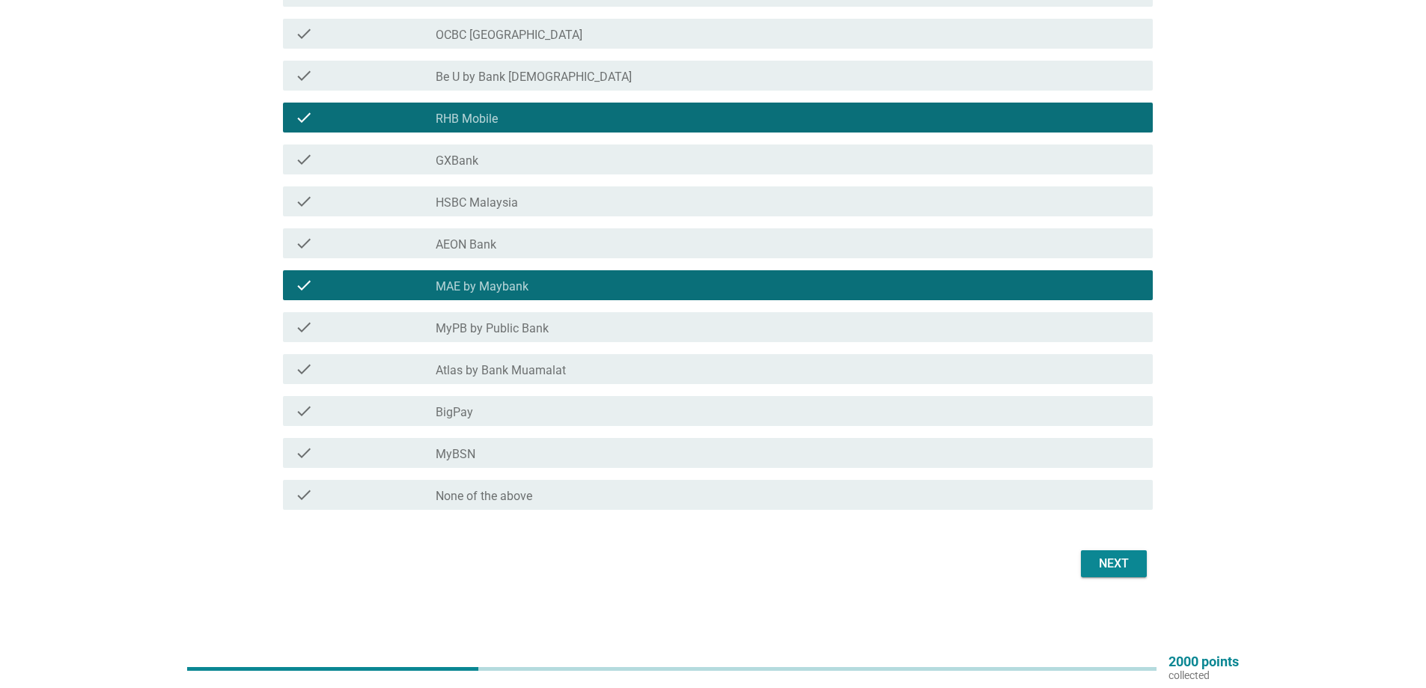
click at [1105, 558] on div "Next" at bounding box center [1114, 564] width 42 height 18
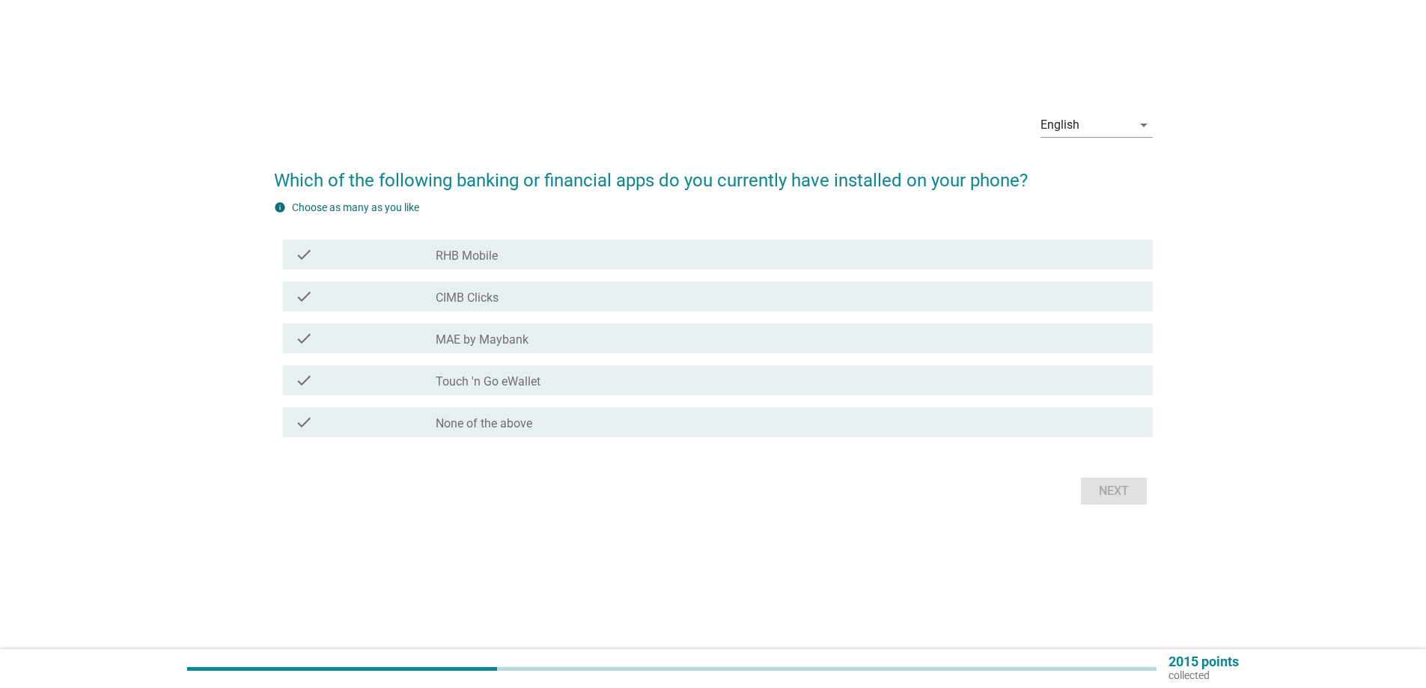
scroll to position [0, 0]
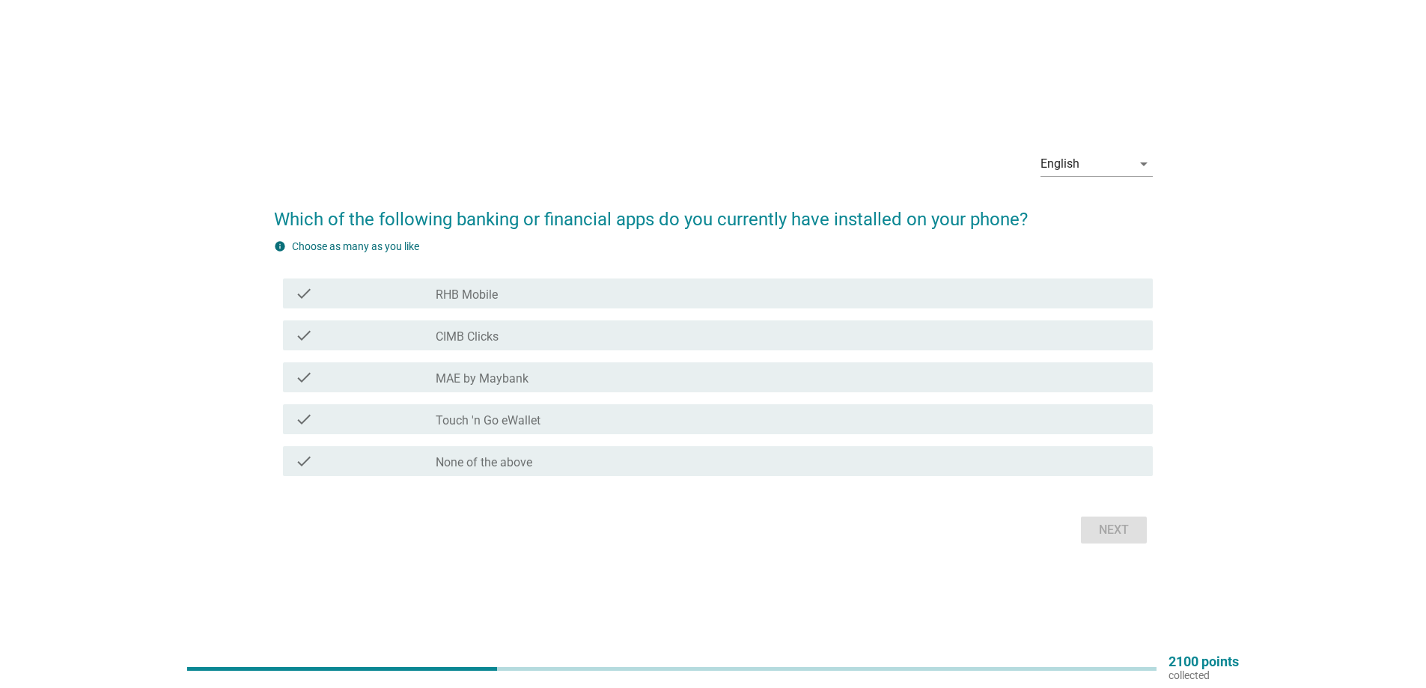
click at [493, 291] on label "RHB Mobile" at bounding box center [467, 295] width 62 height 15
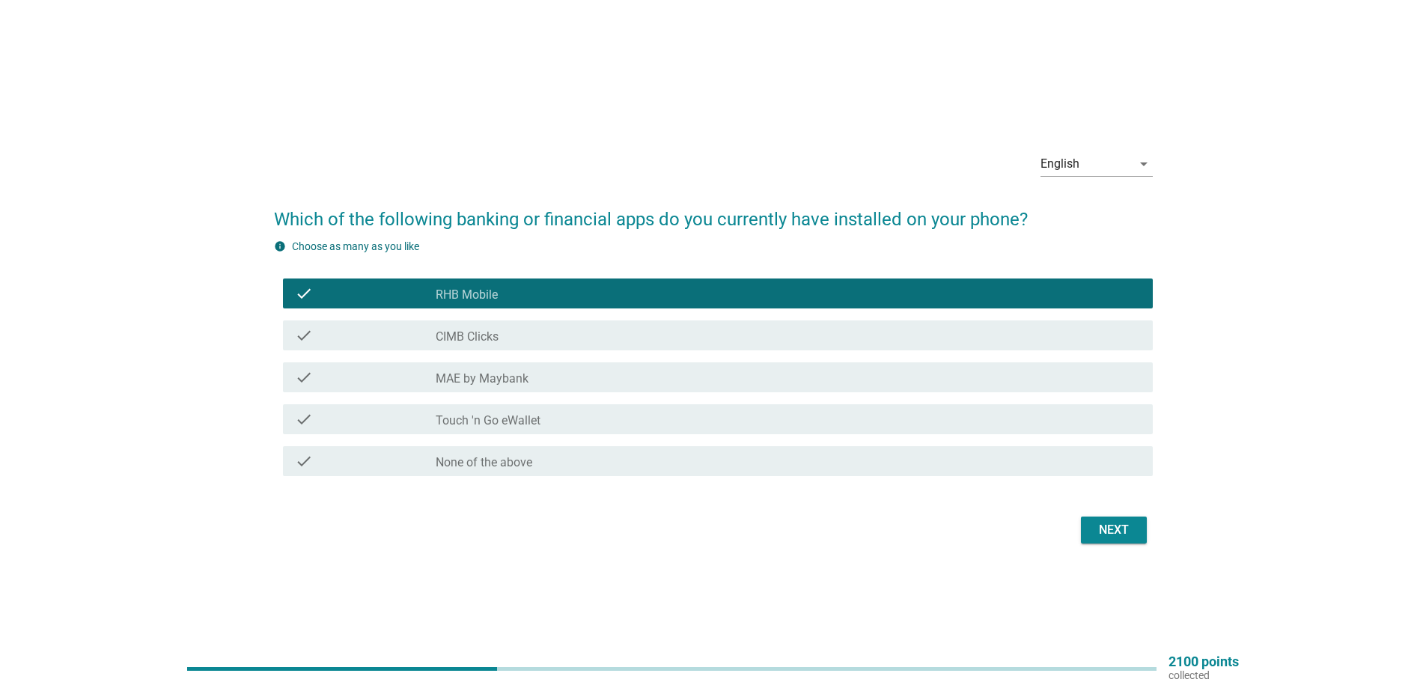
click at [522, 375] on label "MAE by Maybank" at bounding box center [482, 378] width 93 height 15
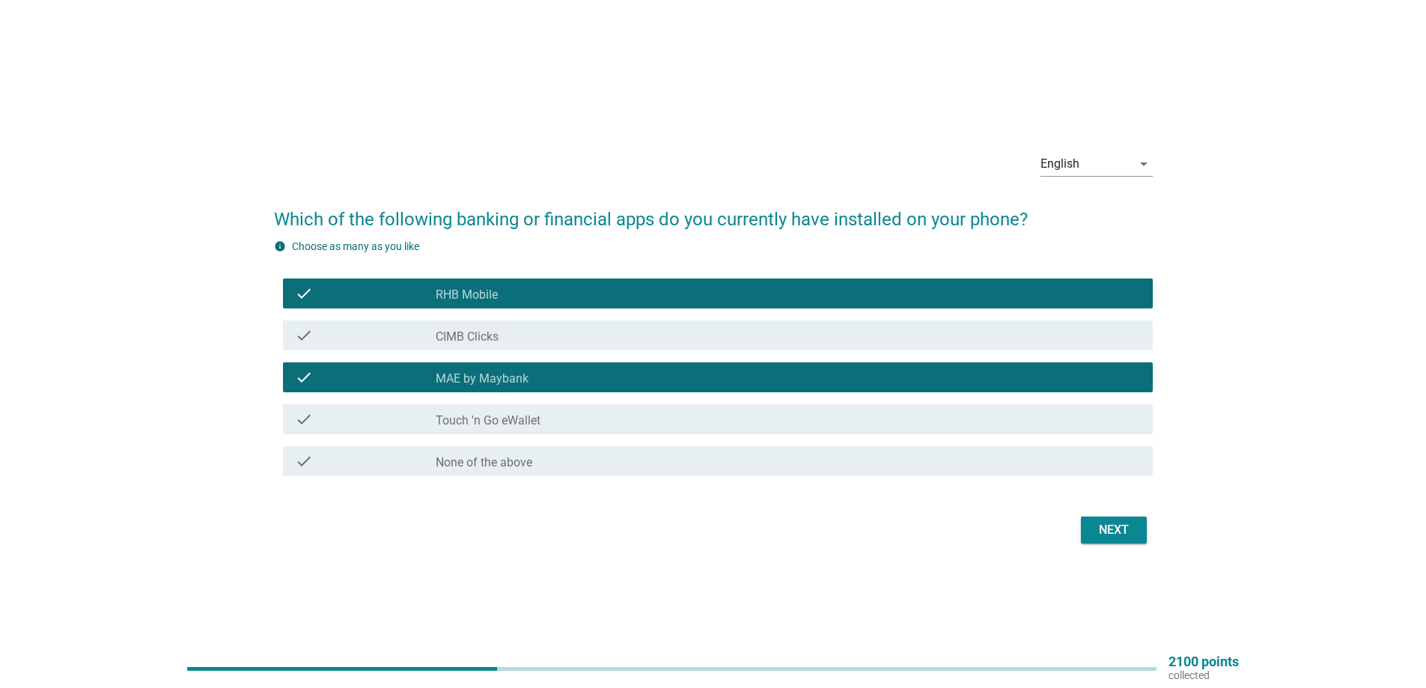
drag, startPoint x: 521, startPoint y: 407, endPoint x: 597, endPoint y: 427, distance: 78.1
click at [523, 407] on div "check check_box_outline_blank Touch 'n Go eWallet" at bounding box center [718, 419] width 870 height 30
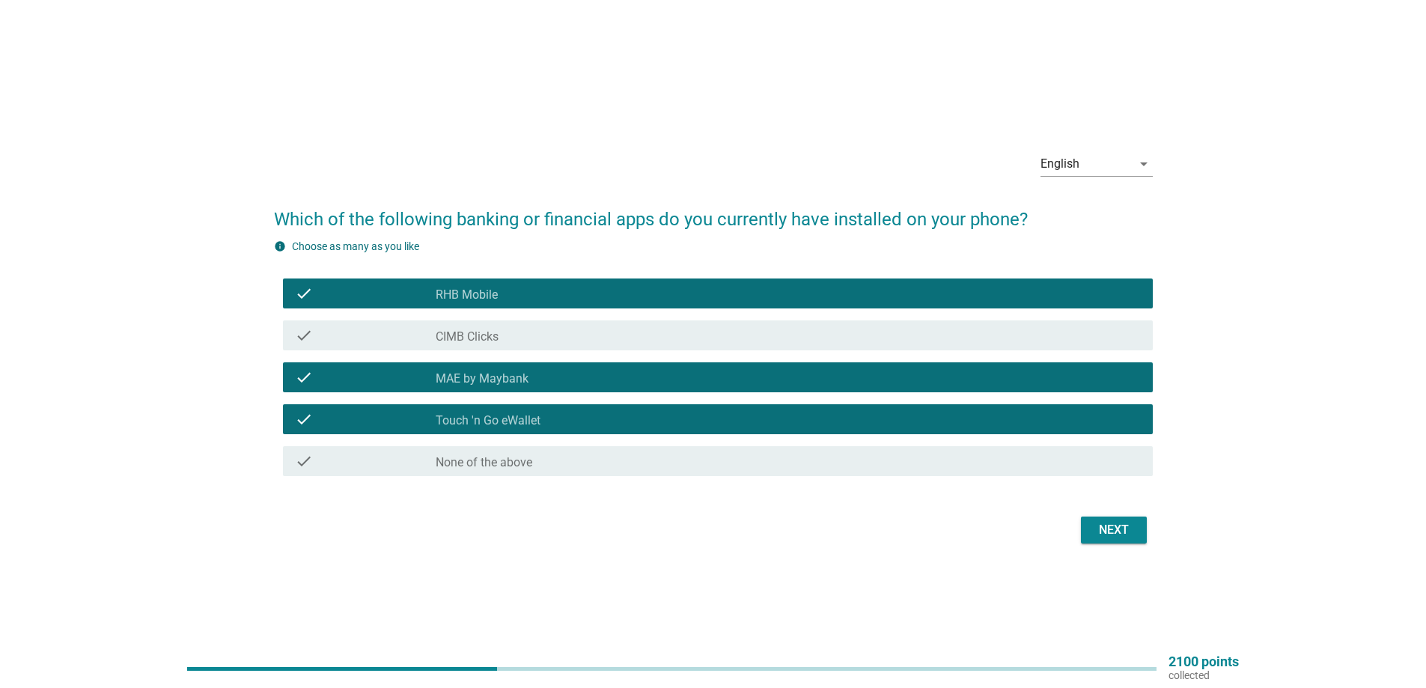
click at [1107, 535] on div "Next" at bounding box center [1114, 530] width 42 height 18
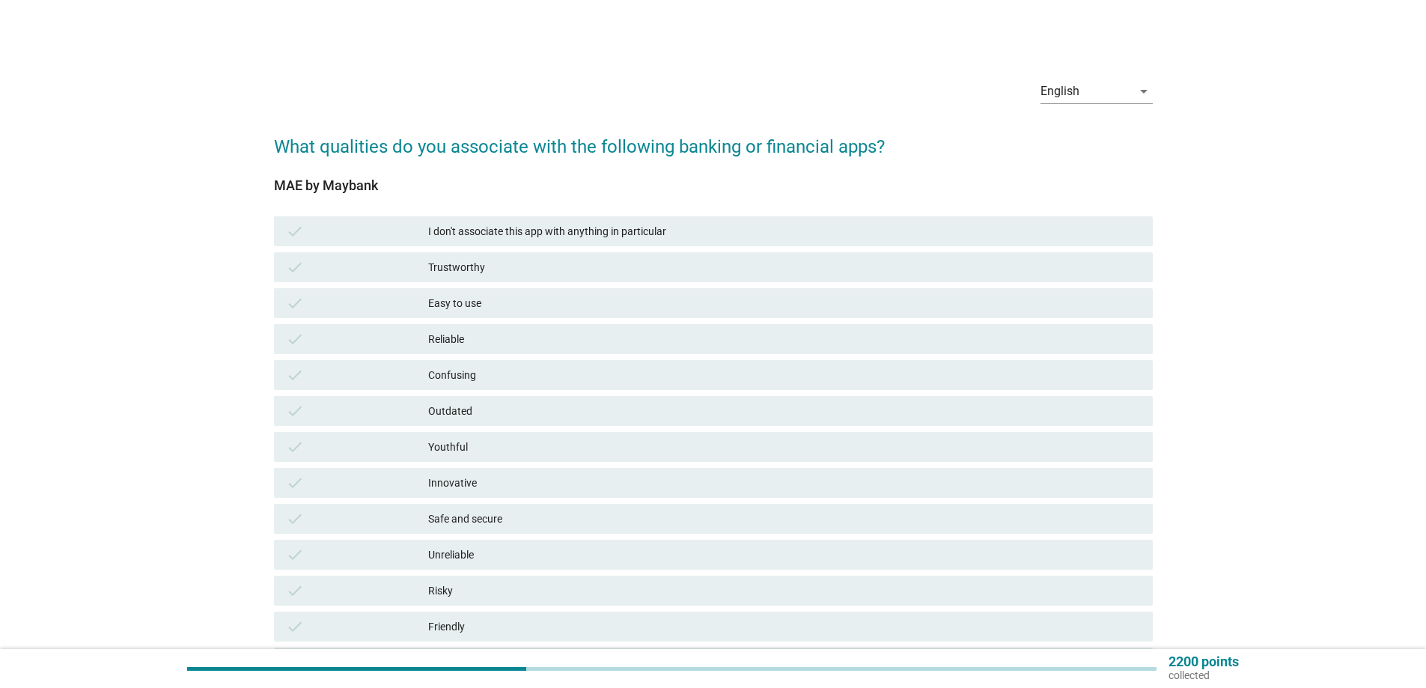
click at [511, 276] on div "check Trustworthy" at bounding box center [713, 267] width 879 height 30
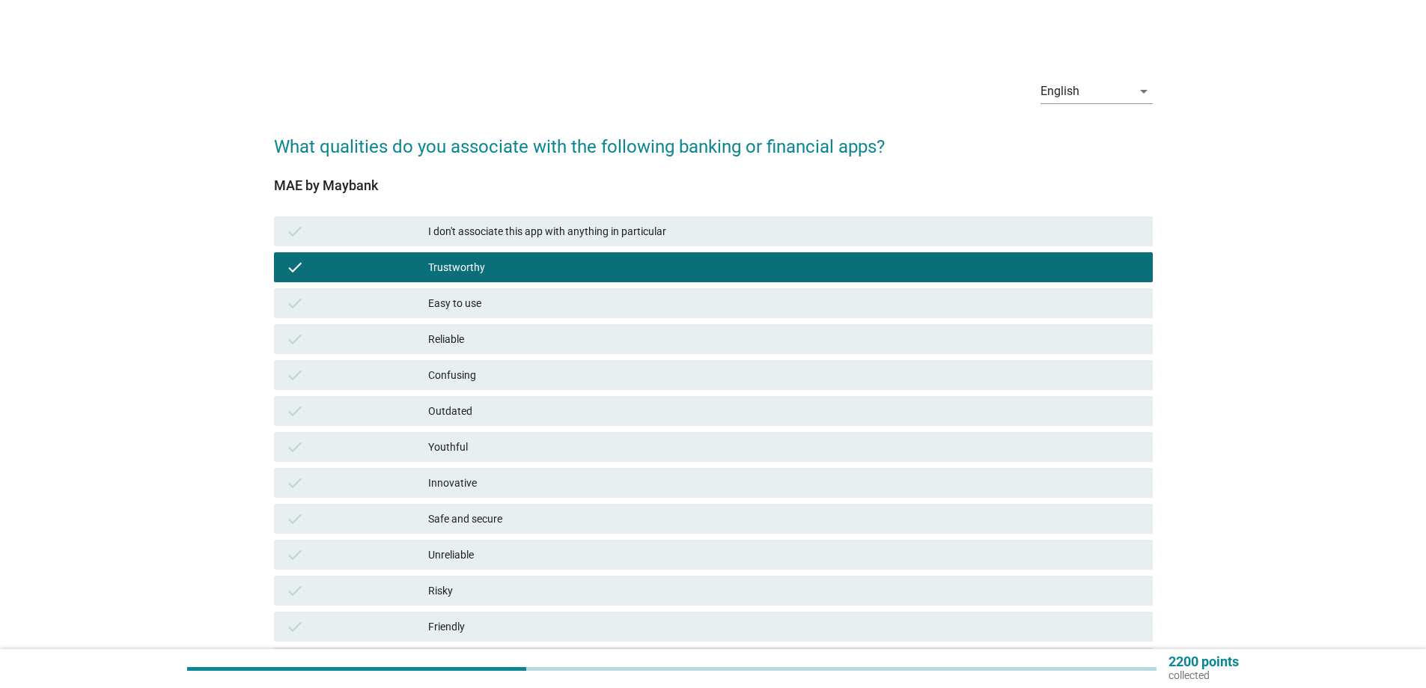
click at [517, 305] on div "Easy to use" at bounding box center [784, 303] width 713 height 18
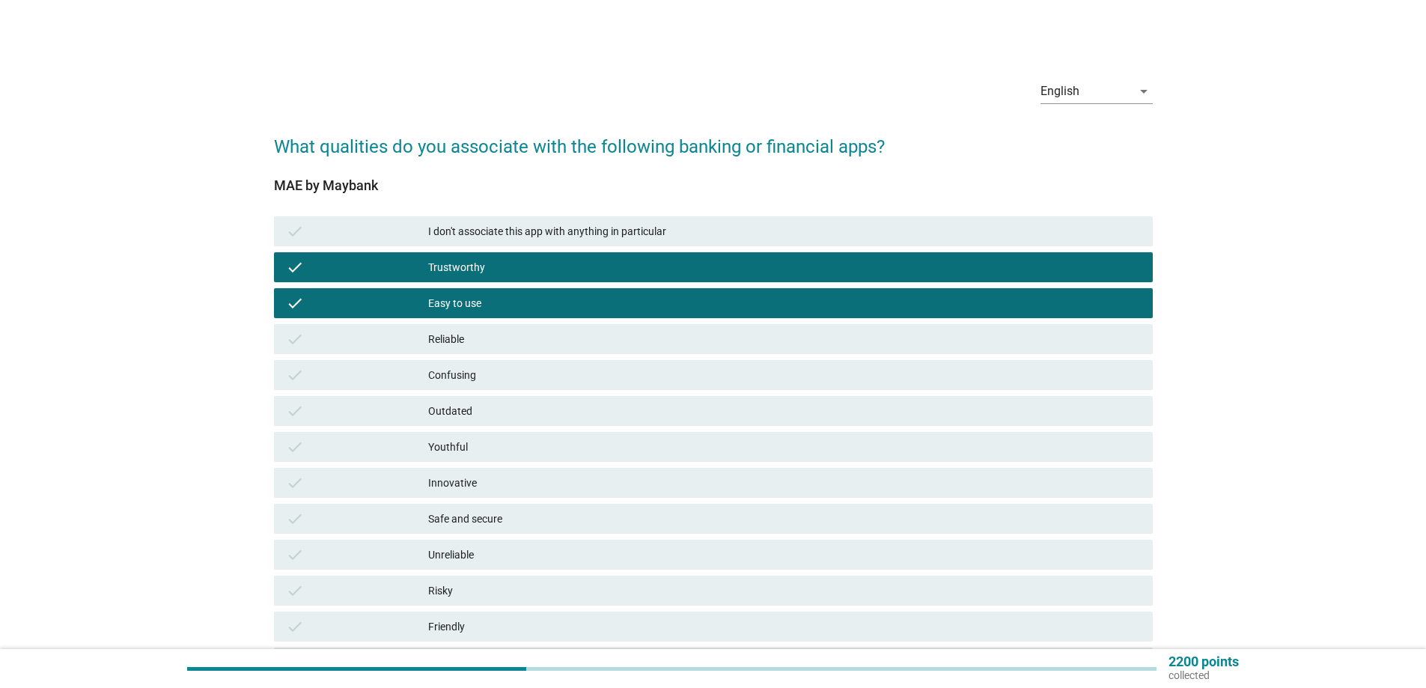
click at [508, 349] on div "check Reliable" at bounding box center [713, 339] width 879 height 30
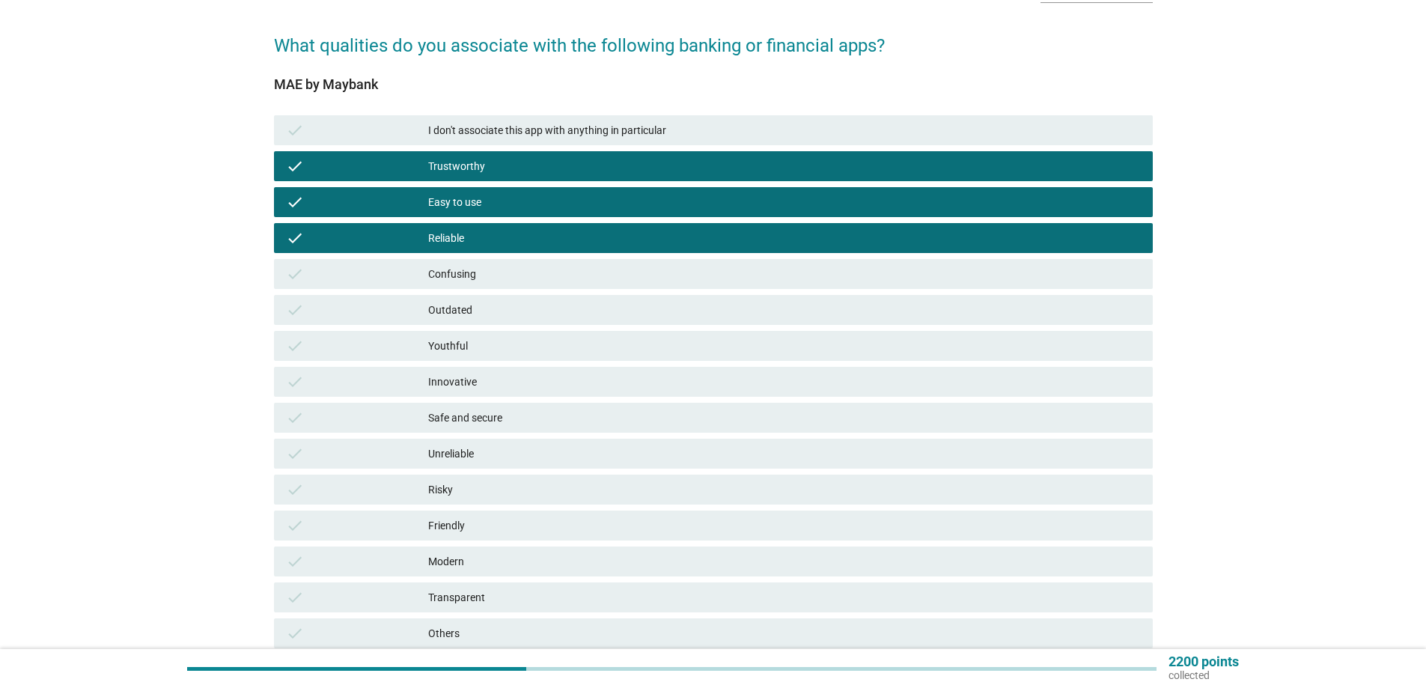
scroll to position [228, 0]
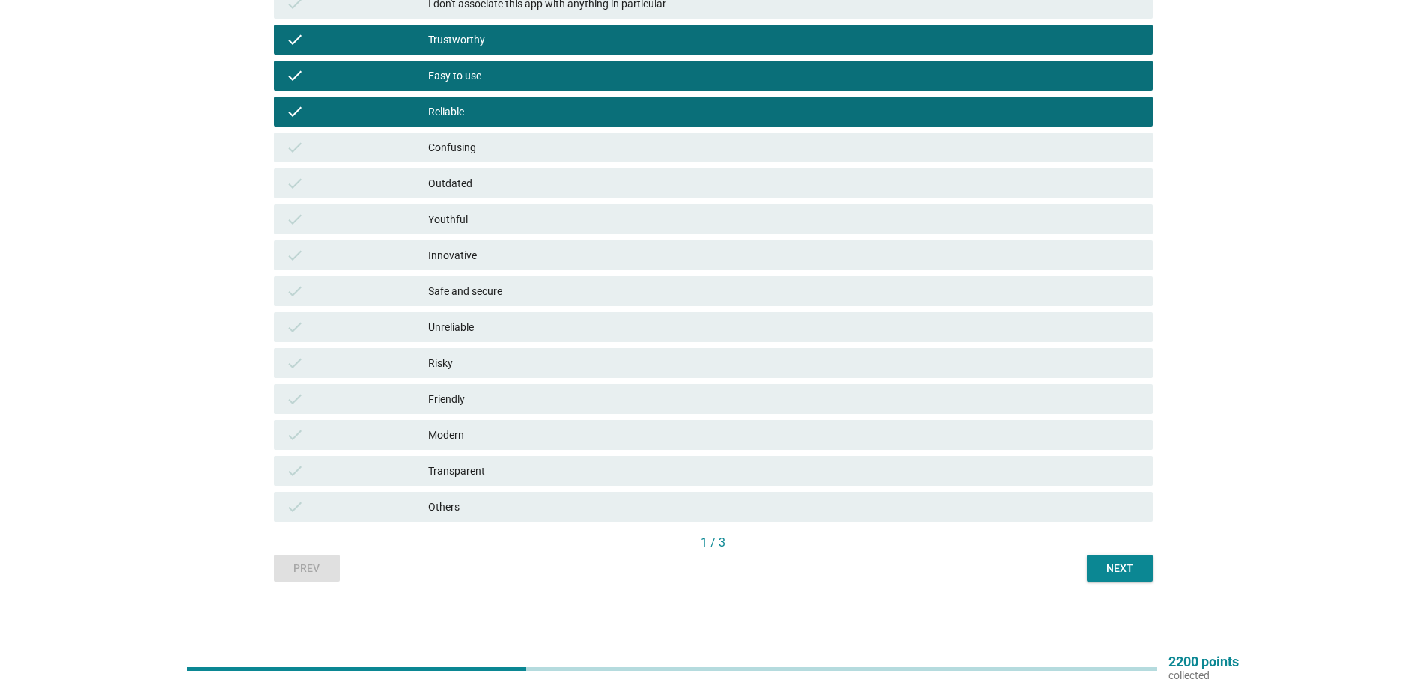
click at [499, 290] on div "Safe and secure" at bounding box center [784, 291] width 713 height 18
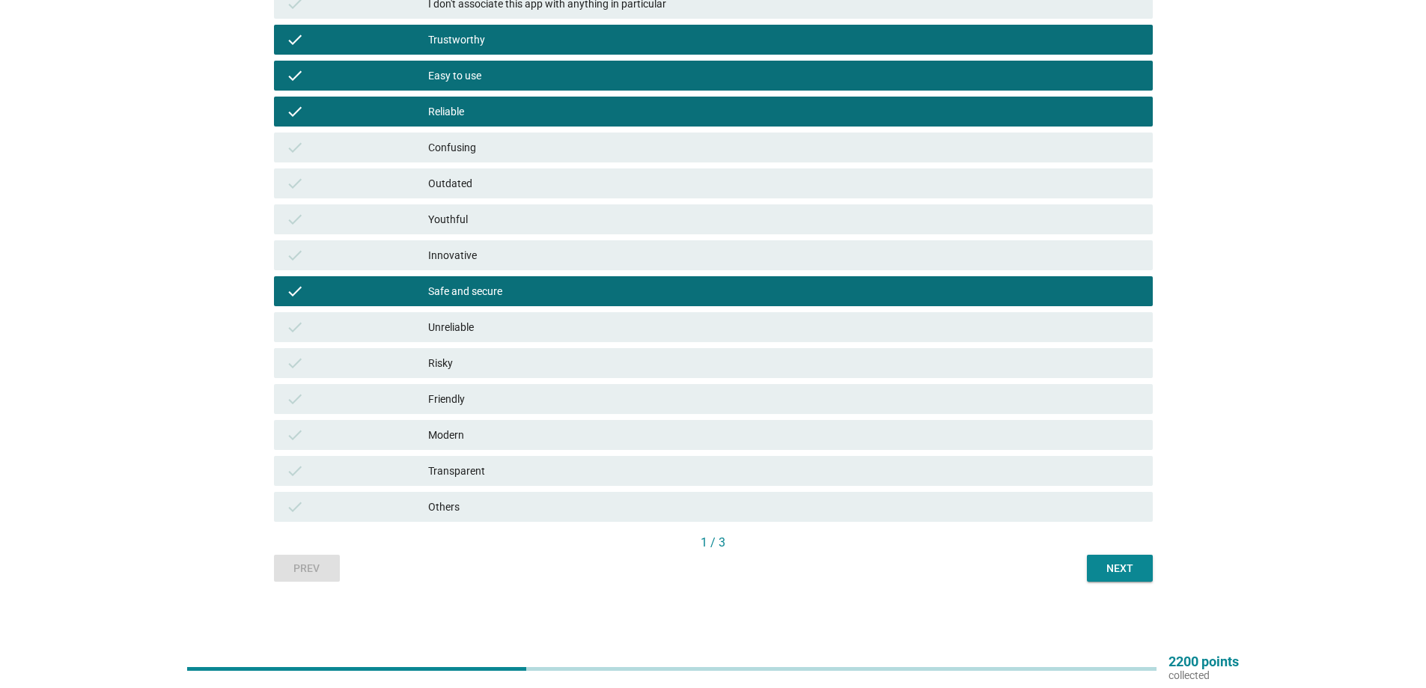
click at [487, 402] on div "Friendly" at bounding box center [784, 399] width 713 height 18
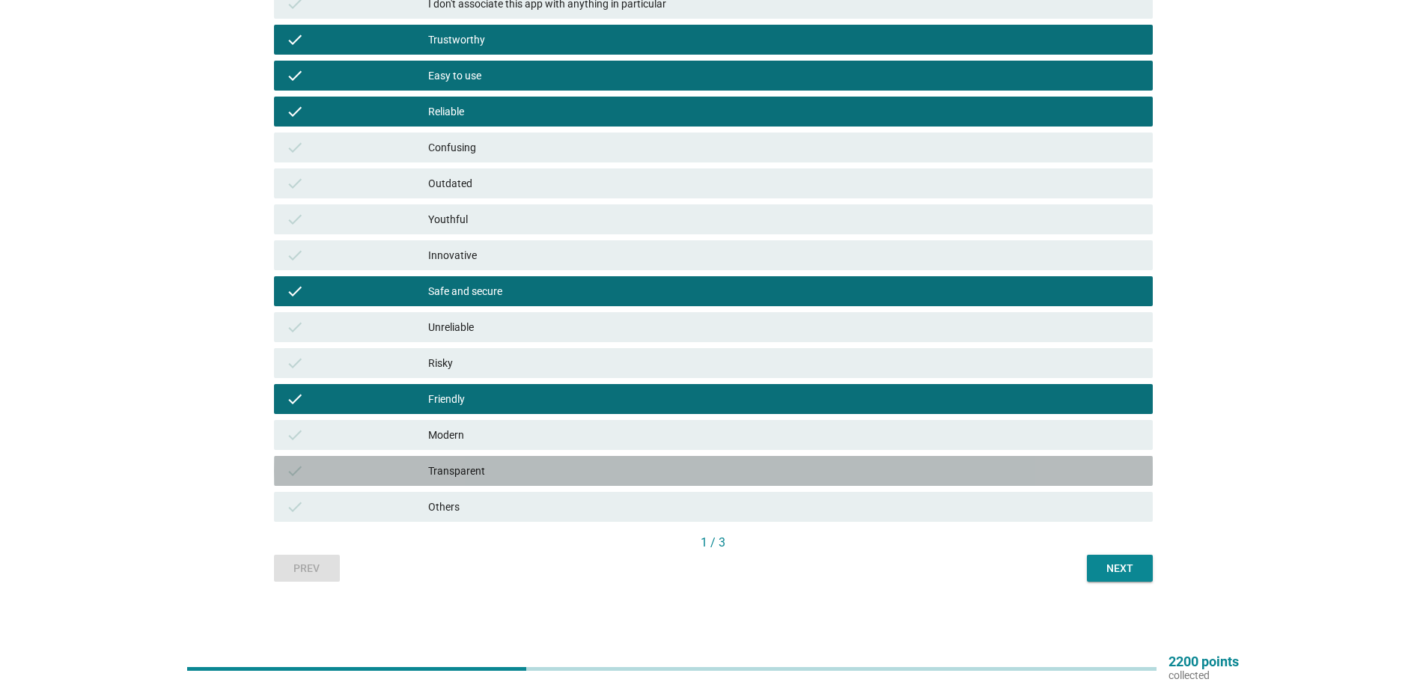
click at [748, 463] on div "Transparent" at bounding box center [784, 471] width 713 height 18
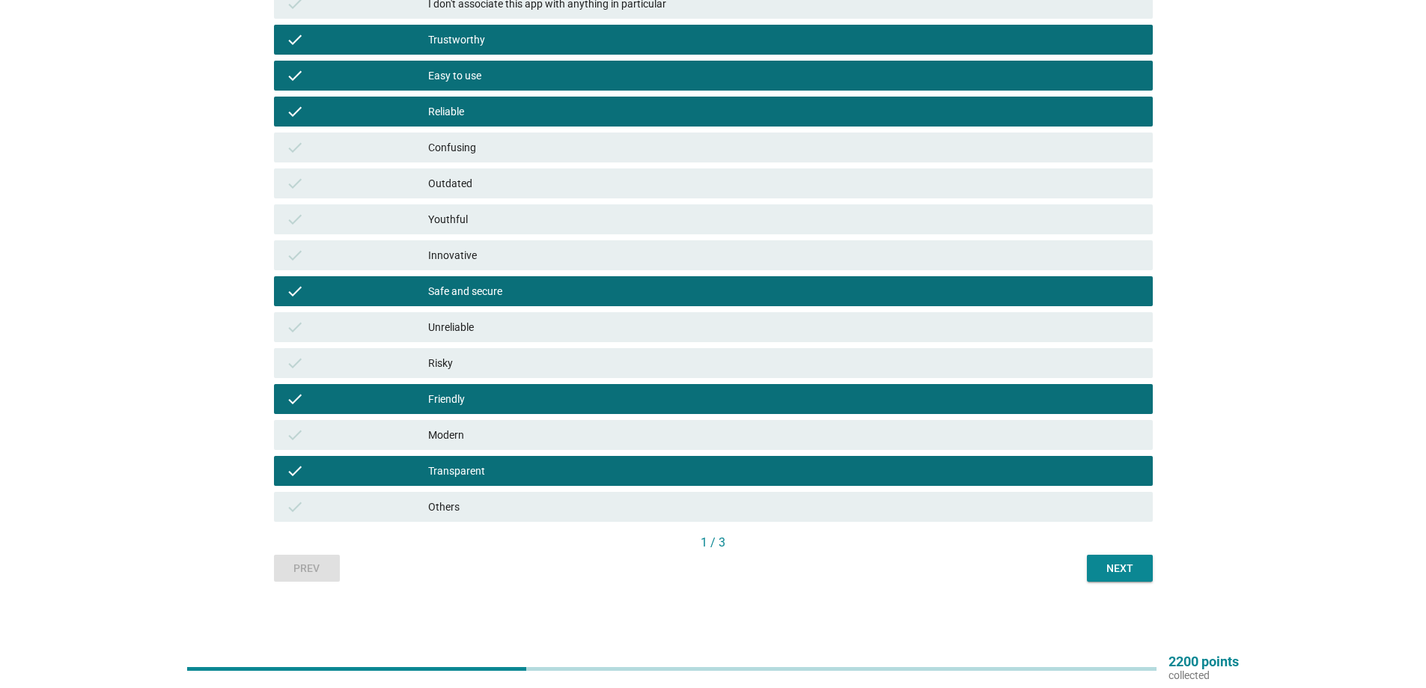
click at [1103, 571] on div "Next" at bounding box center [1120, 569] width 42 height 16
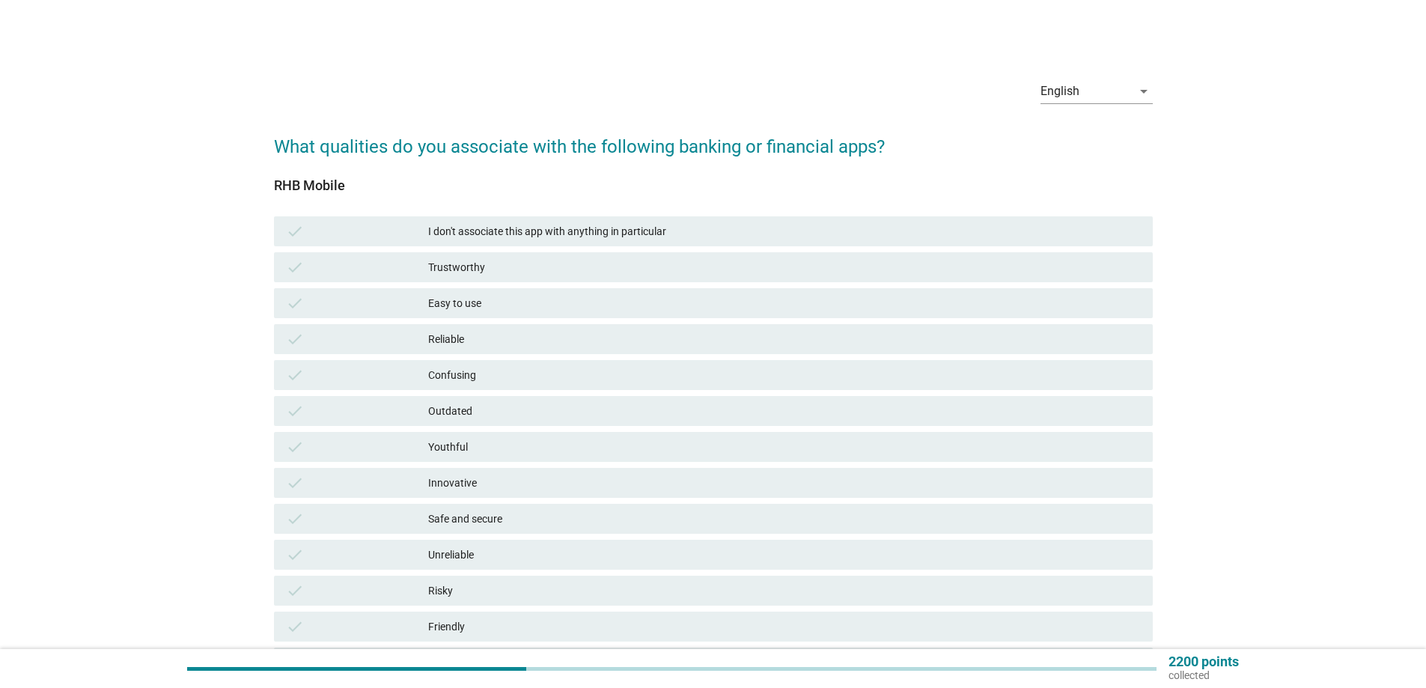
click at [511, 381] on div "Confusing" at bounding box center [784, 375] width 713 height 18
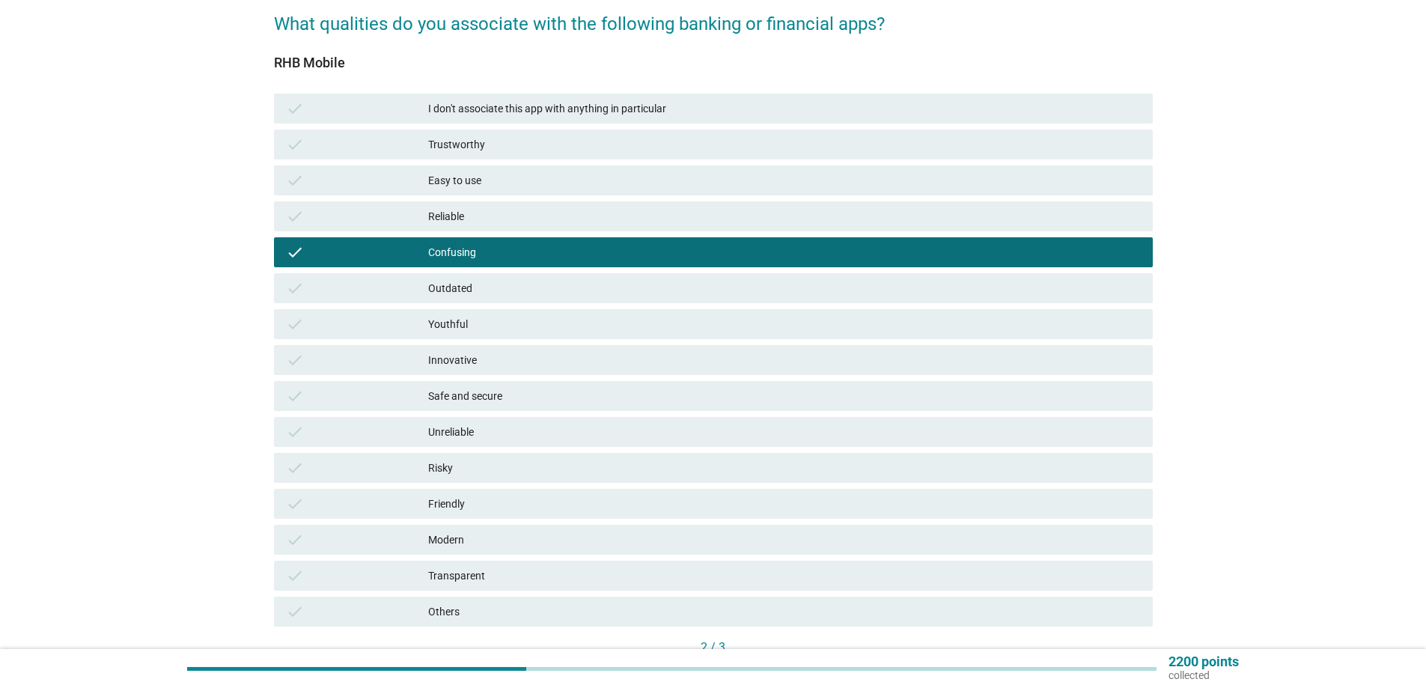
scroll to position [150, 0]
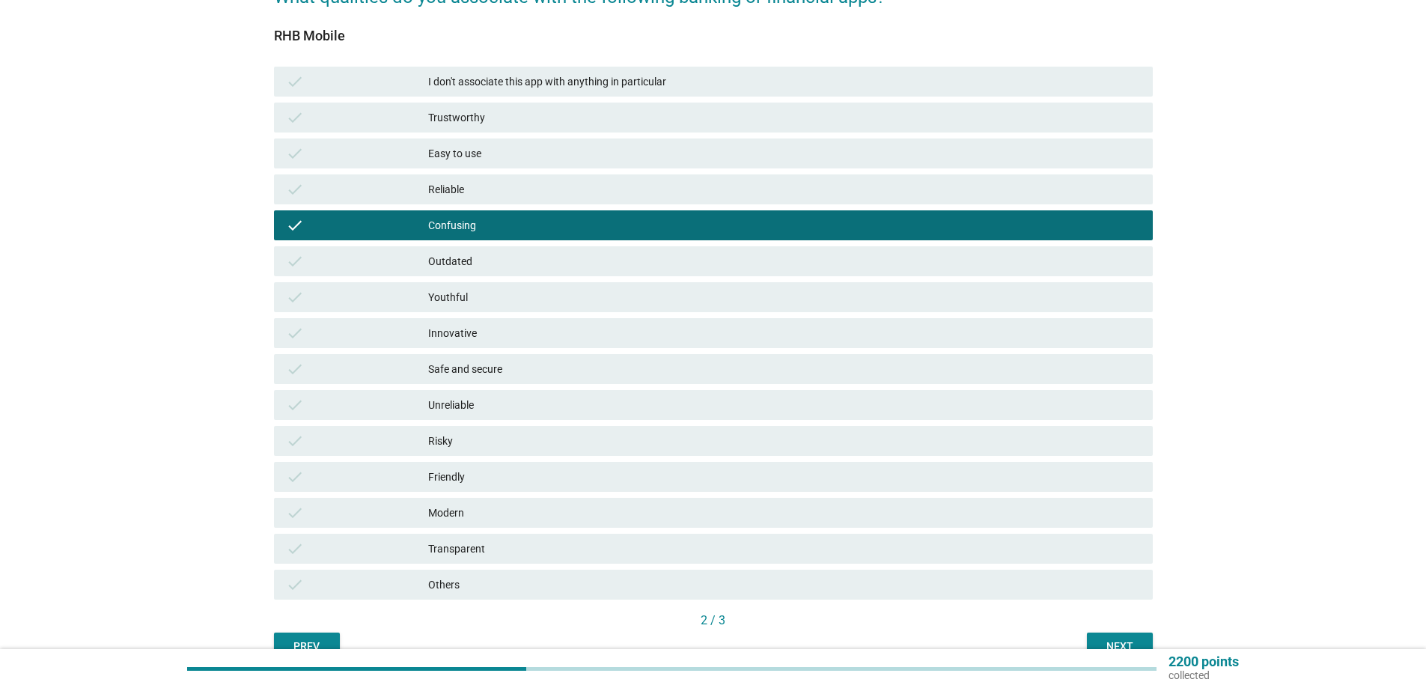
click at [472, 411] on div "Unreliable" at bounding box center [784, 405] width 713 height 18
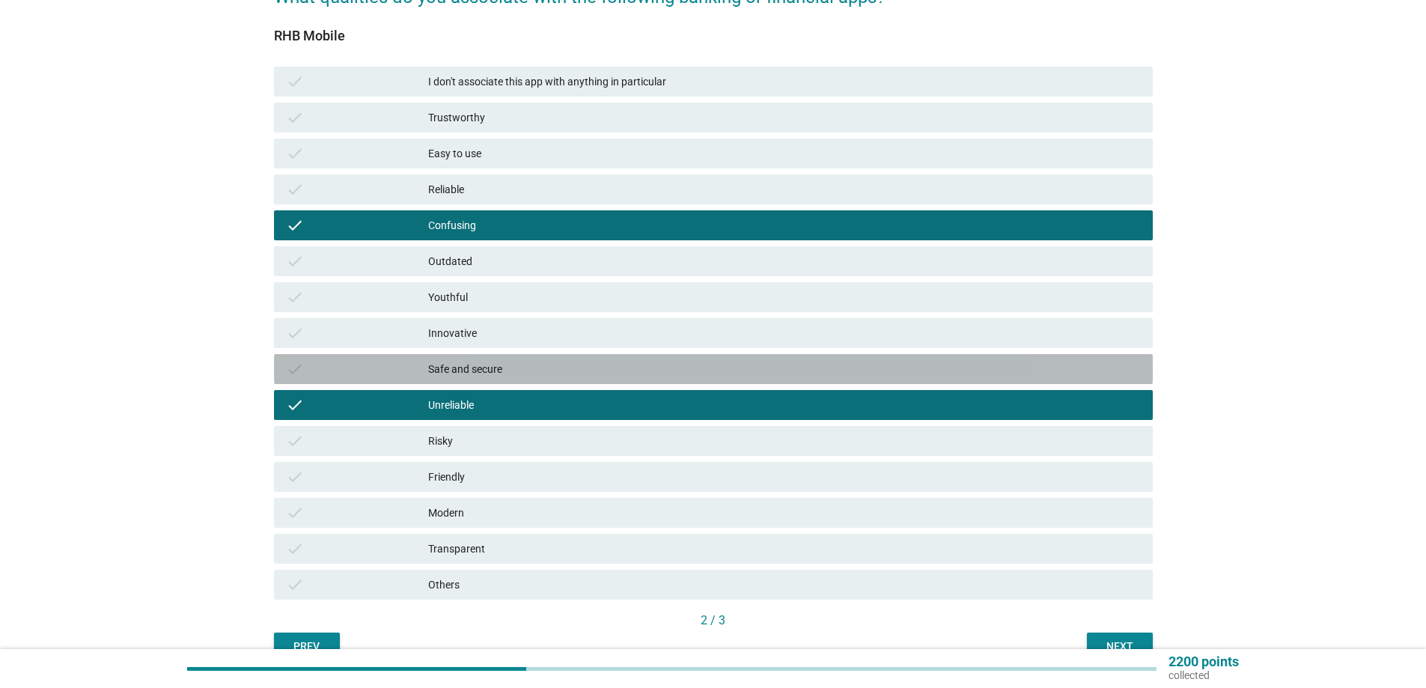
click at [521, 374] on div "Safe and secure" at bounding box center [784, 369] width 713 height 18
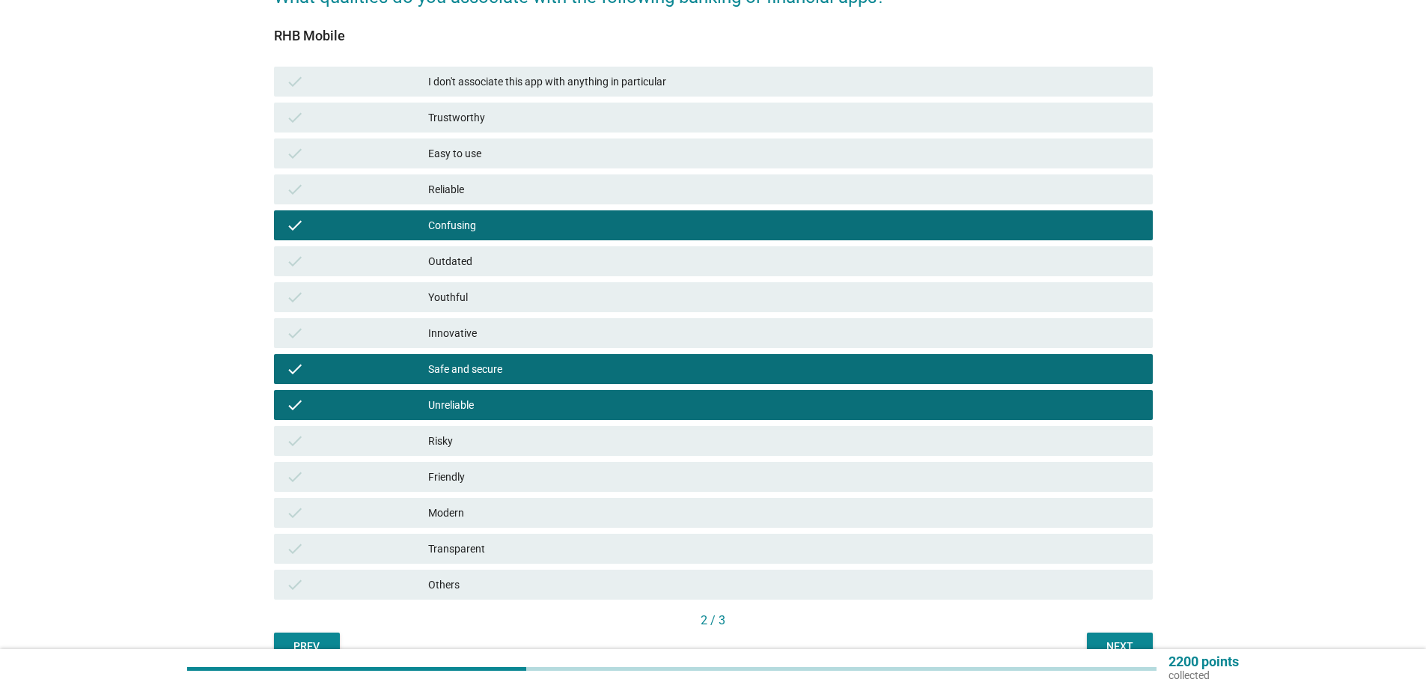
click at [512, 404] on div "Unreliable" at bounding box center [784, 405] width 713 height 18
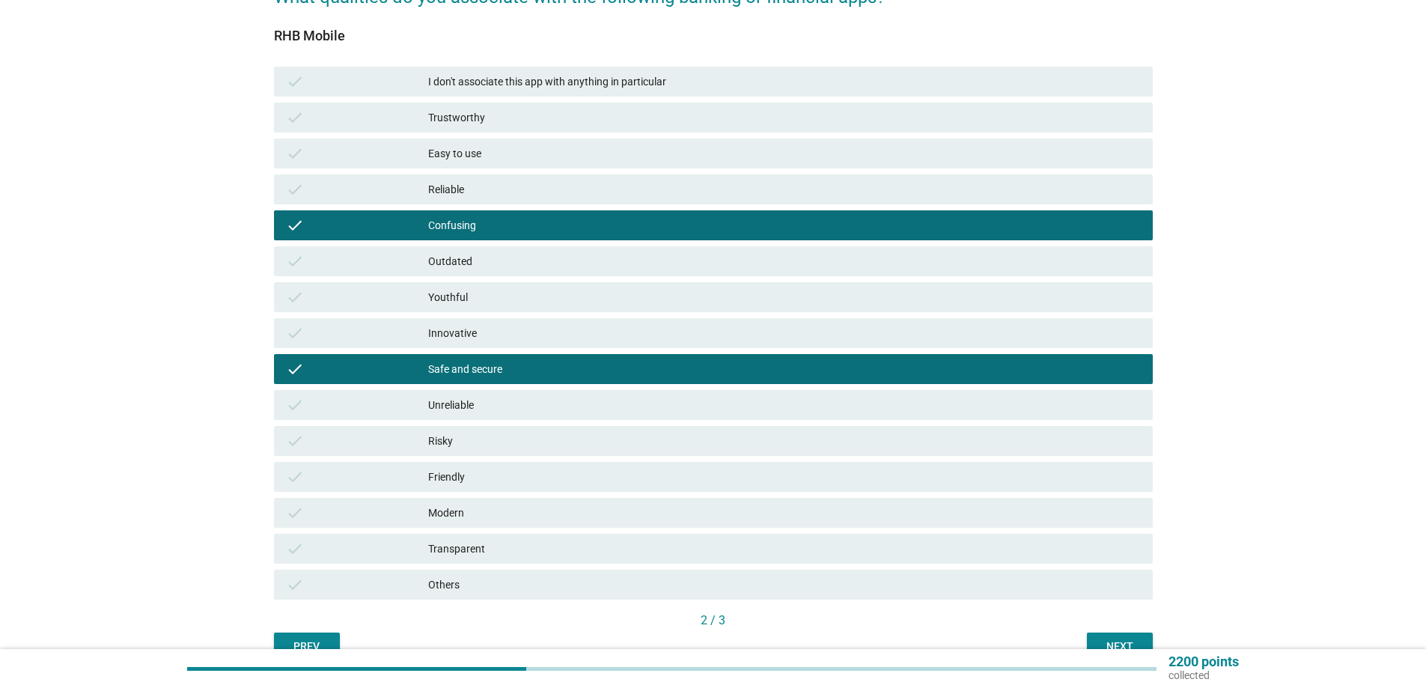
click at [514, 380] on div "check Safe and secure" at bounding box center [713, 369] width 879 height 30
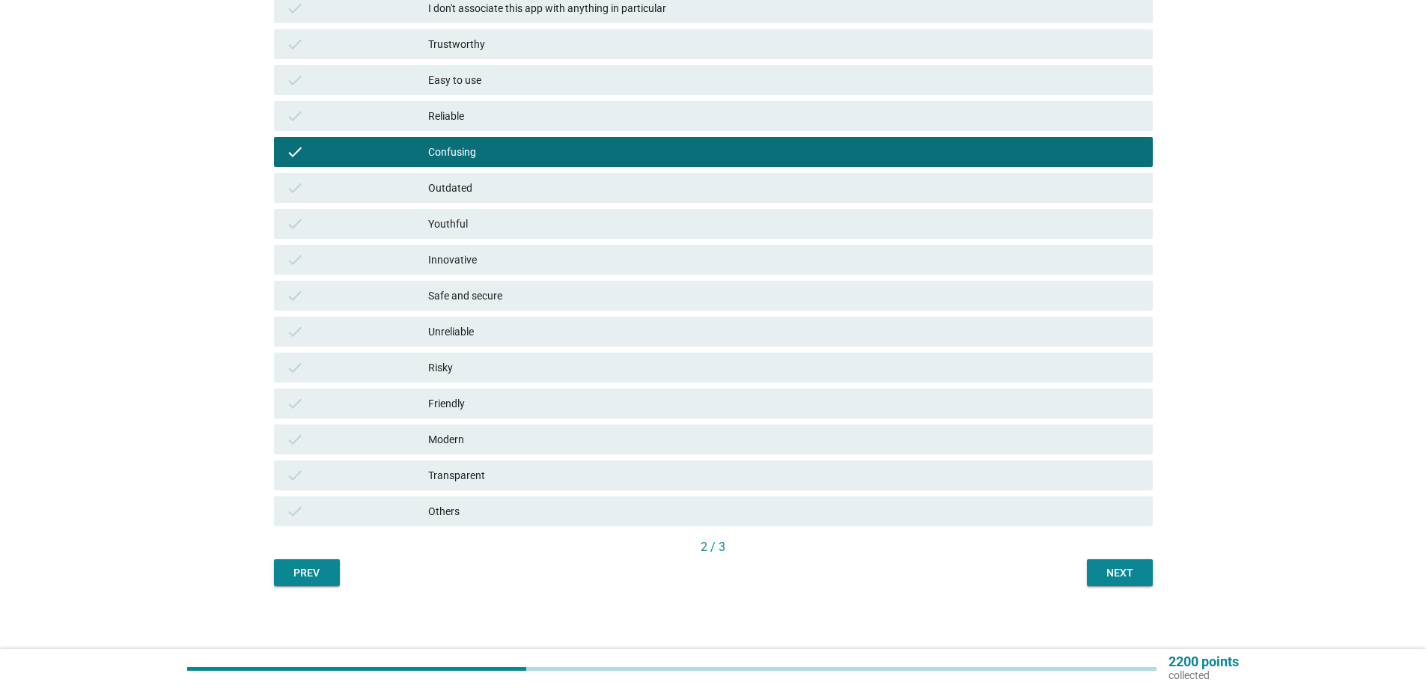
scroll to position [225, 0]
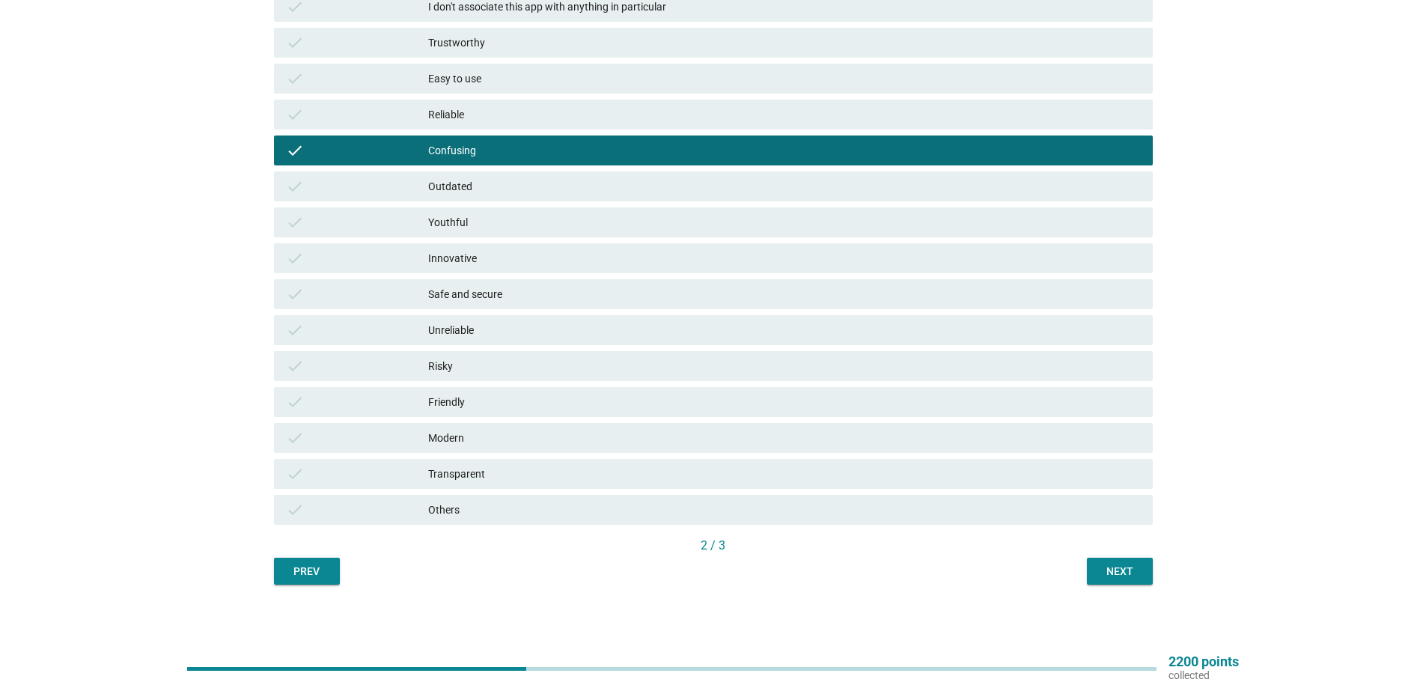
click at [1111, 573] on div "Next" at bounding box center [1120, 572] width 42 height 16
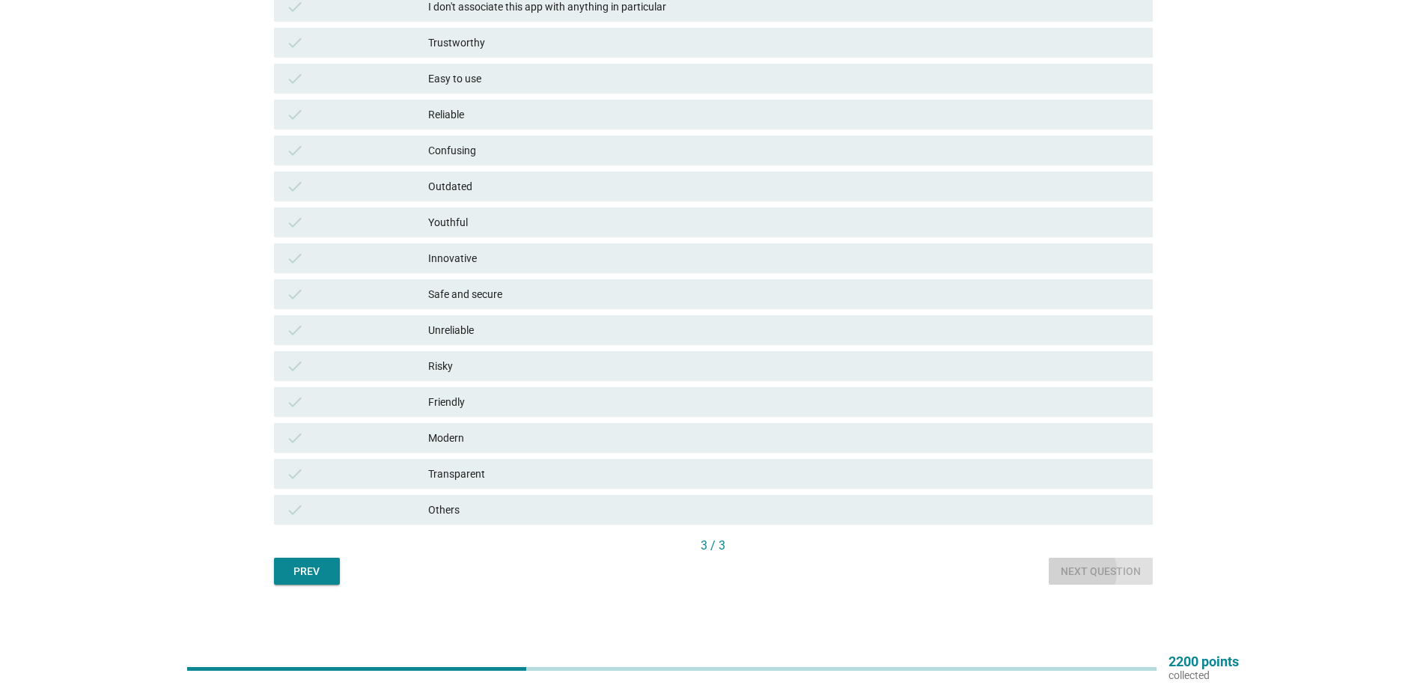
scroll to position [0, 0]
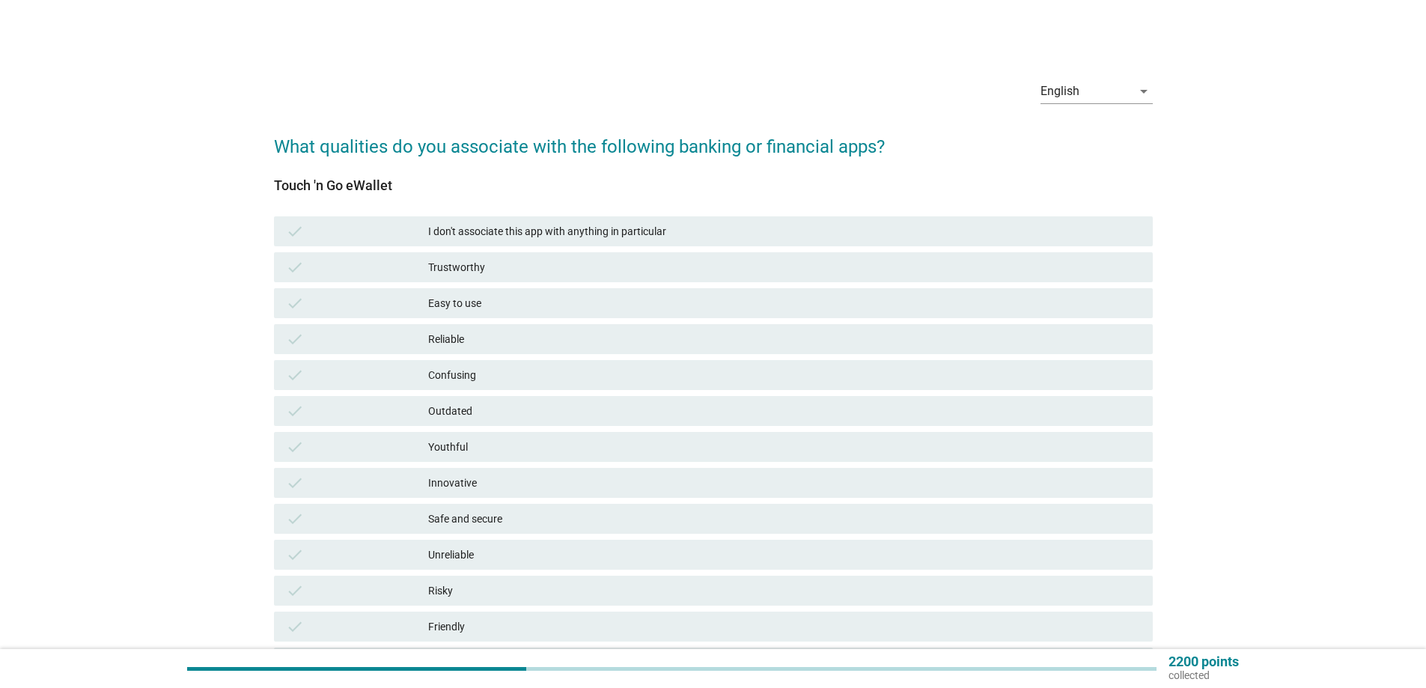
click at [435, 385] on div "check Confusing" at bounding box center [713, 375] width 879 height 30
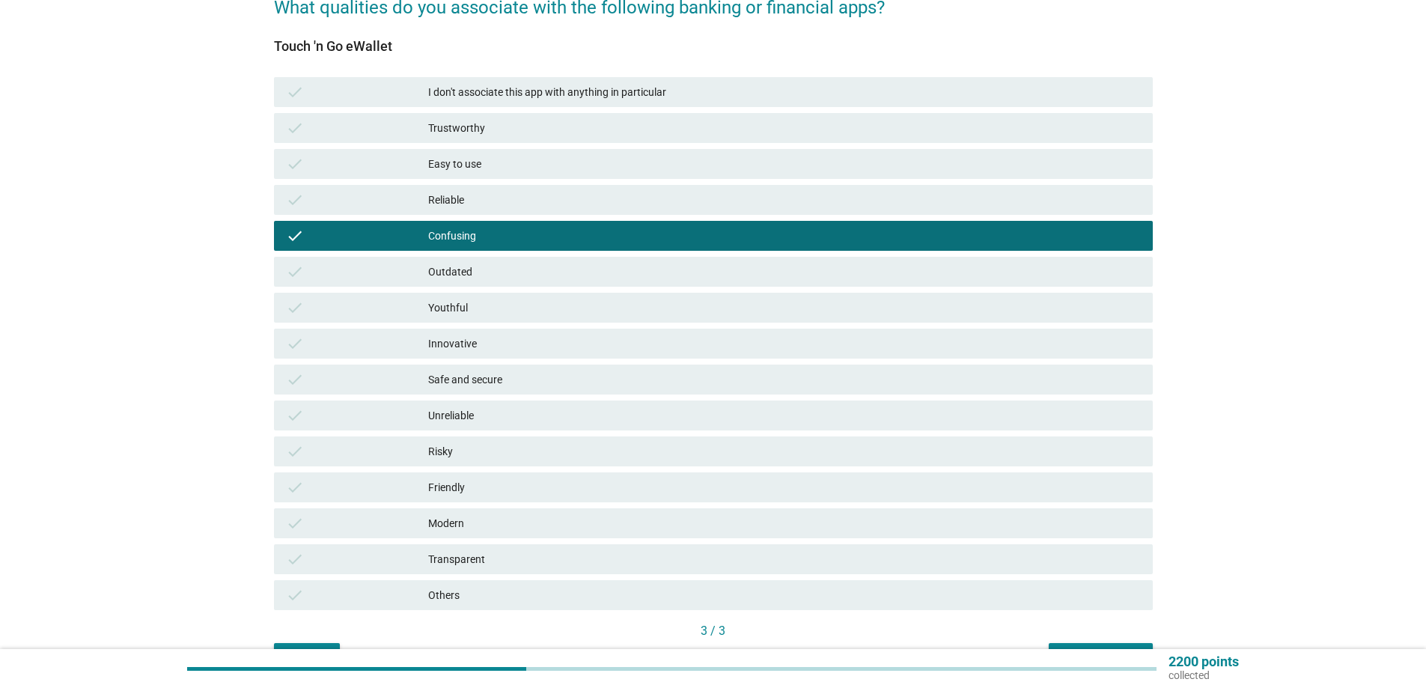
scroll to position [228, 0]
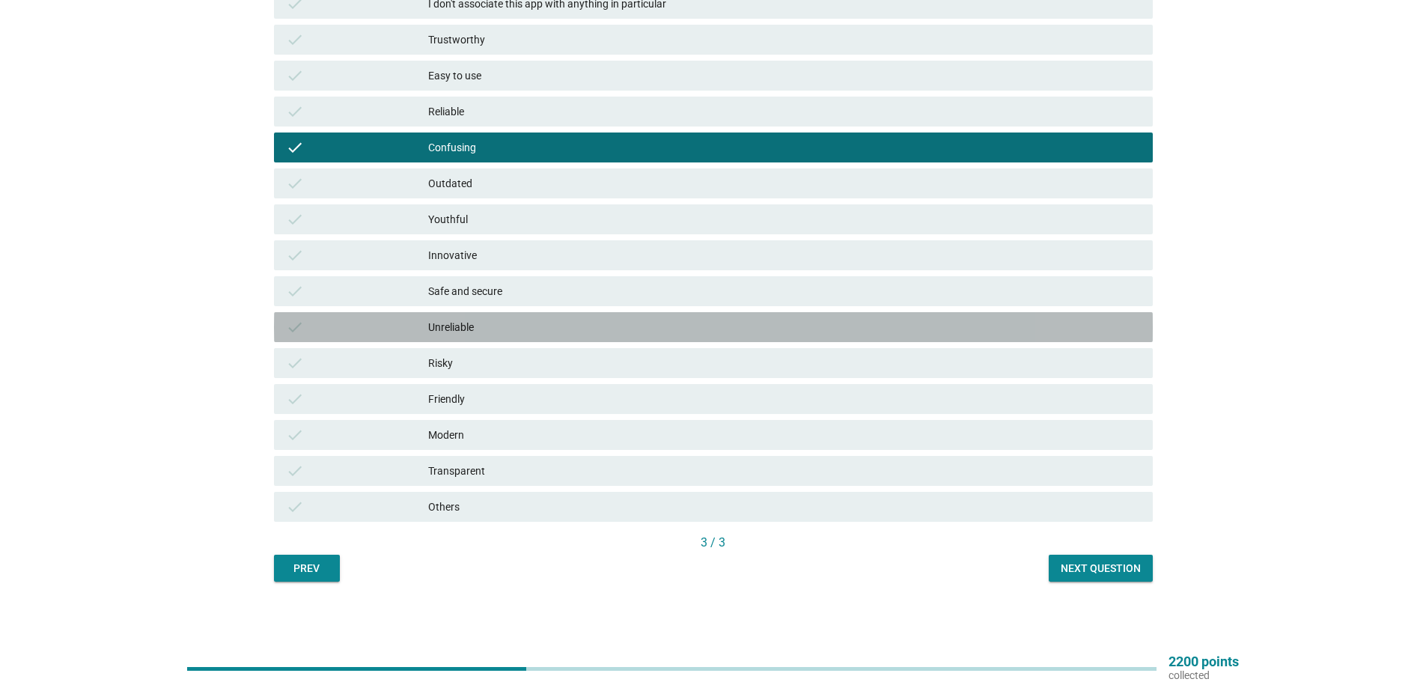
click at [466, 330] on div "Unreliable" at bounding box center [784, 327] width 713 height 18
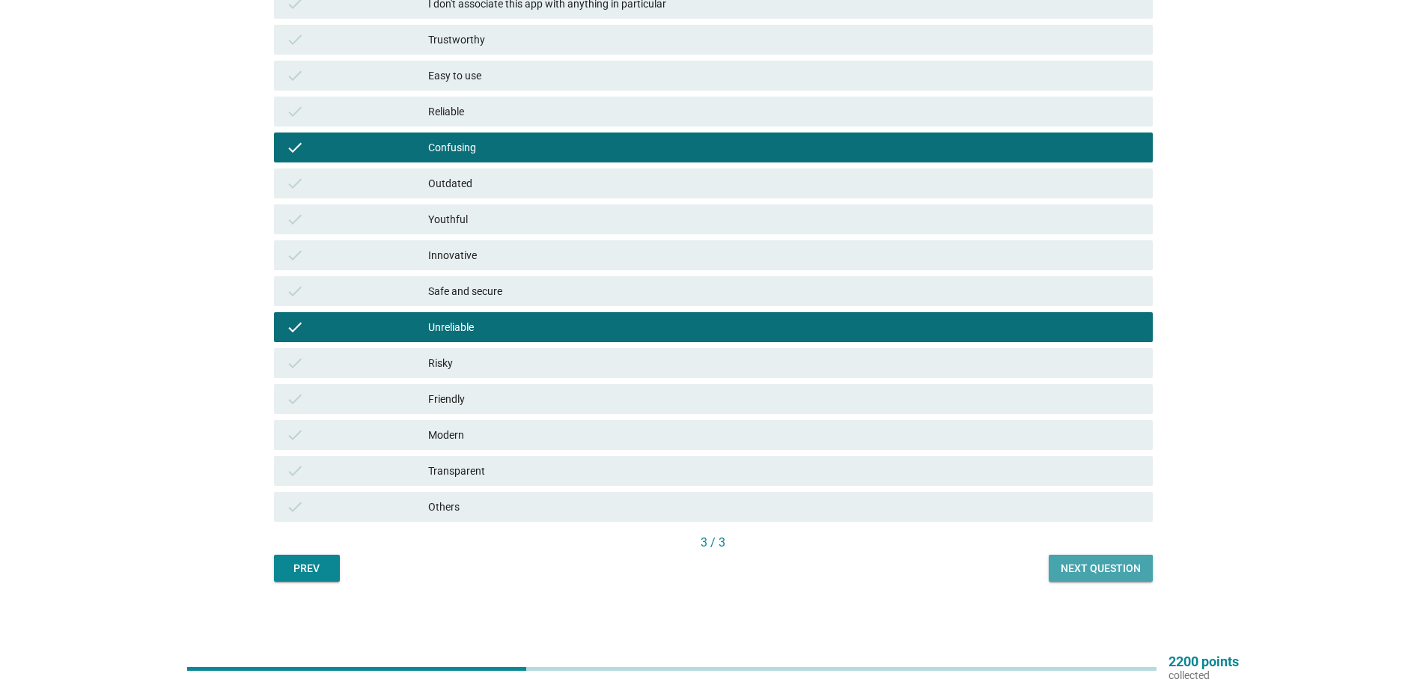
click at [1110, 575] on div "Next question" at bounding box center [1101, 569] width 80 height 16
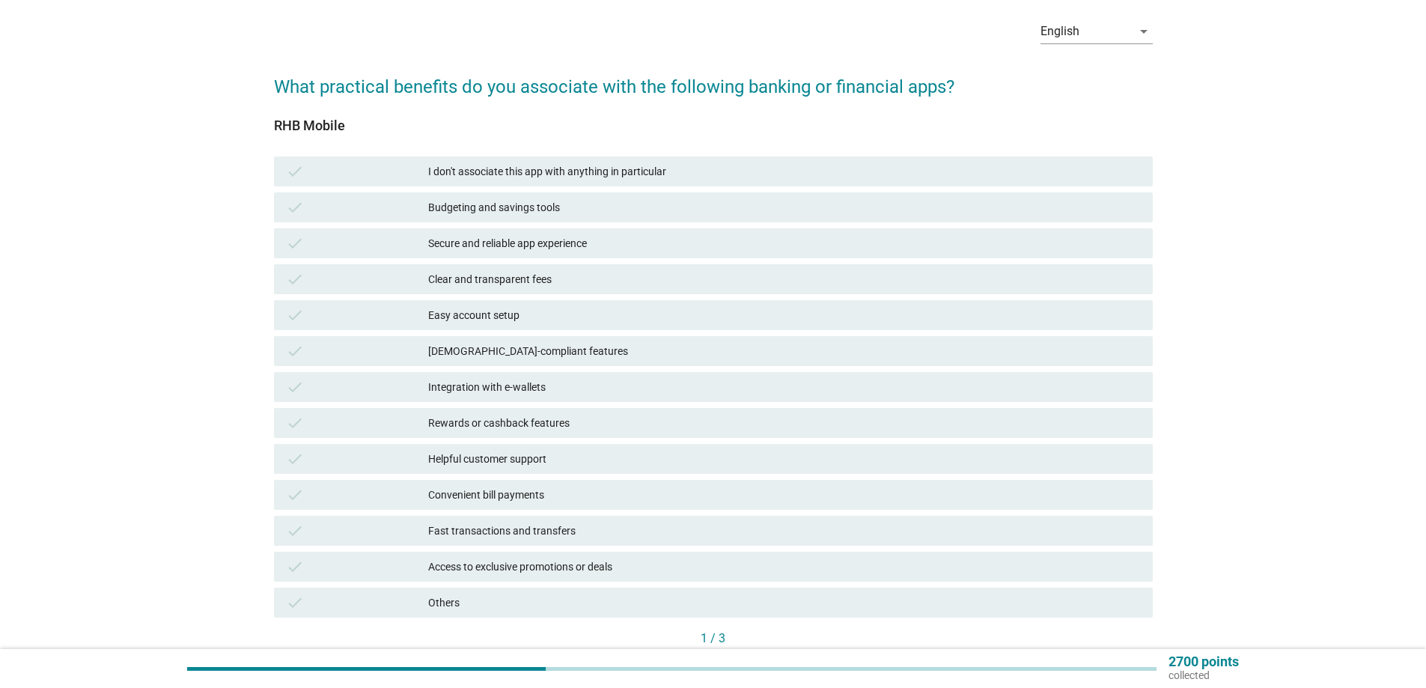
scroll to position [150, 0]
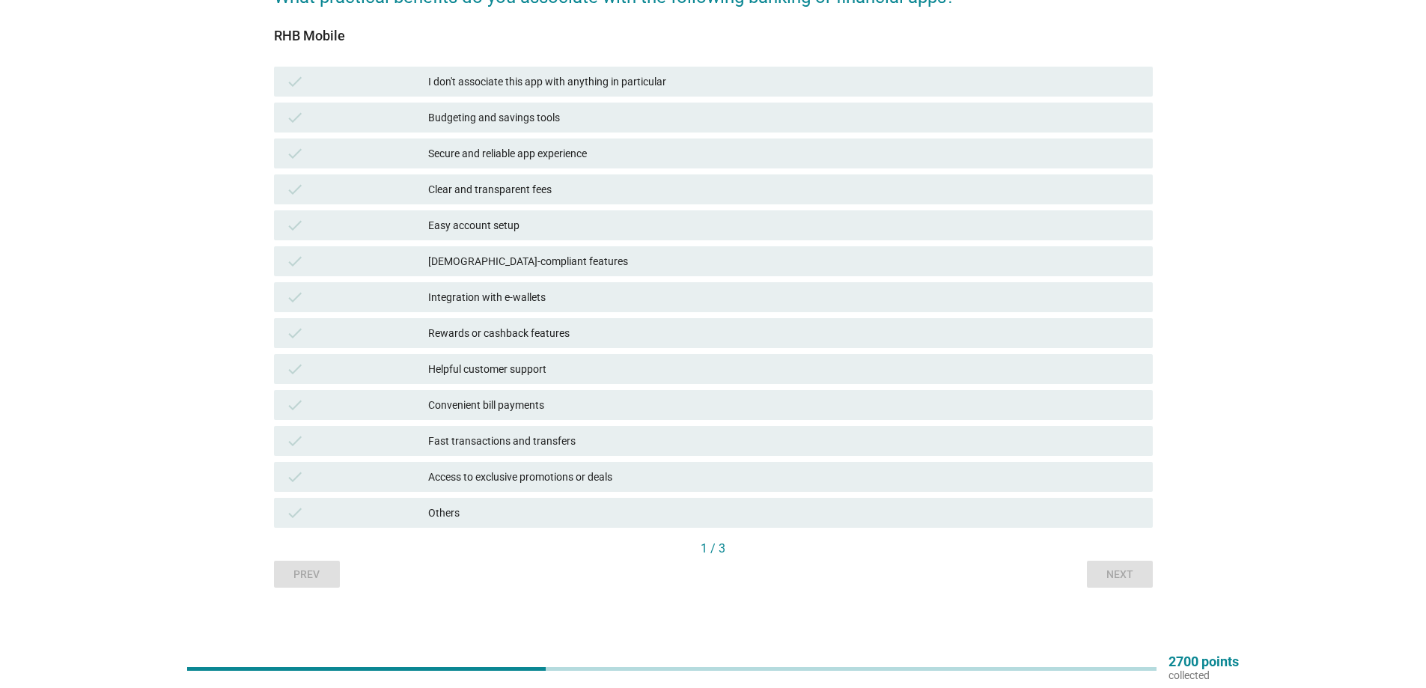
click at [490, 404] on div "Convenient bill payments" at bounding box center [784, 405] width 713 height 18
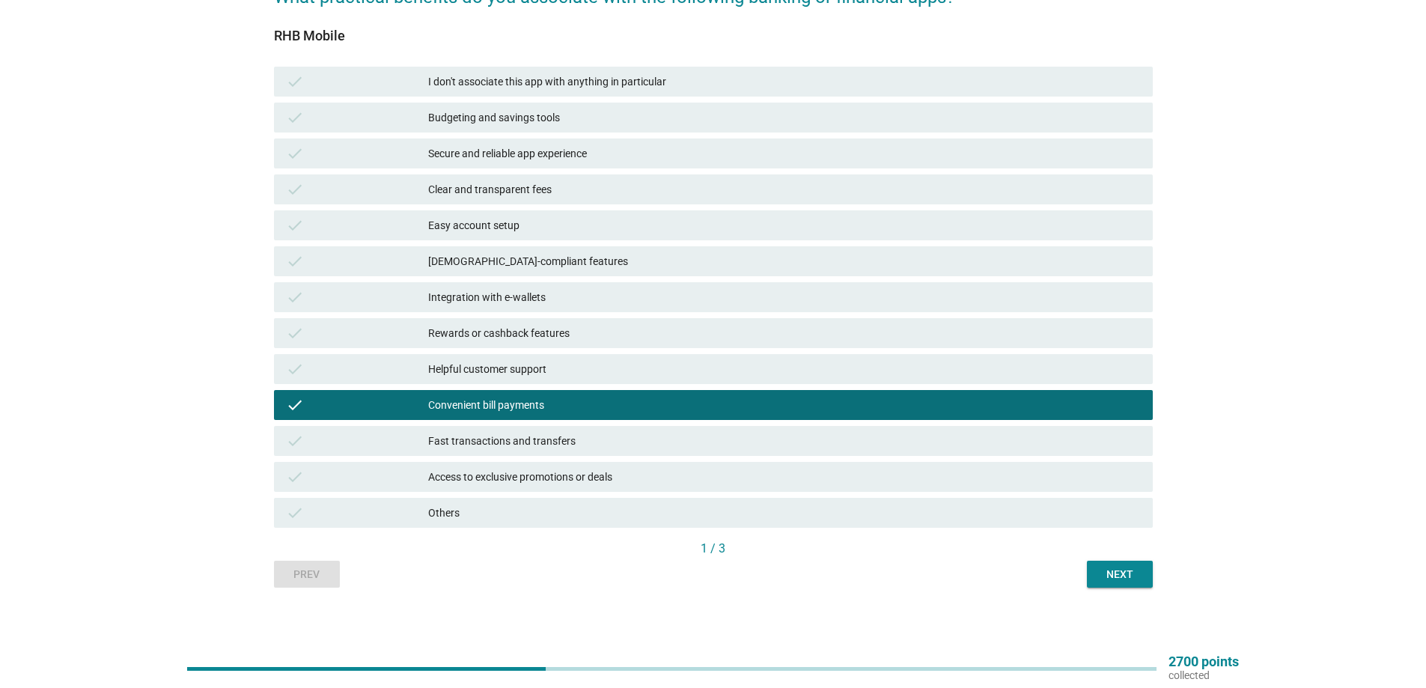
click at [532, 410] on div "Convenient bill payments" at bounding box center [784, 405] width 713 height 18
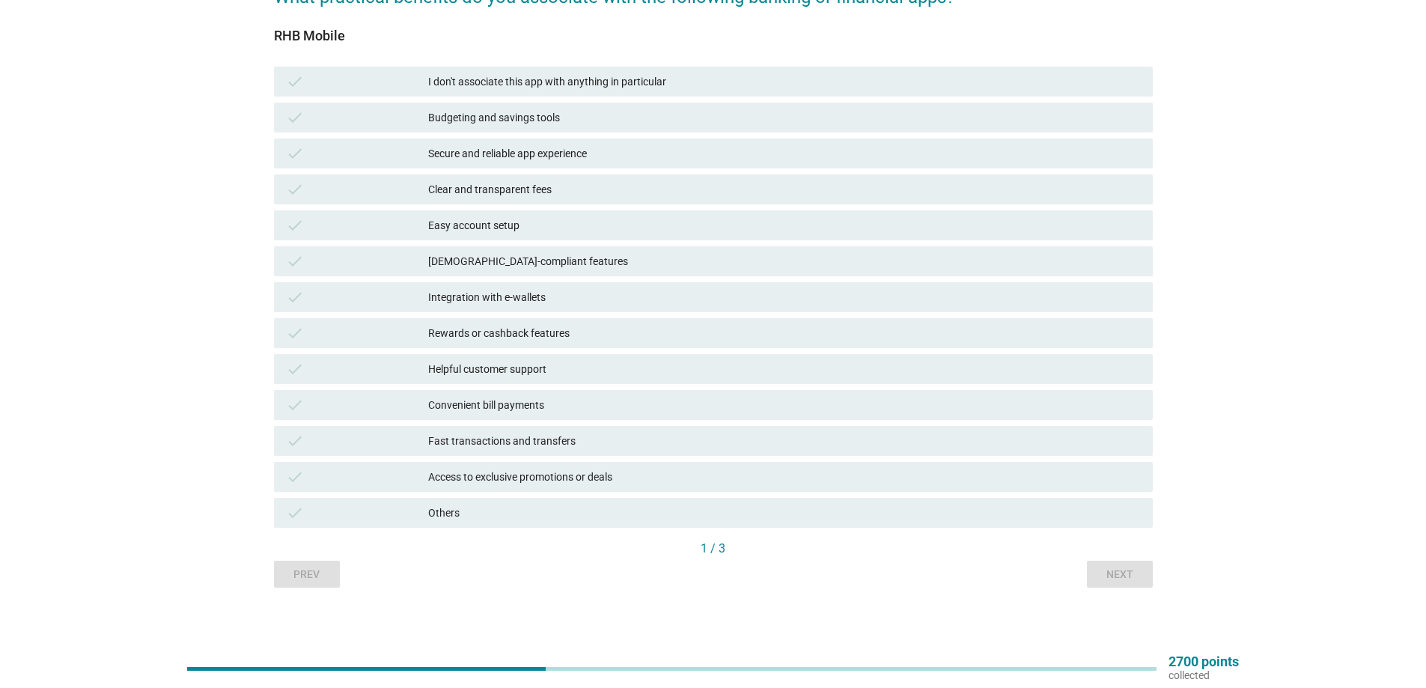
click at [531, 453] on div "check Fast transactions and transfers" at bounding box center [713, 441] width 879 height 30
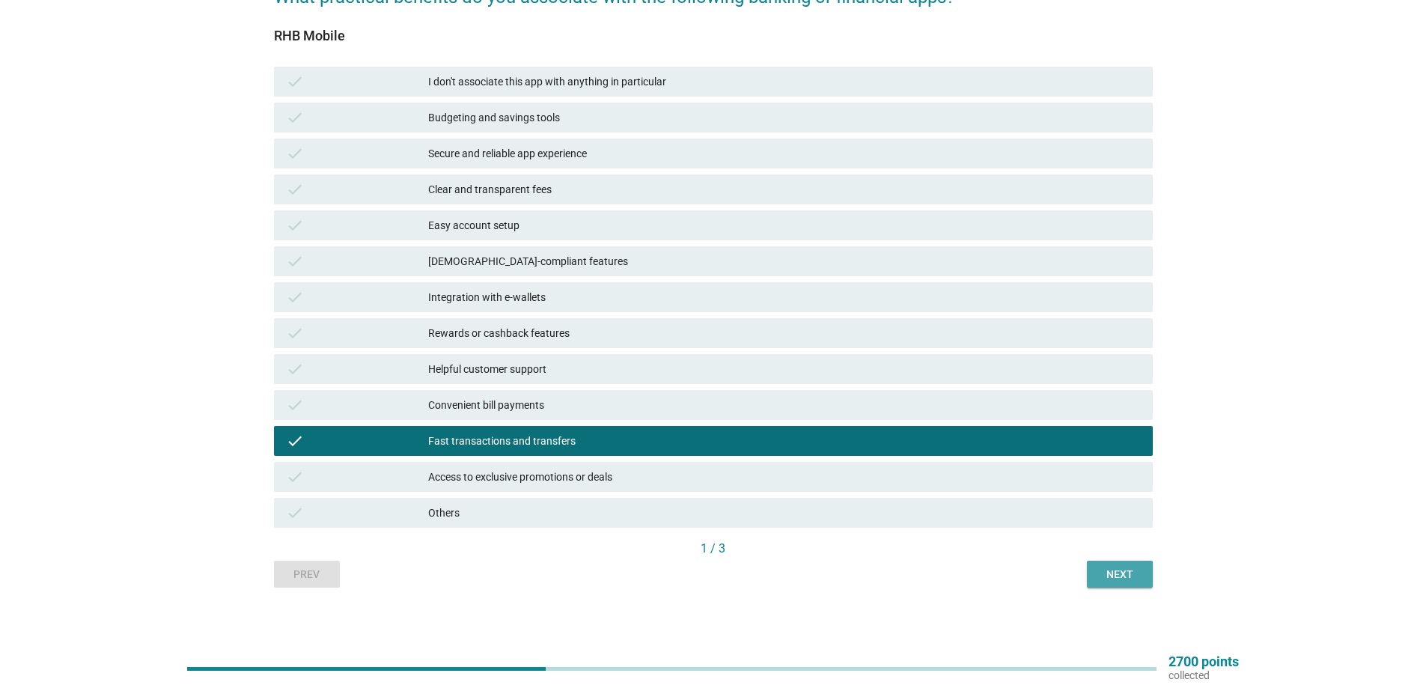
click at [1128, 582] on div "Next" at bounding box center [1120, 575] width 42 height 16
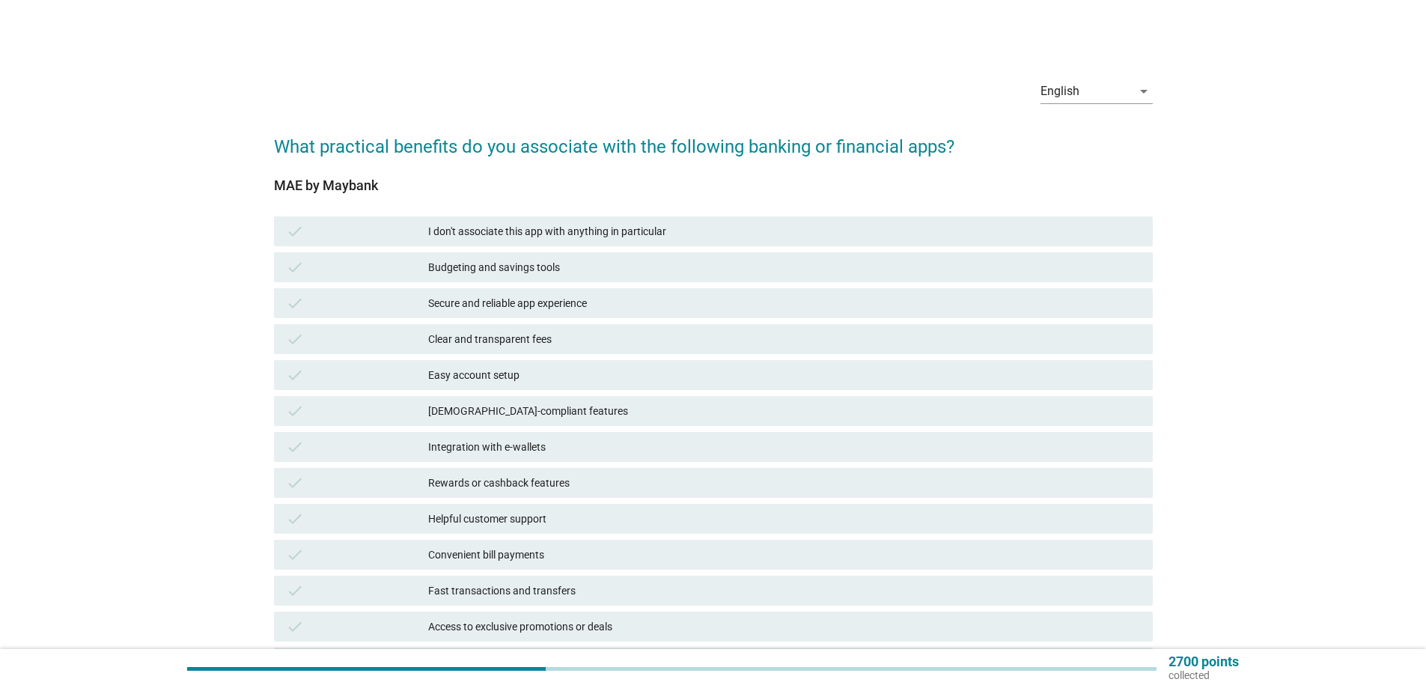
click at [508, 261] on div "Budgeting and savings tools" at bounding box center [784, 267] width 713 height 18
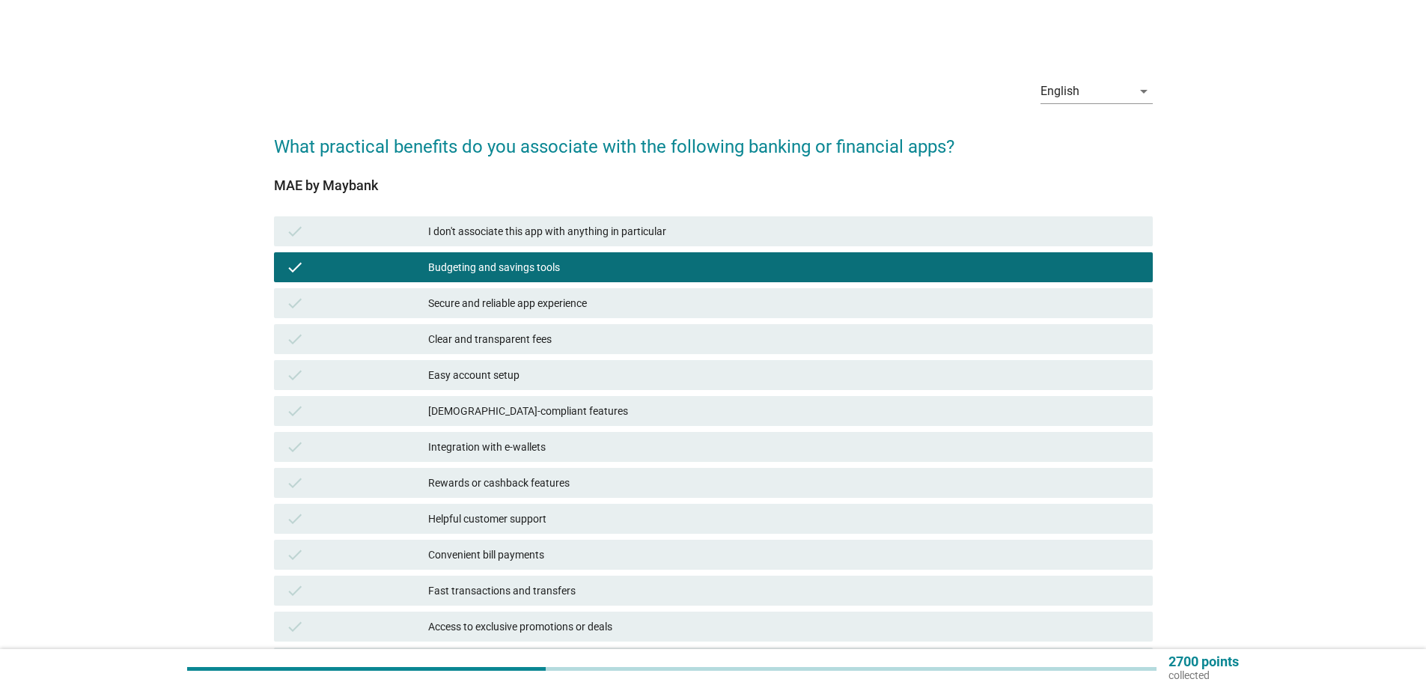
click at [638, 305] on div "Secure and reliable app experience" at bounding box center [784, 303] width 713 height 18
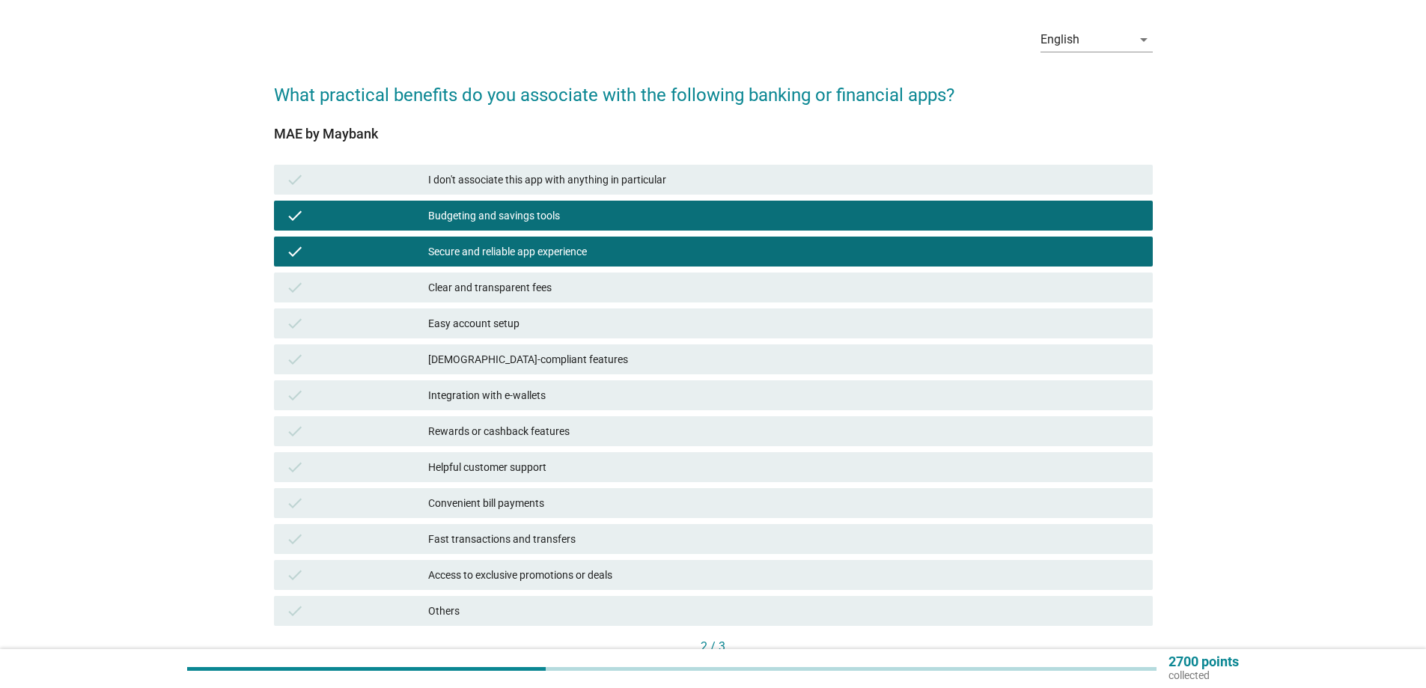
scroll to position [75, 0]
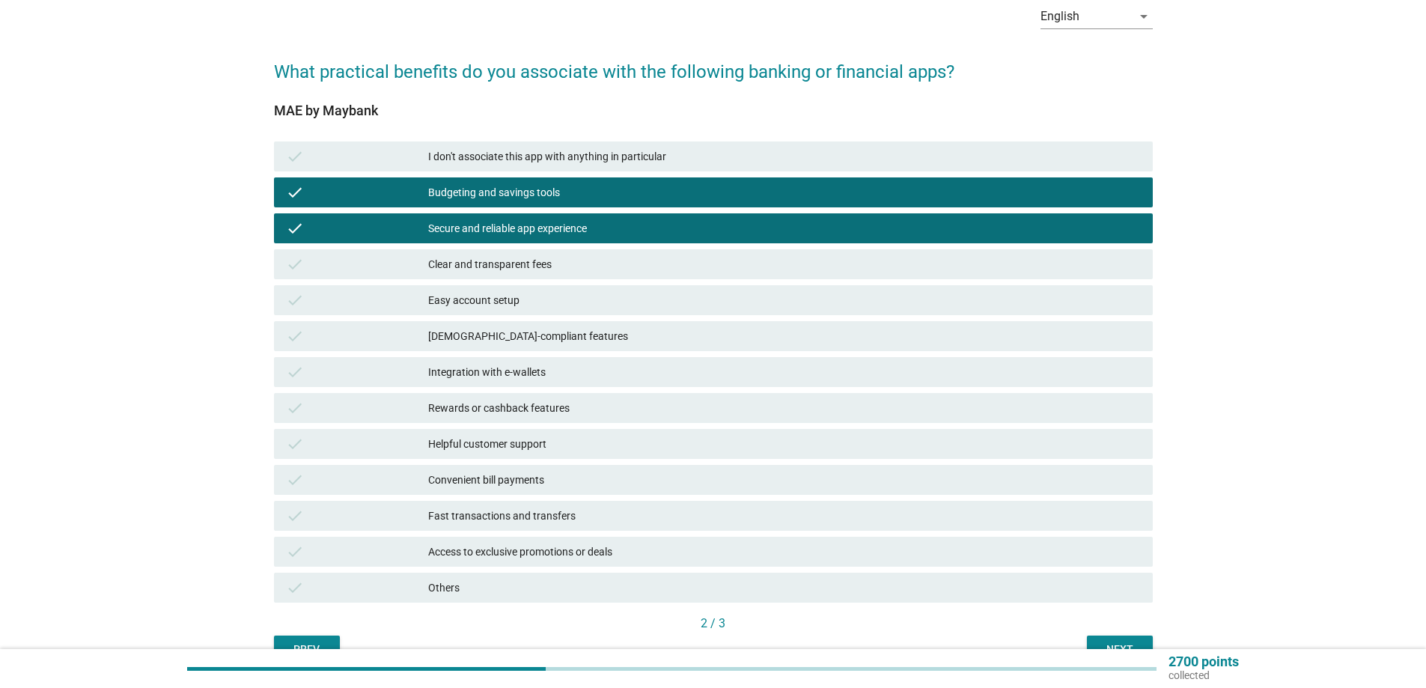
click at [481, 304] on div "Easy account setup" at bounding box center [784, 300] width 713 height 18
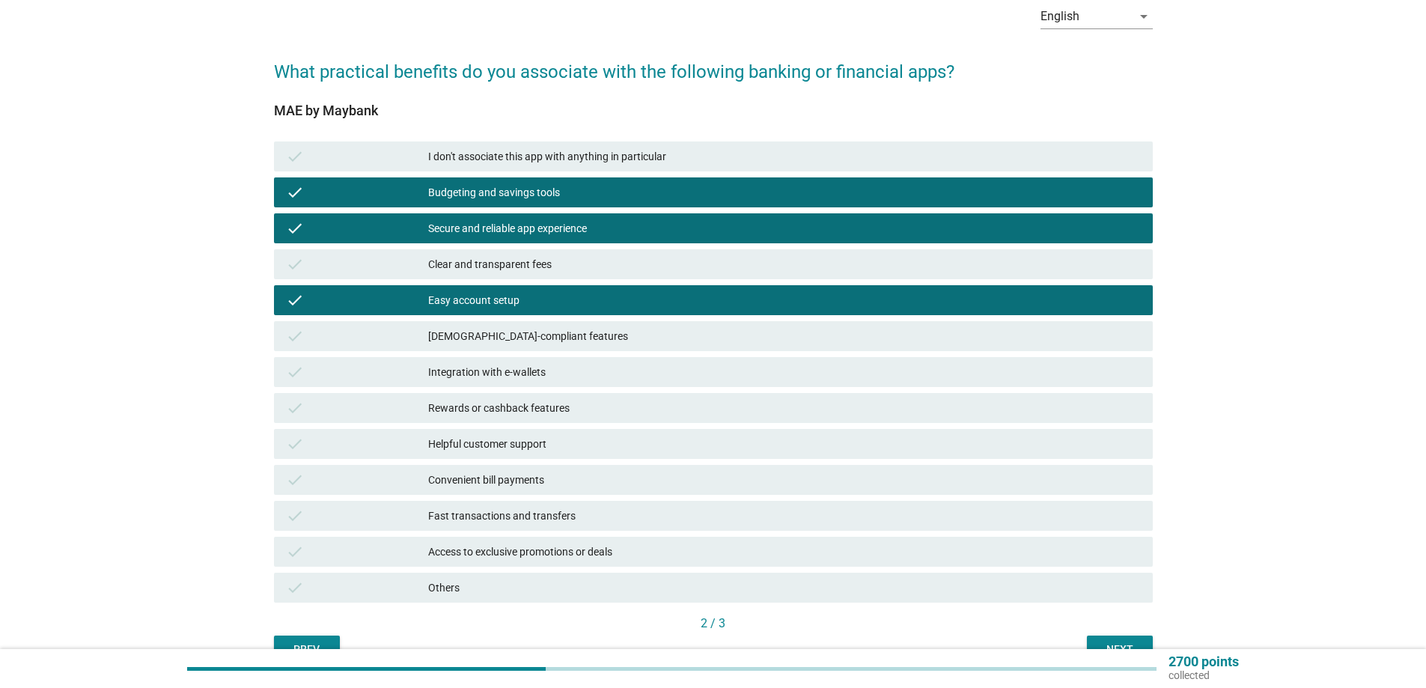
click at [478, 481] on div "Convenient bill payments" at bounding box center [784, 480] width 713 height 18
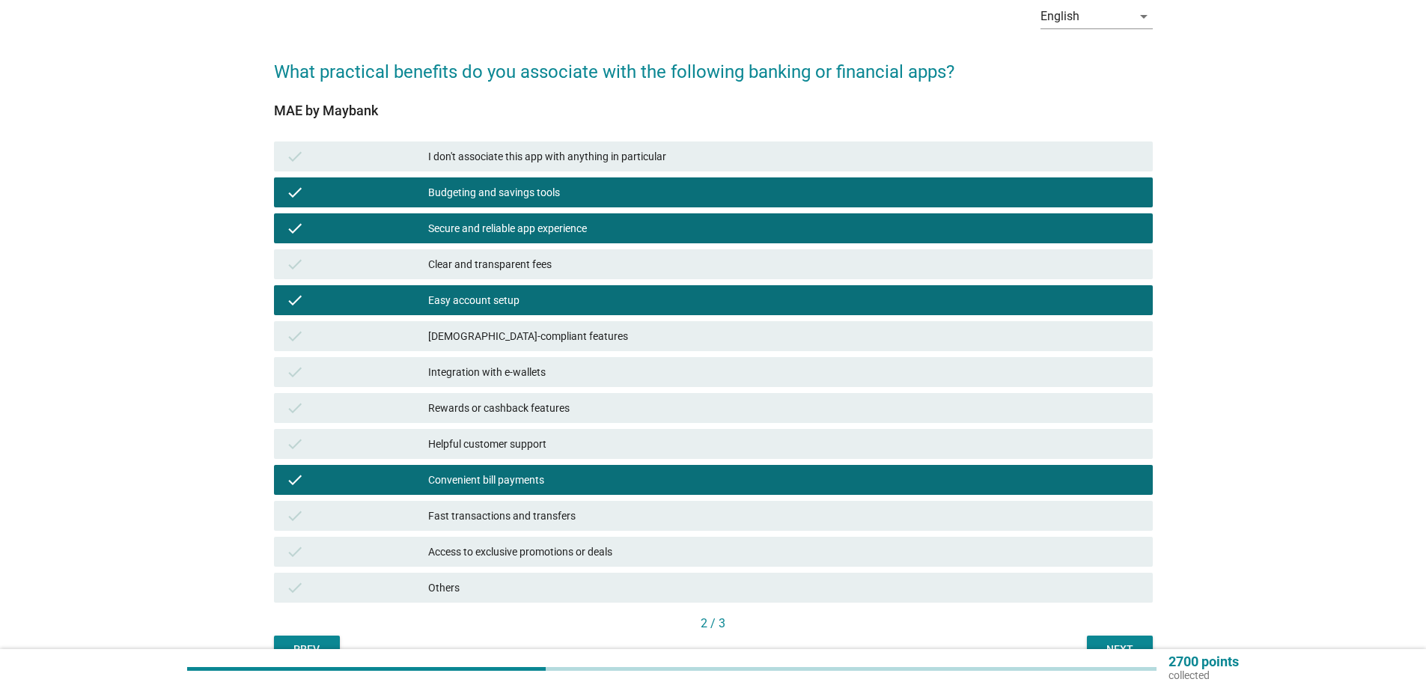
click at [505, 520] on div "Fast transactions and transfers" at bounding box center [784, 516] width 713 height 18
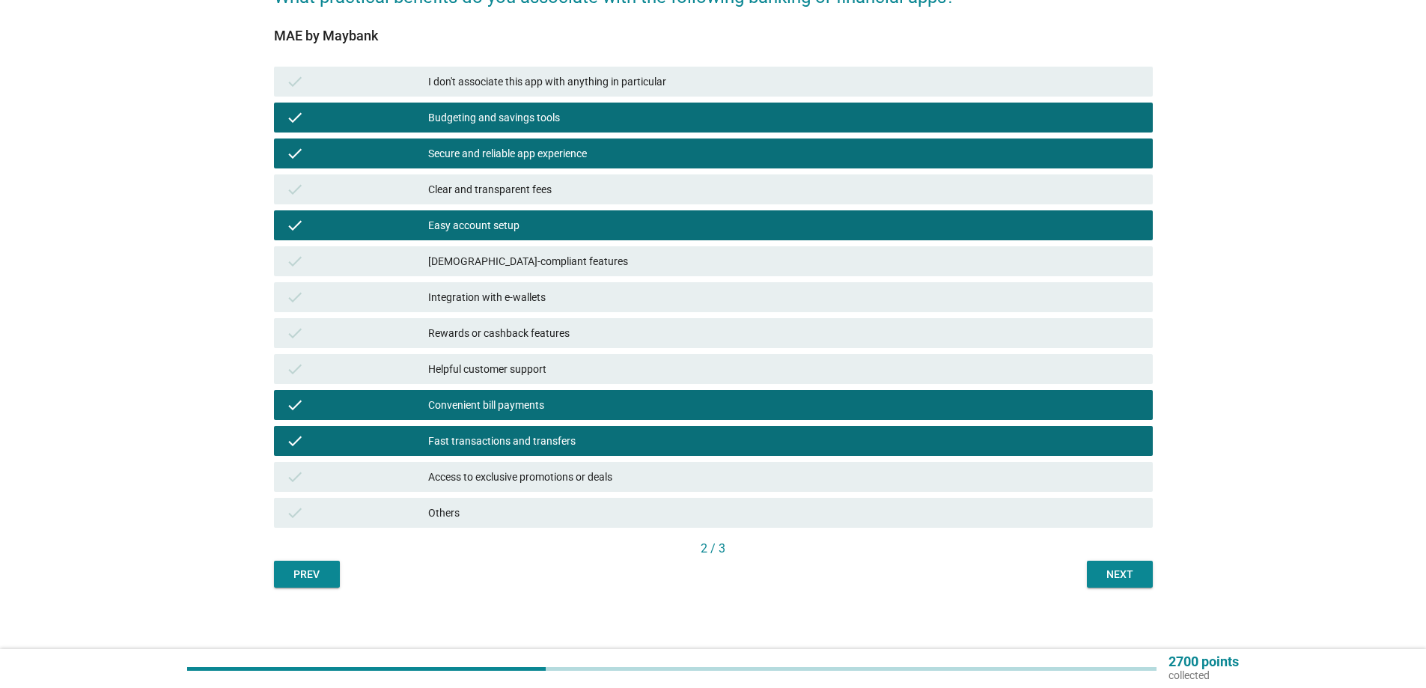
scroll to position [156, 0]
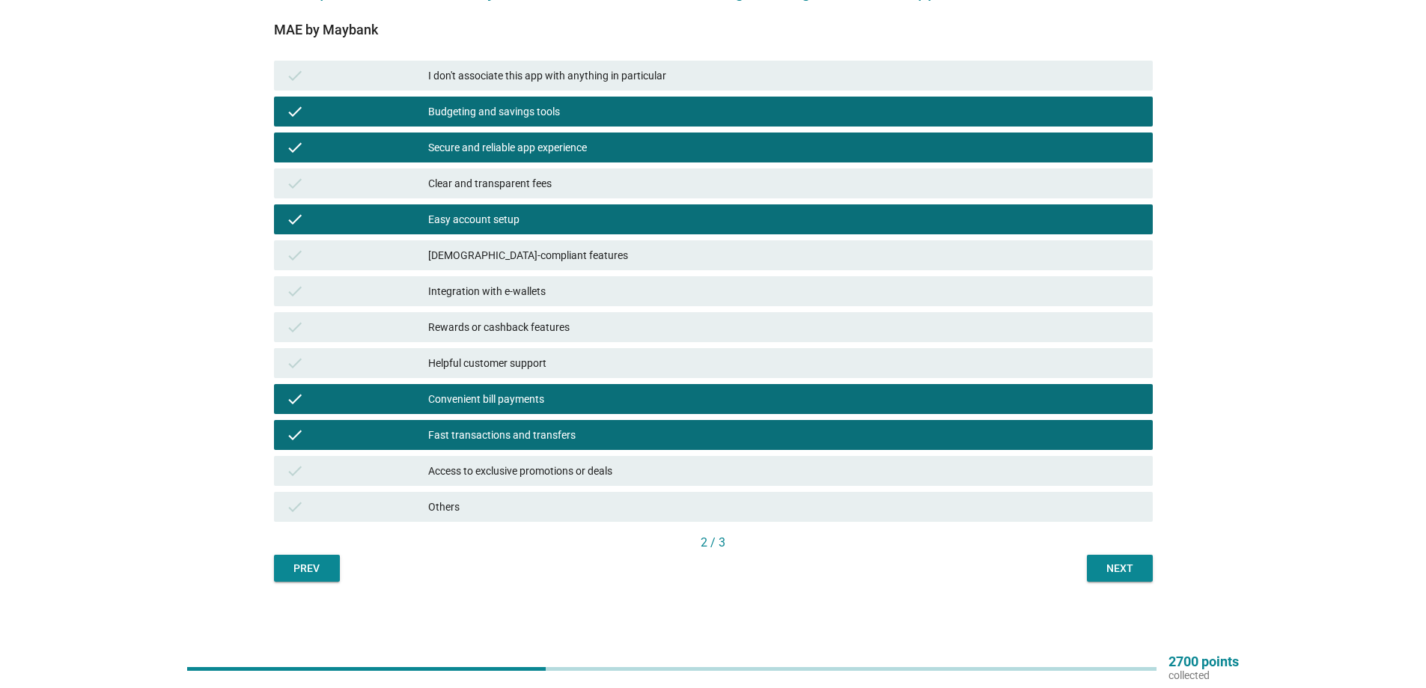
click at [573, 478] on div "Access to exclusive promotions or deals" at bounding box center [784, 471] width 713 height 18
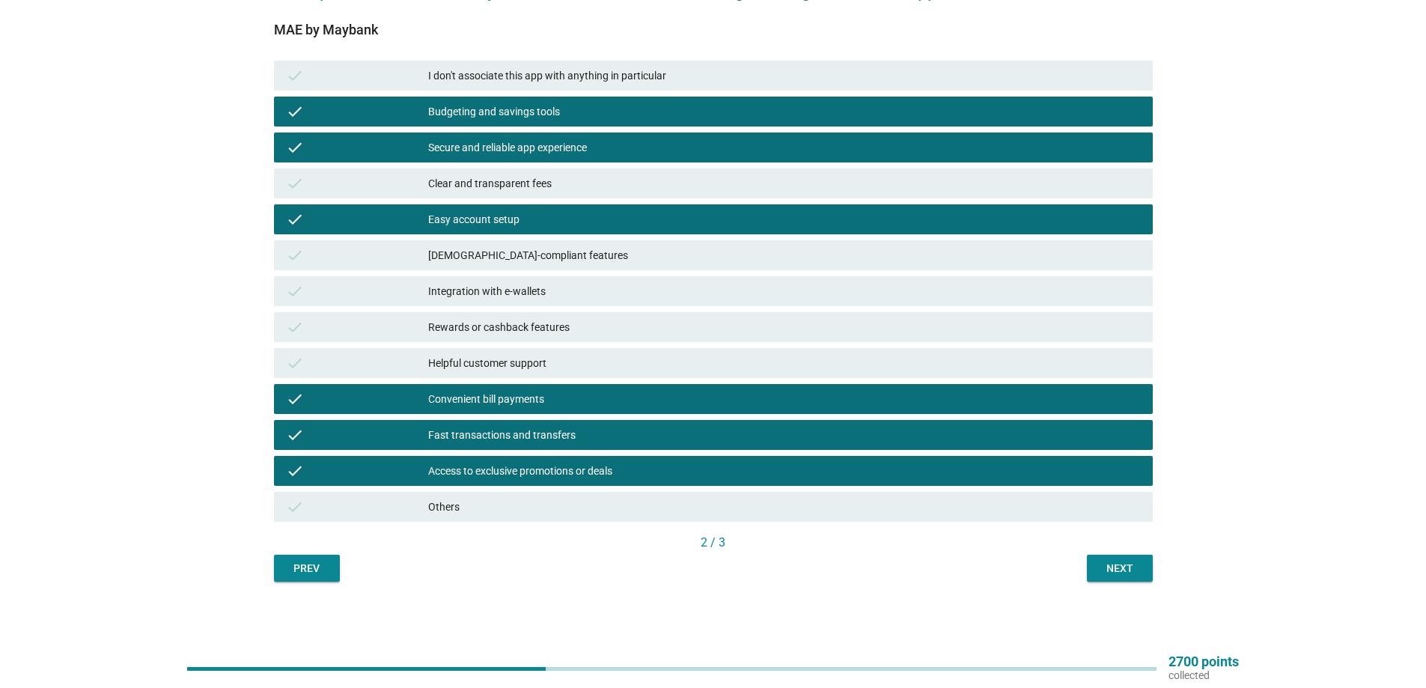
click at [651, 316] on div "check Rewards or cashback features" at bounding box center [713, 327] width 879 height 30
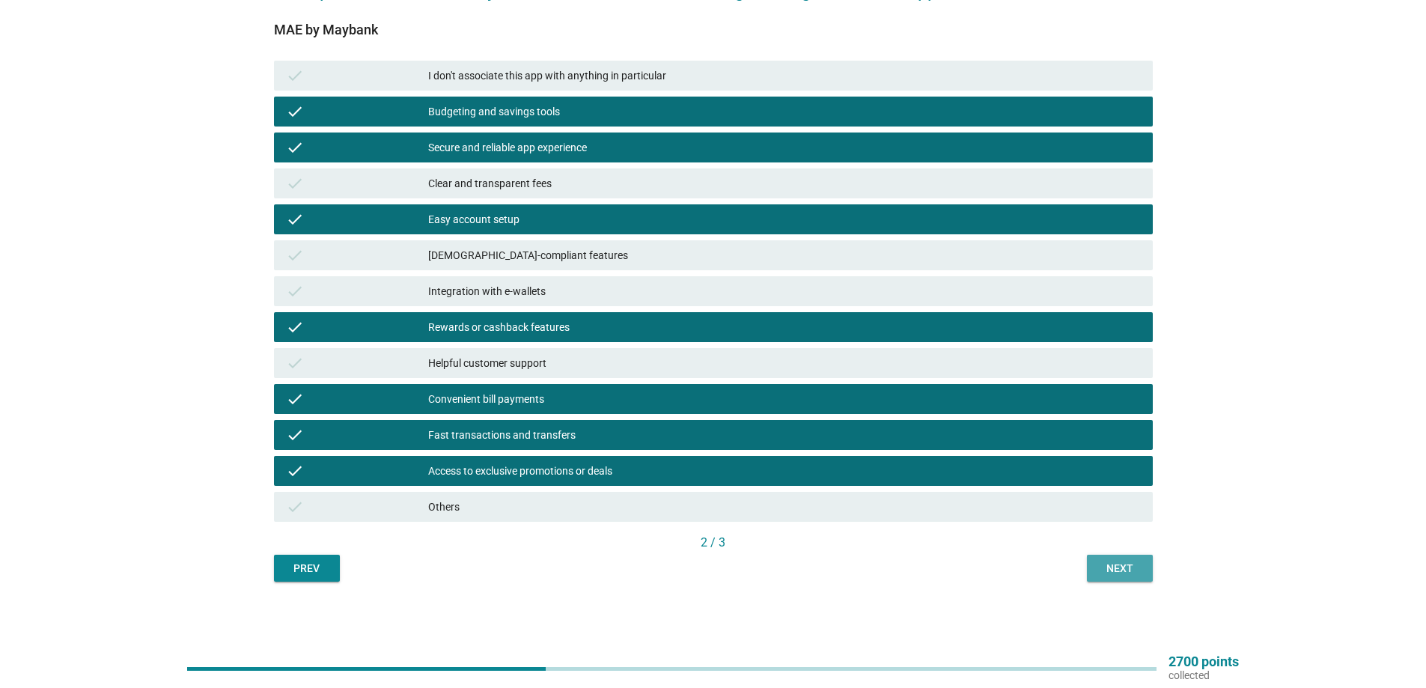
click at [1119, 579] on button "Next" at bounding box center [1120, 568] width 66 height 27
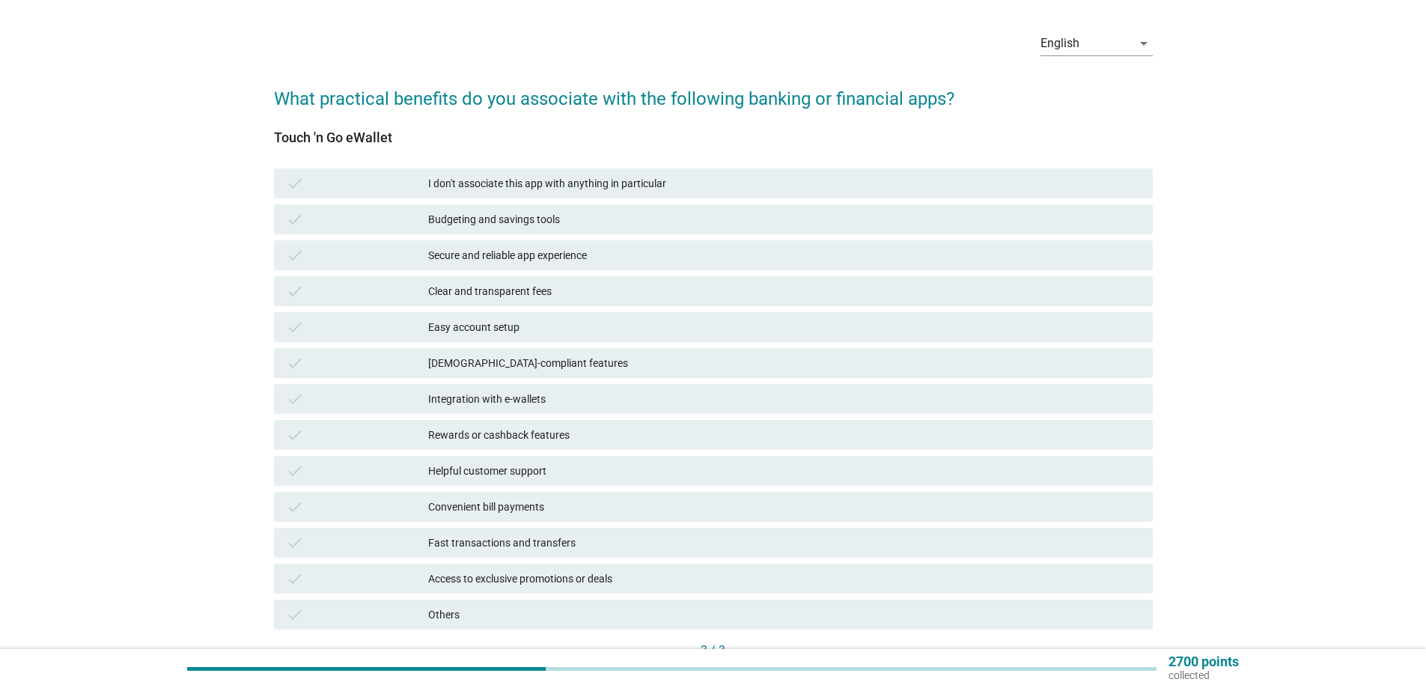
scroll to position [150, 0]
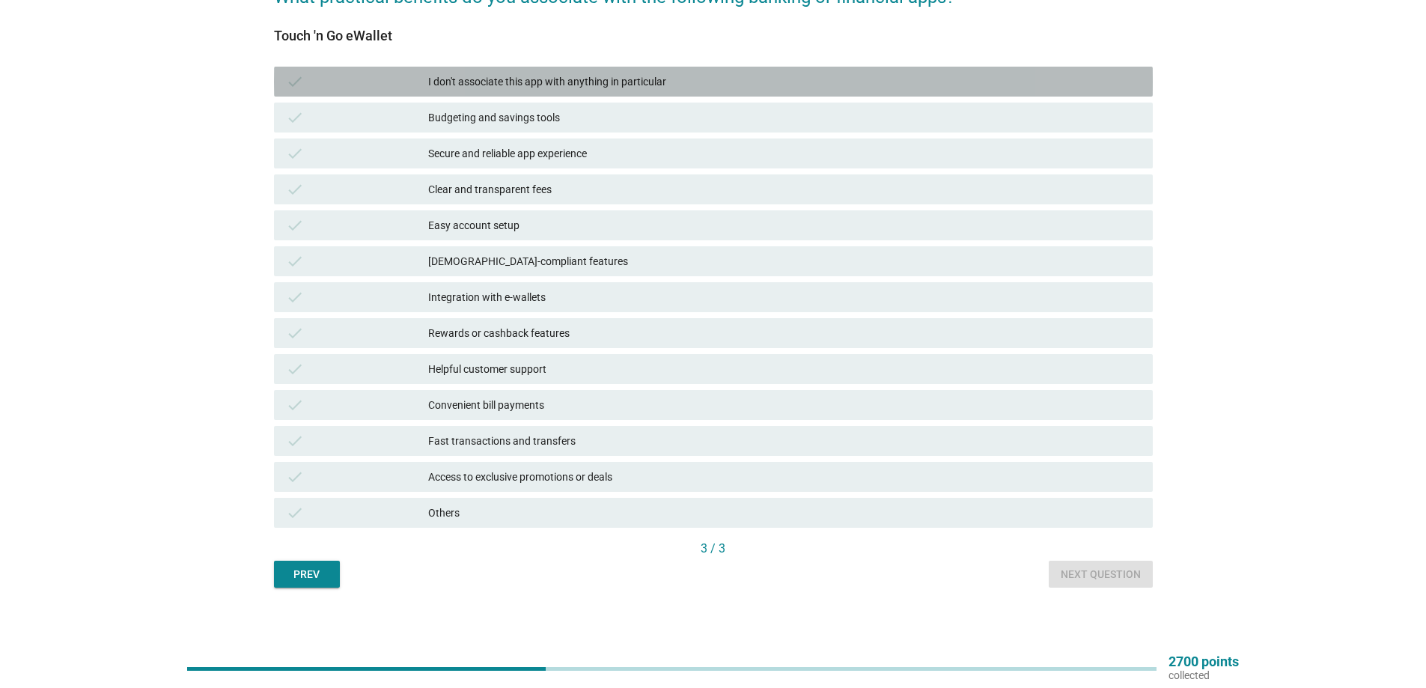
click at [587, 79] on div "I don't associate this app with anything in particular" at bounding box center [784, 82] width 713 height 18
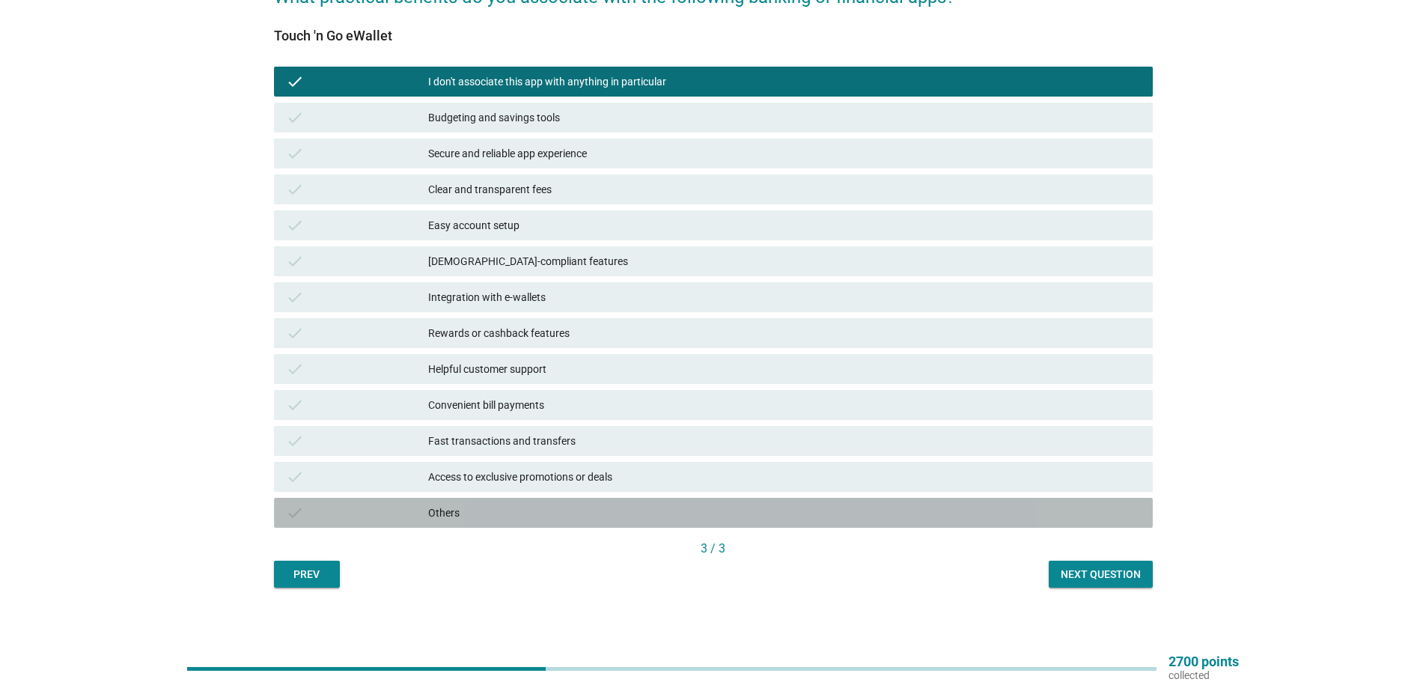
click at [525, 518] on div "Others" at bounding box center [784, 513] width 713 height 18
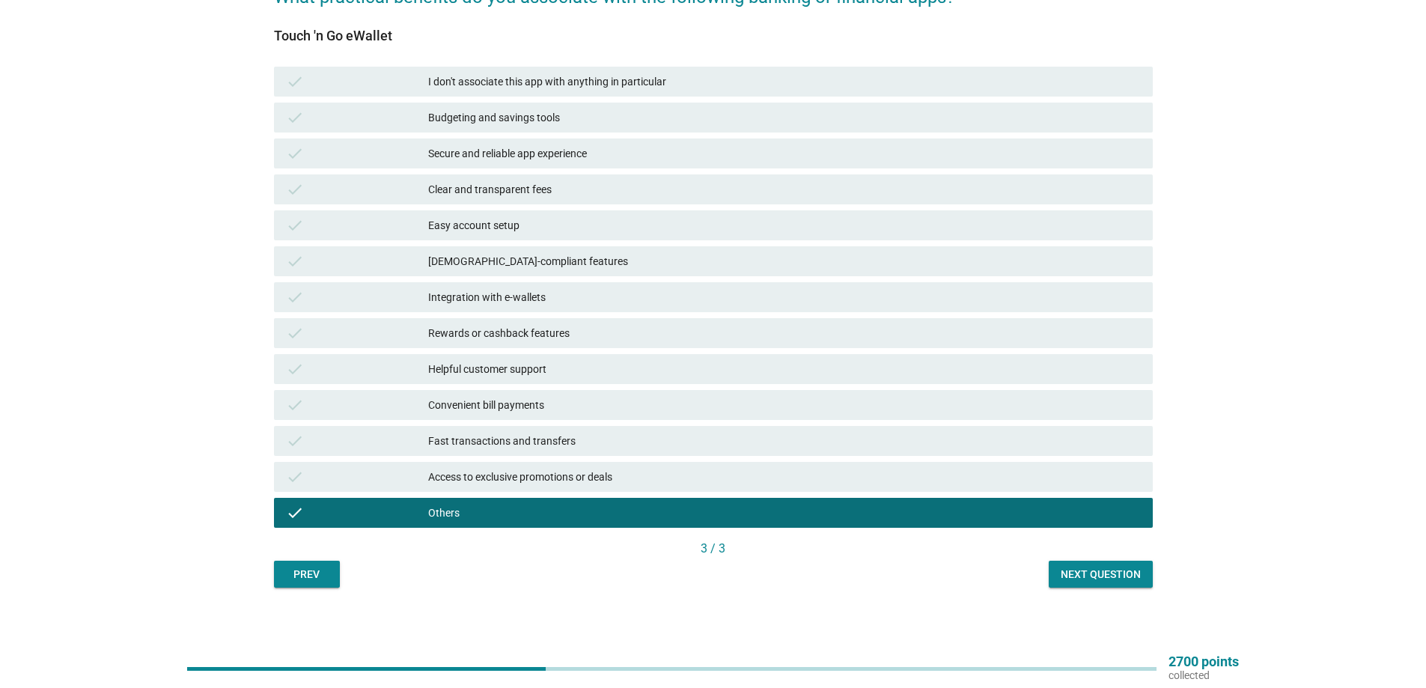
click at [1110, 576] on div "Next question" at bounding box center [1101, 575] width 80 height 16
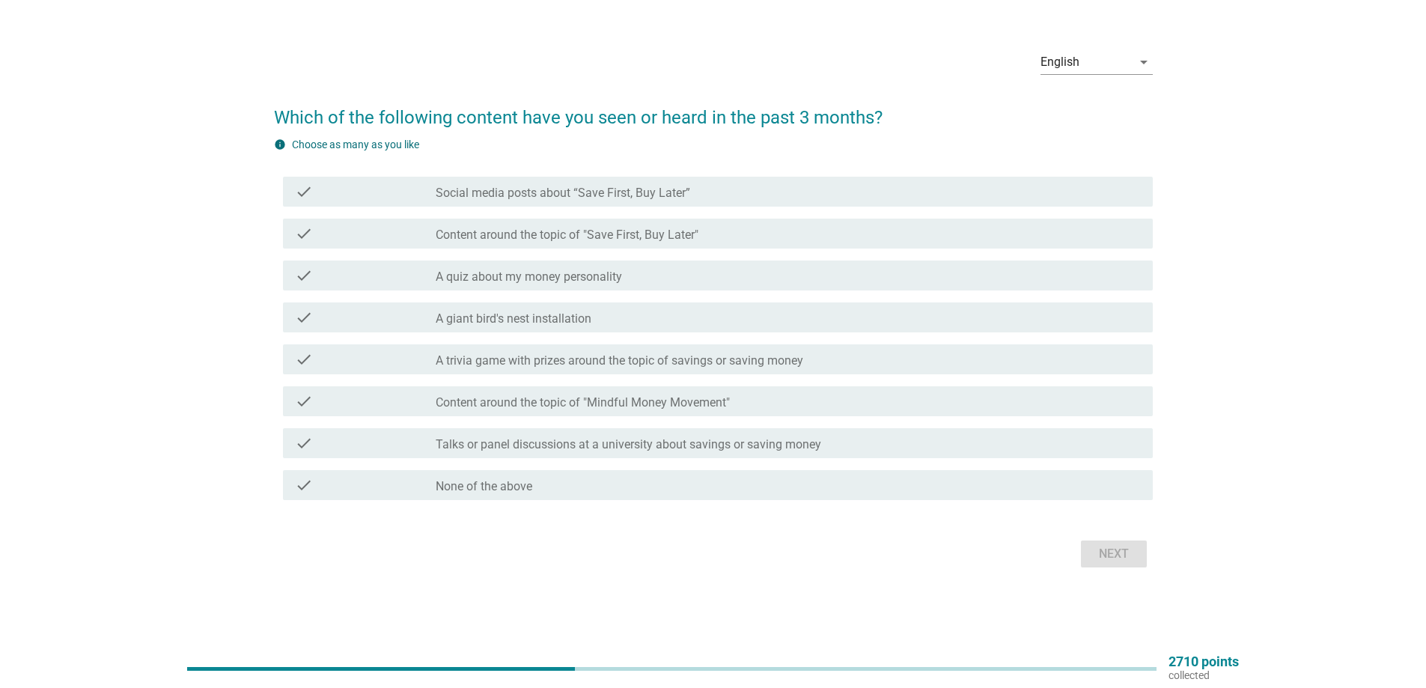
scroll to position [0, 0]
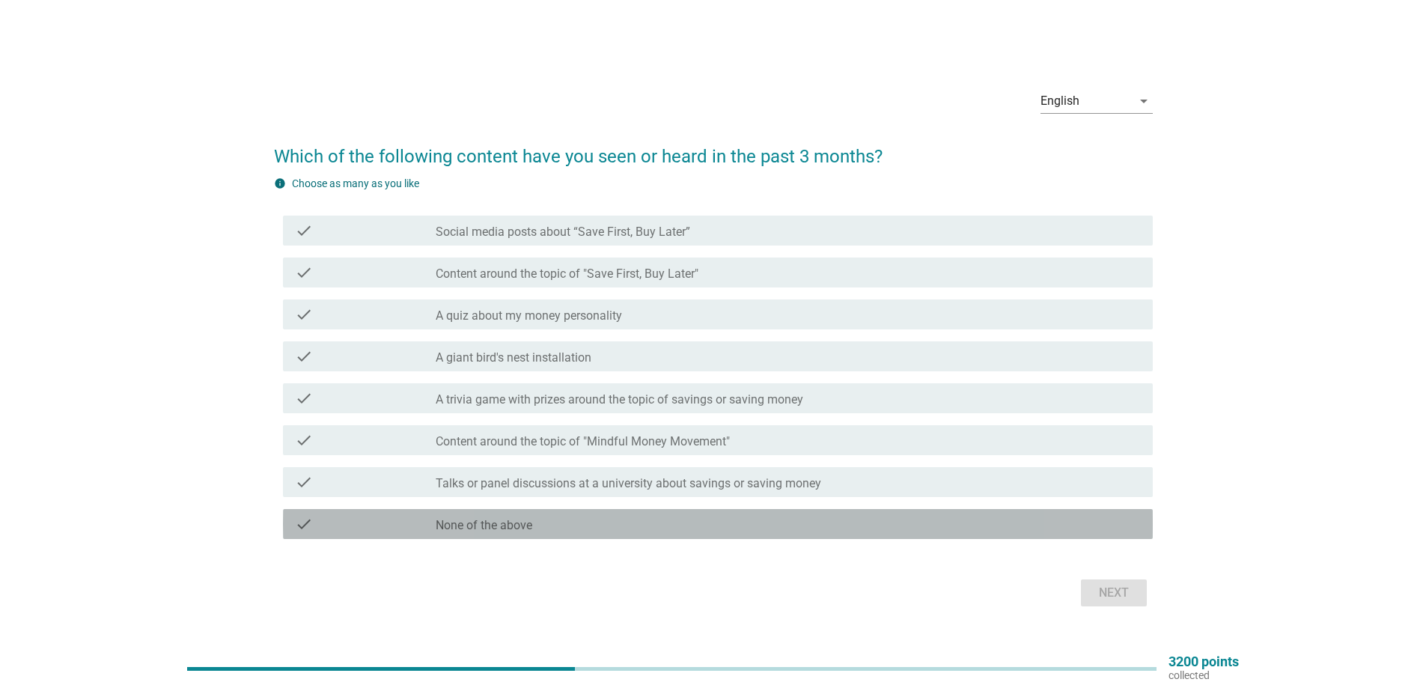
click at [506, 524] on label "None of the above" at bounding box center [484, 525] width 97 height 15
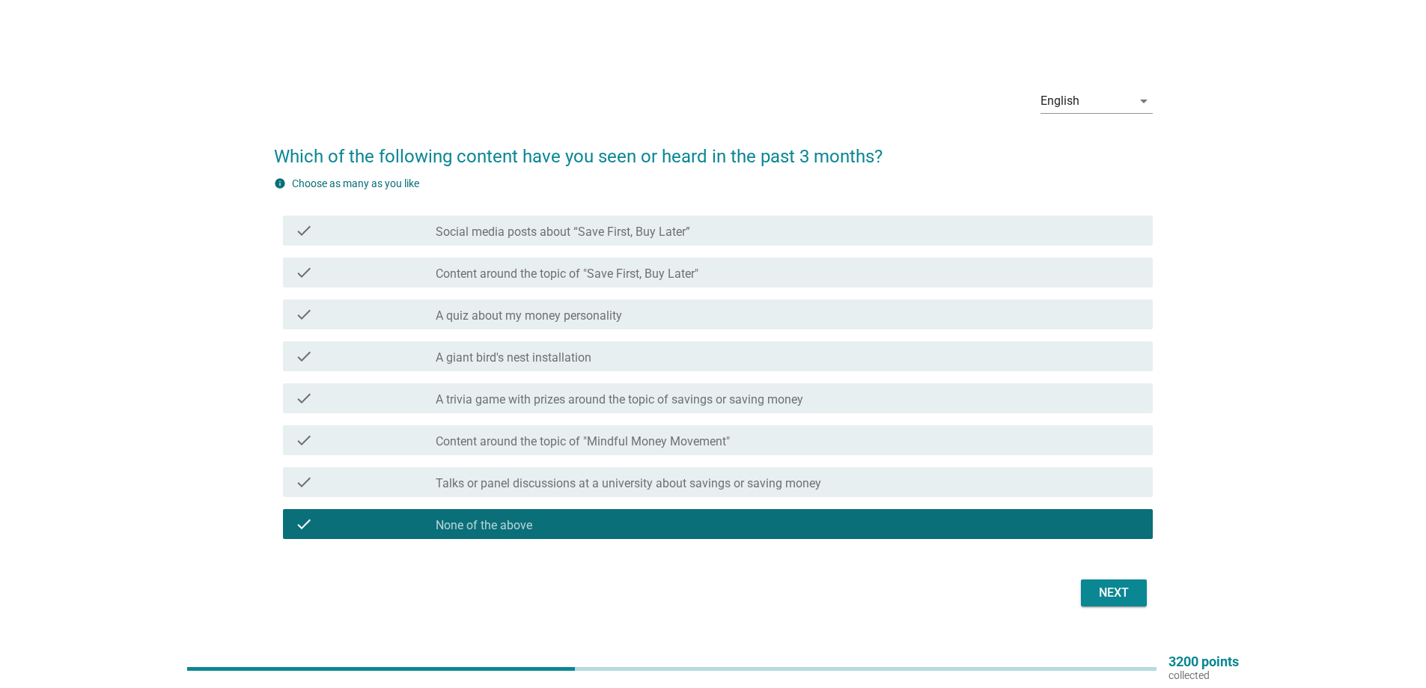
click at [1125, 586] on div "Next" at bounding box center [1114, 593] width 42 height 18
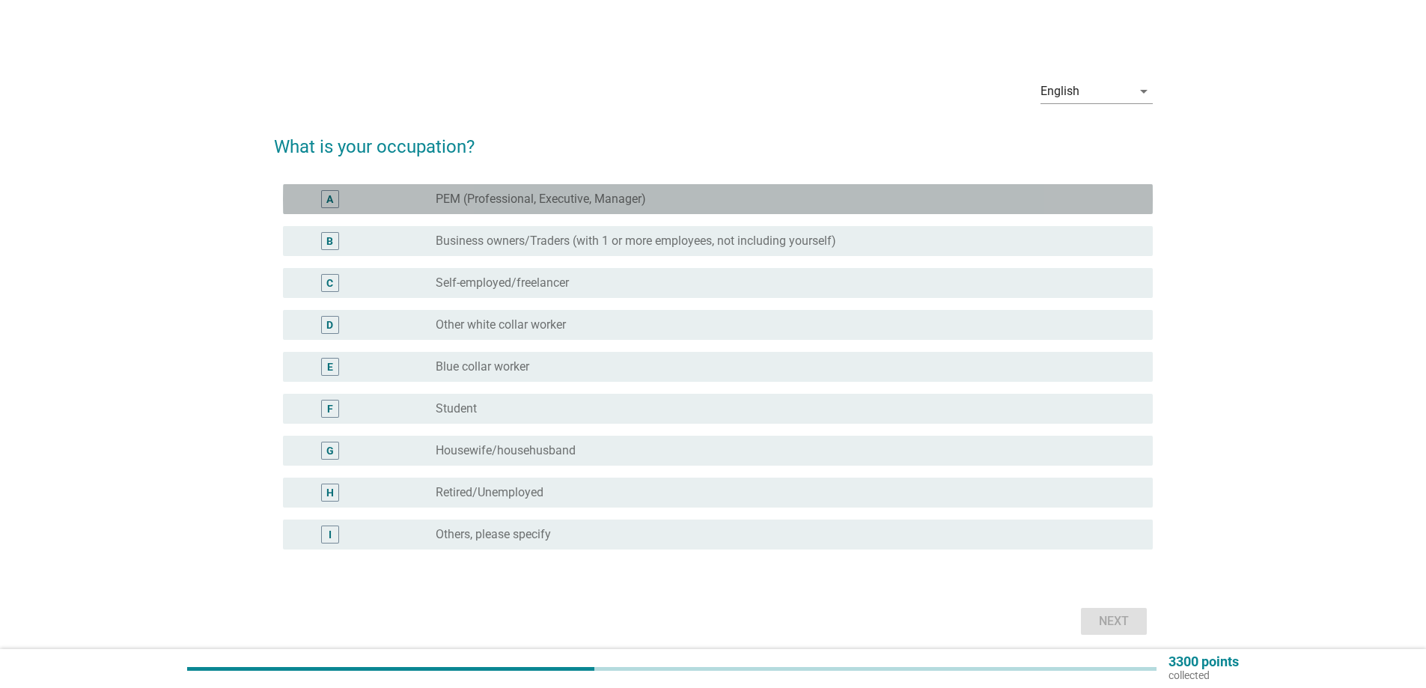
click at [487, 199] on label "PEM (Professional, Executive, Manager)" at bounding box center [541, 199] width 210 height 15
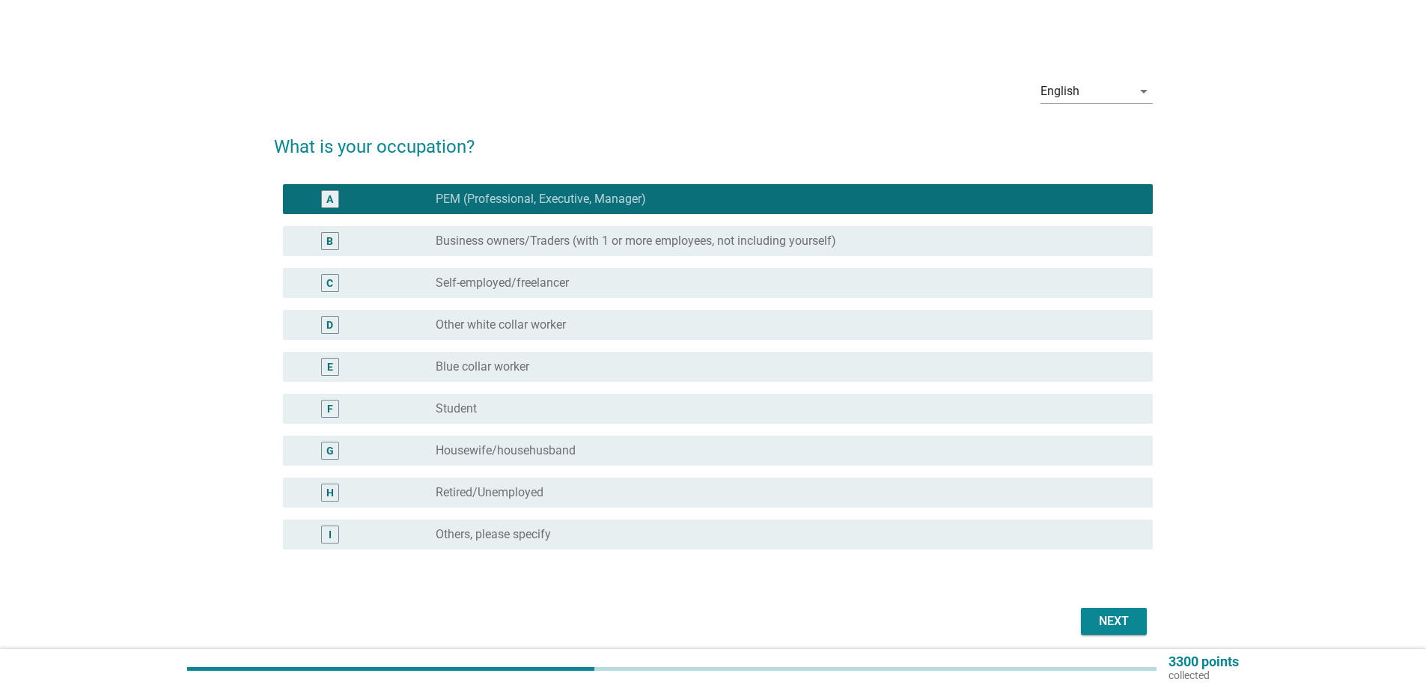
click at [1124, 618] on div "Next" at bounding box center [1114, 621] width 42 height 18
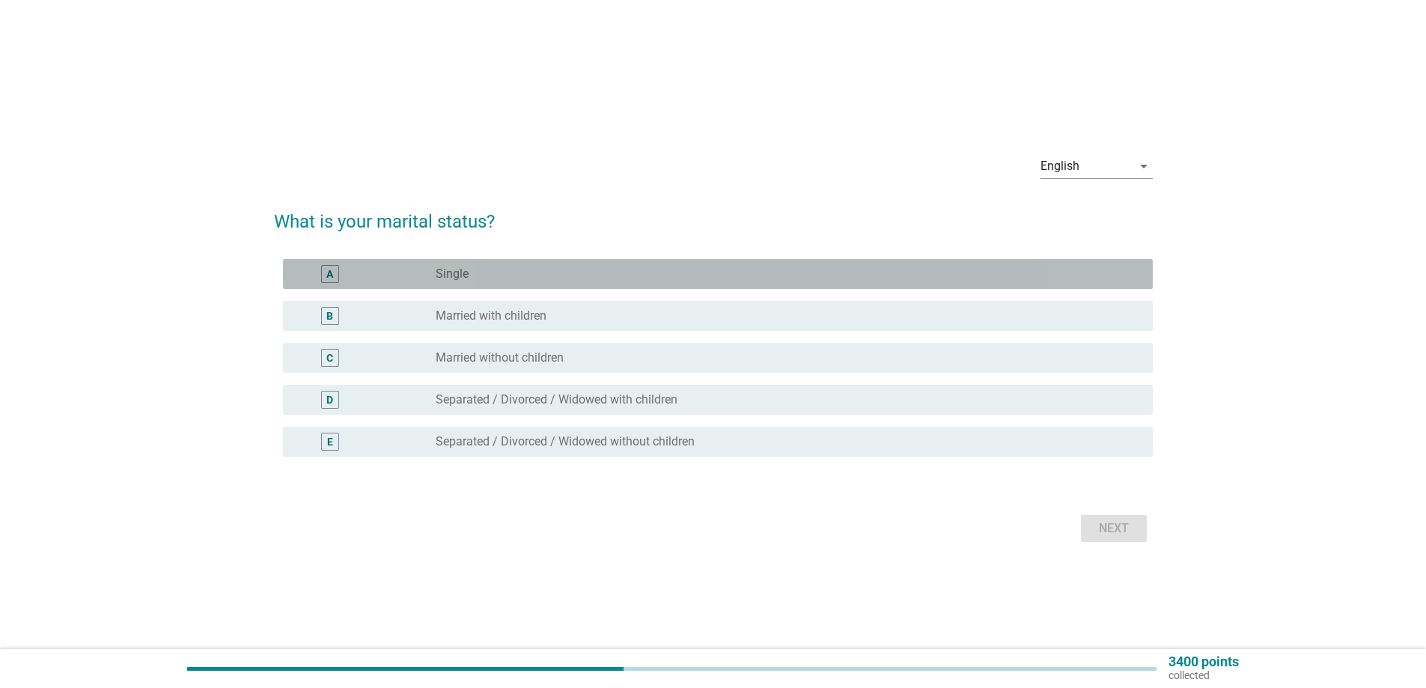
click at [454, 281] on label "Single" at bounding box center [452, 274] width 33 height 15
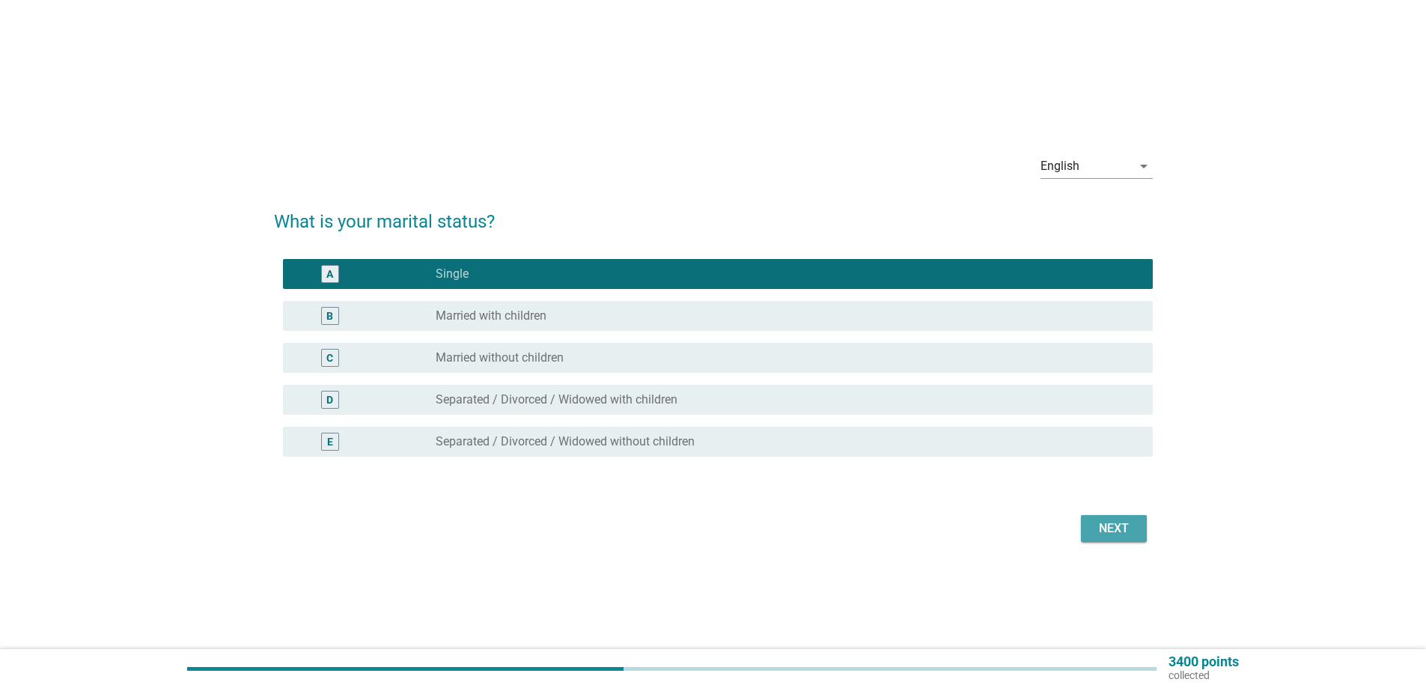
click at [1112, 524] on div "Next" at bounding box center [1114, 529] width 42 height 18
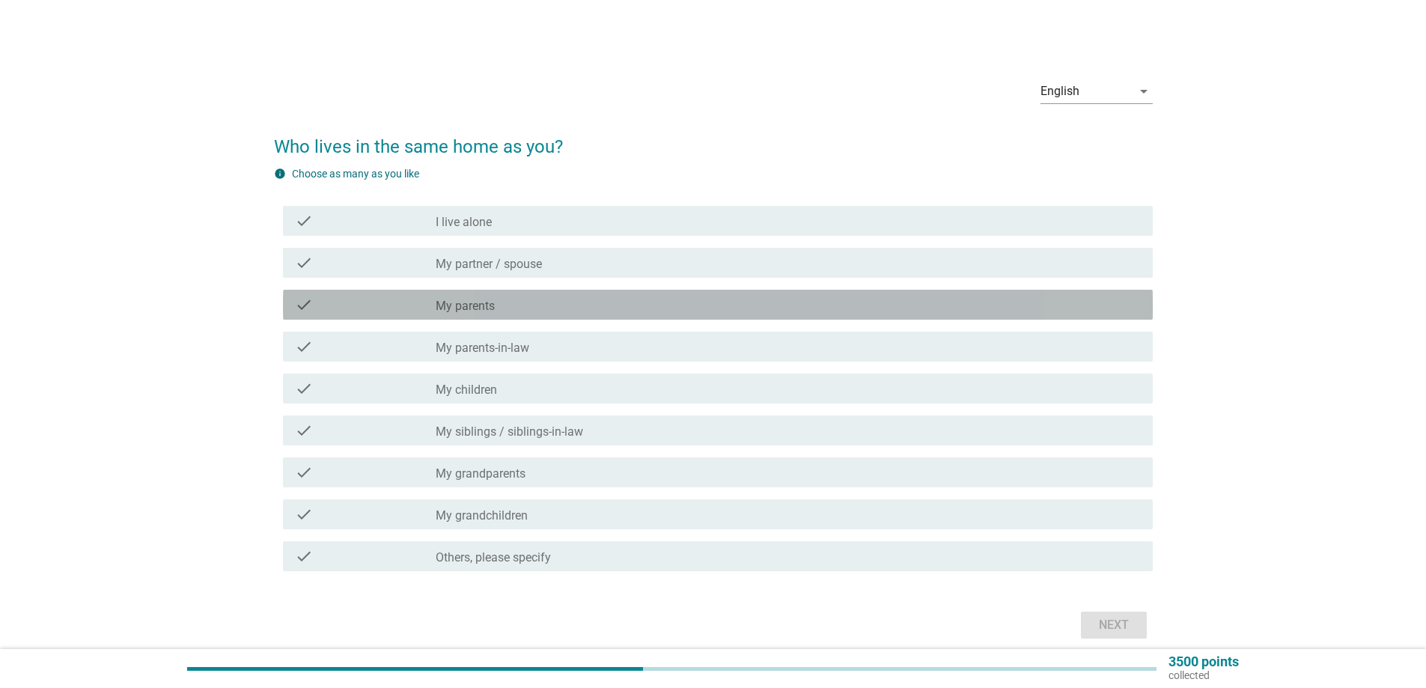
click at [499, 305] on div "check_box_outline_blank My parents" at bounding box center [788, 305] width 705 height 18
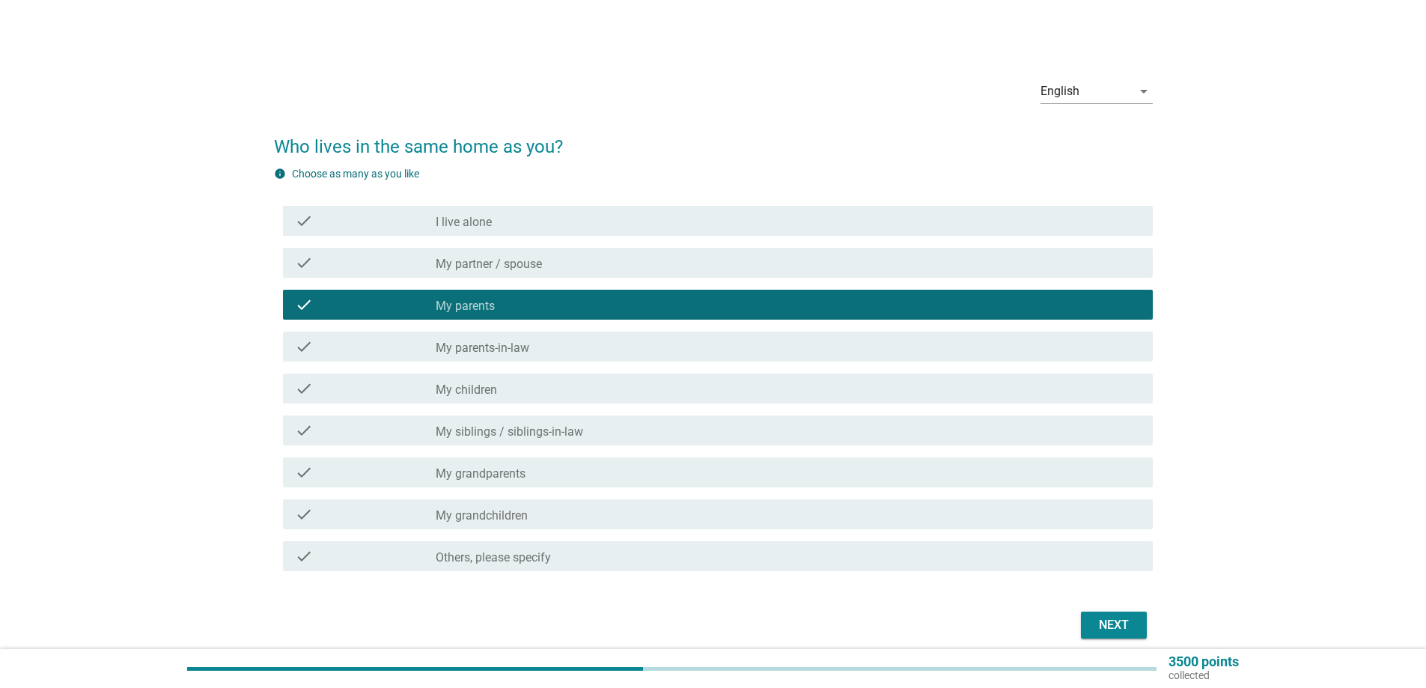
click at [1095, 630] on div "Next" at bounding box center [1114, 625] width 42 height 18
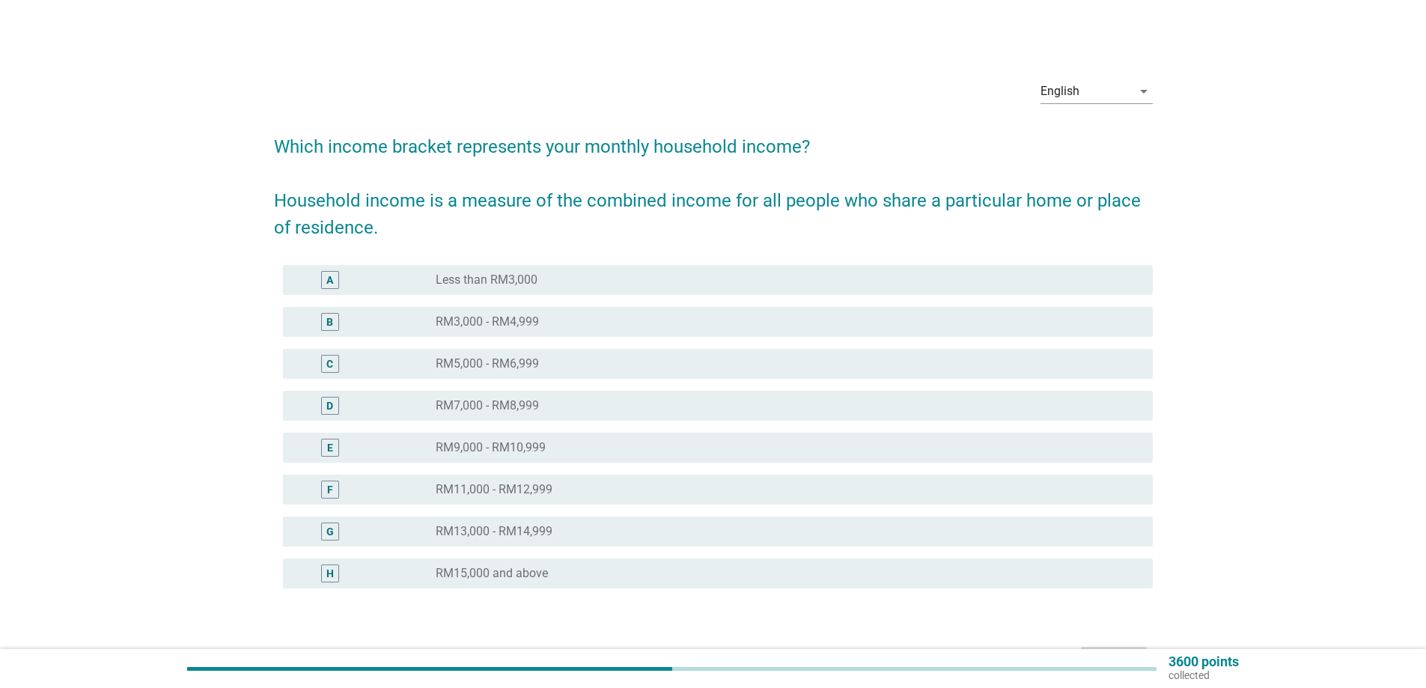
click at [536, 493] on label "RM11,000 - RM12,999" at bounding box center [494, 489] width 117 height 15
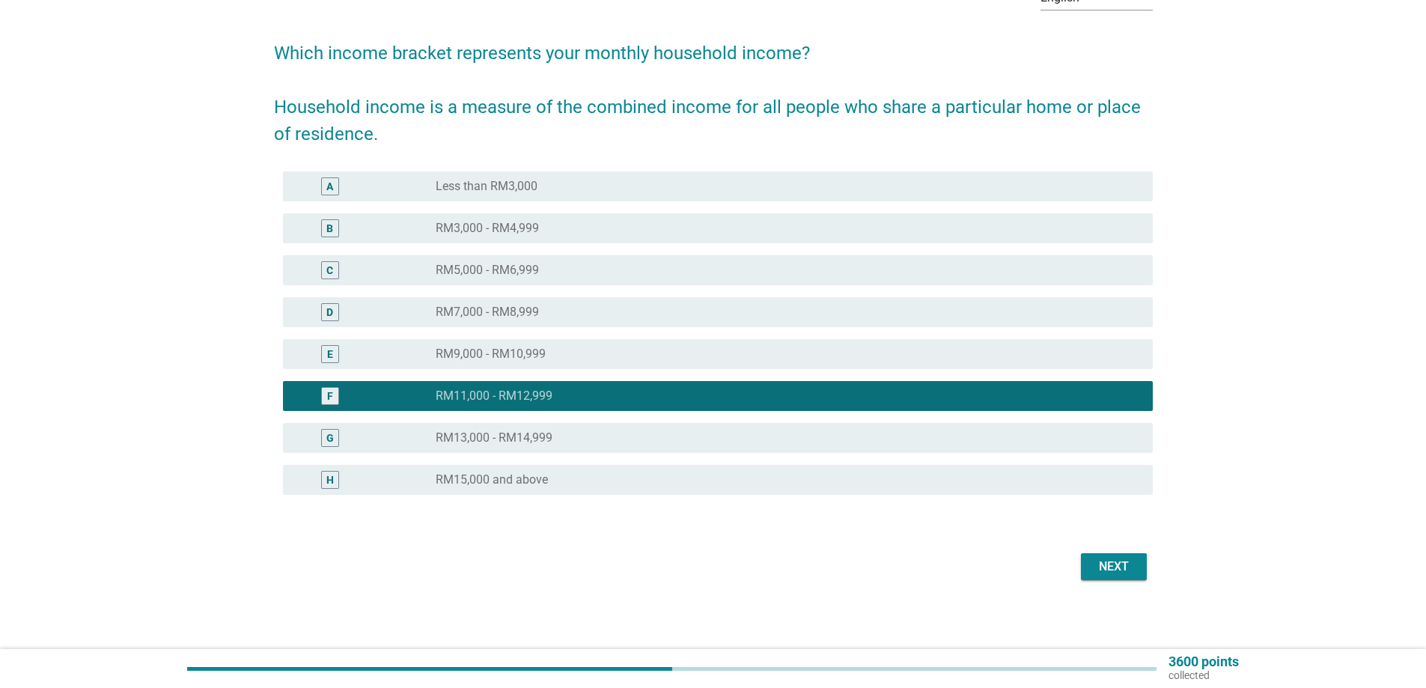
scroll to position [97, 0]
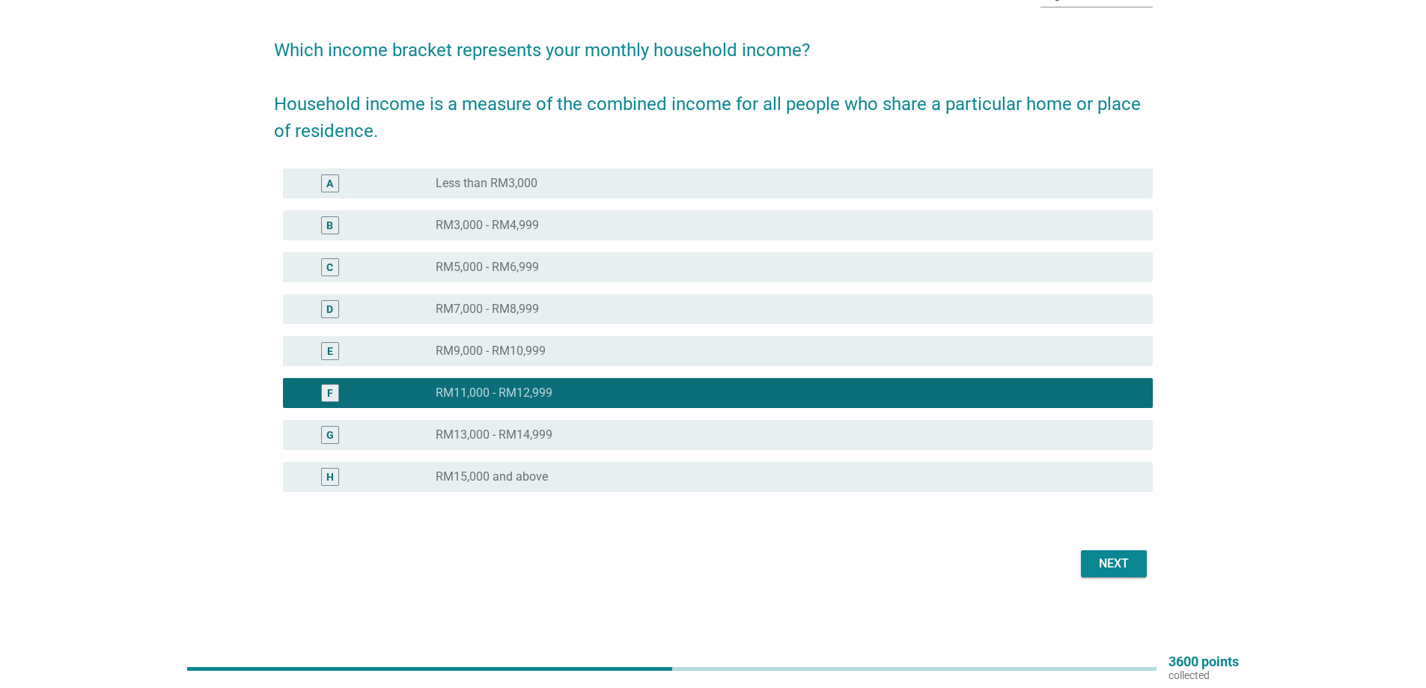
click at [618, 423] on div "G radio_button_unchecked RM13,000 - RM14,999" at bounding box center [718, 435] width 870 height 30
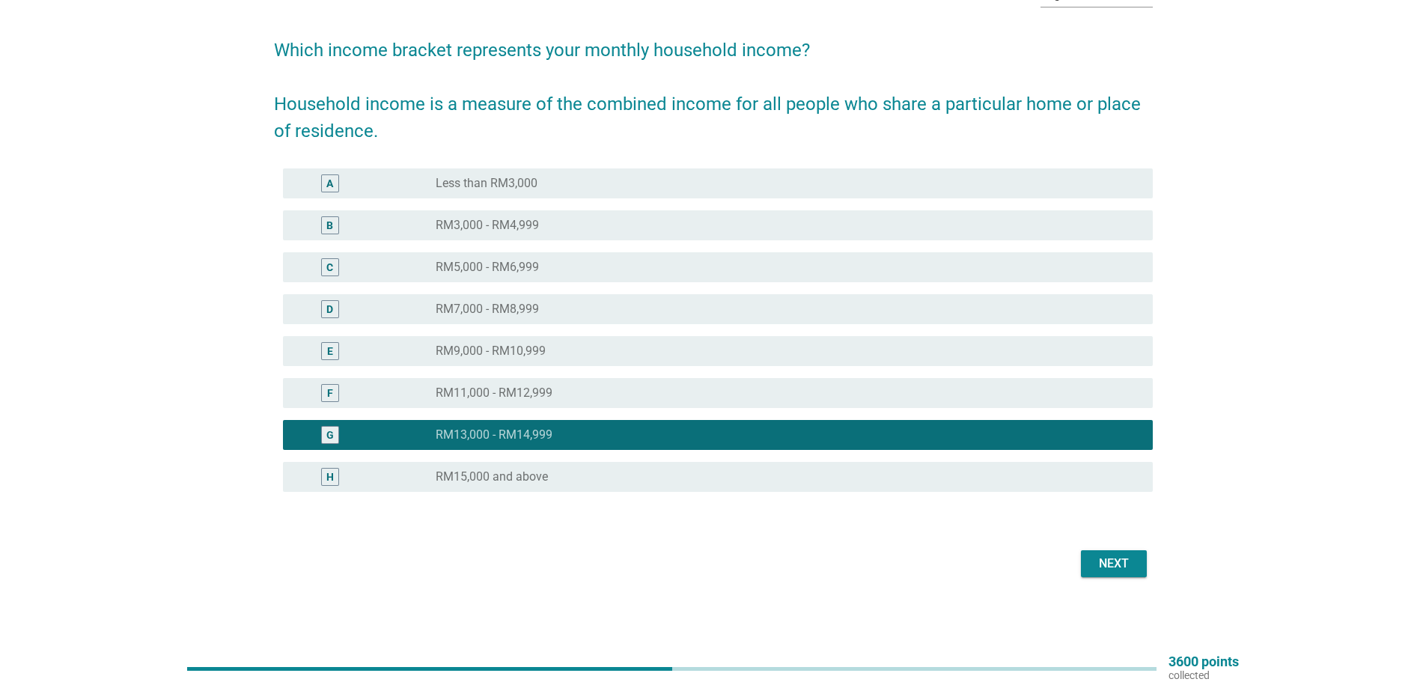
click at [381, 479] on div "H" at bounding box center [365, 477] width 141 height 18
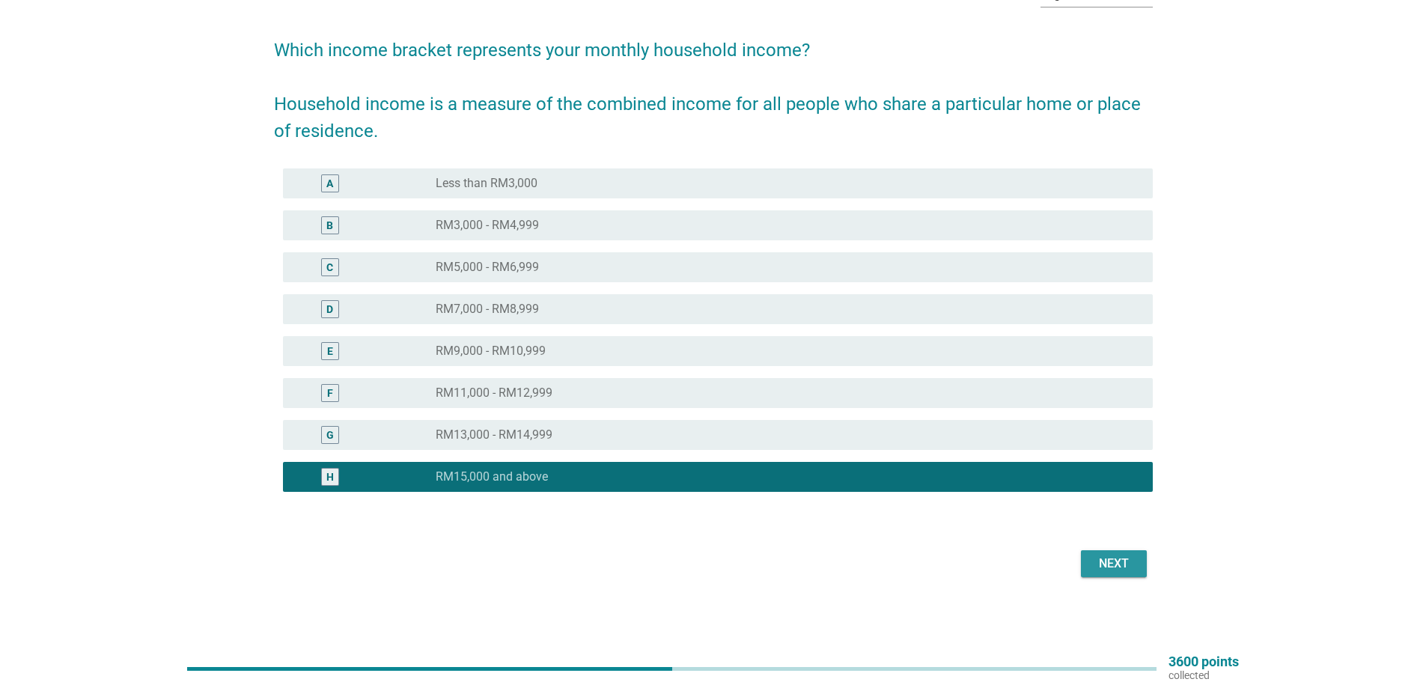
click at [1098, 565] on div "Next" at bounding box center [1114, 564] width 42 height 18
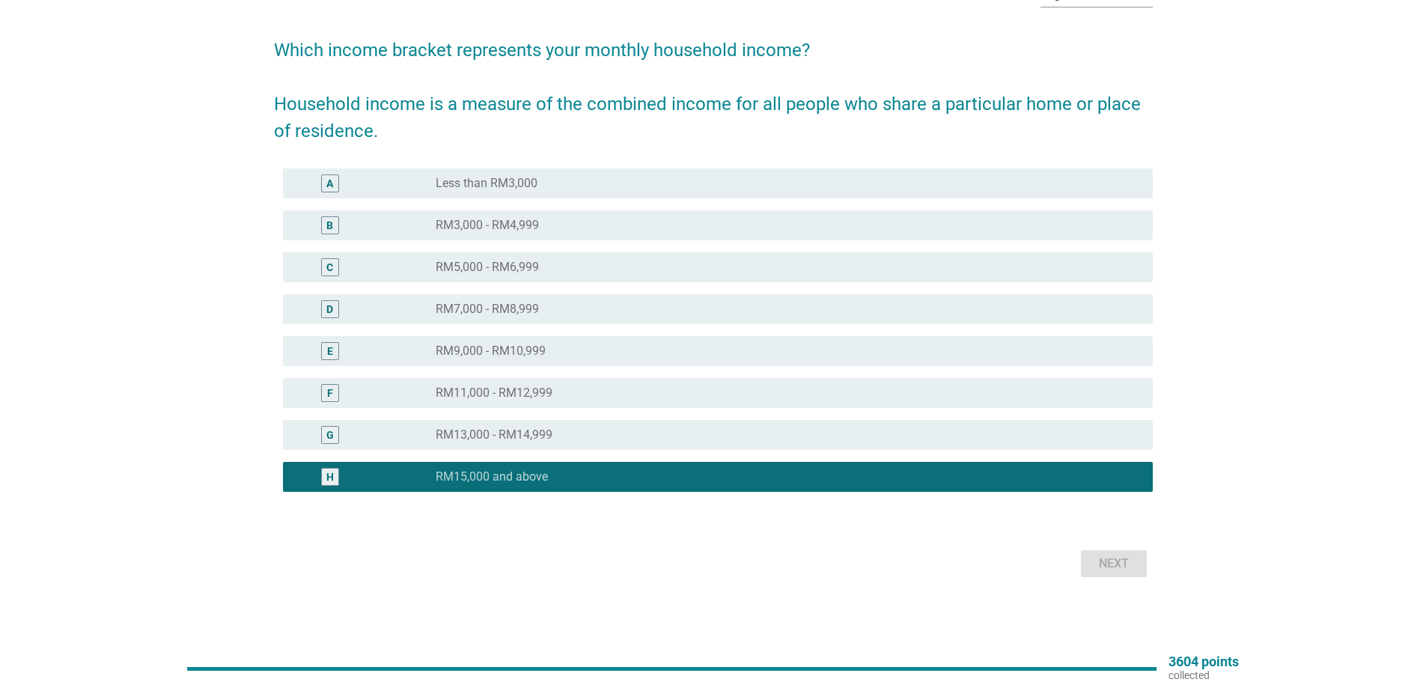
scroll to position [0, 0]
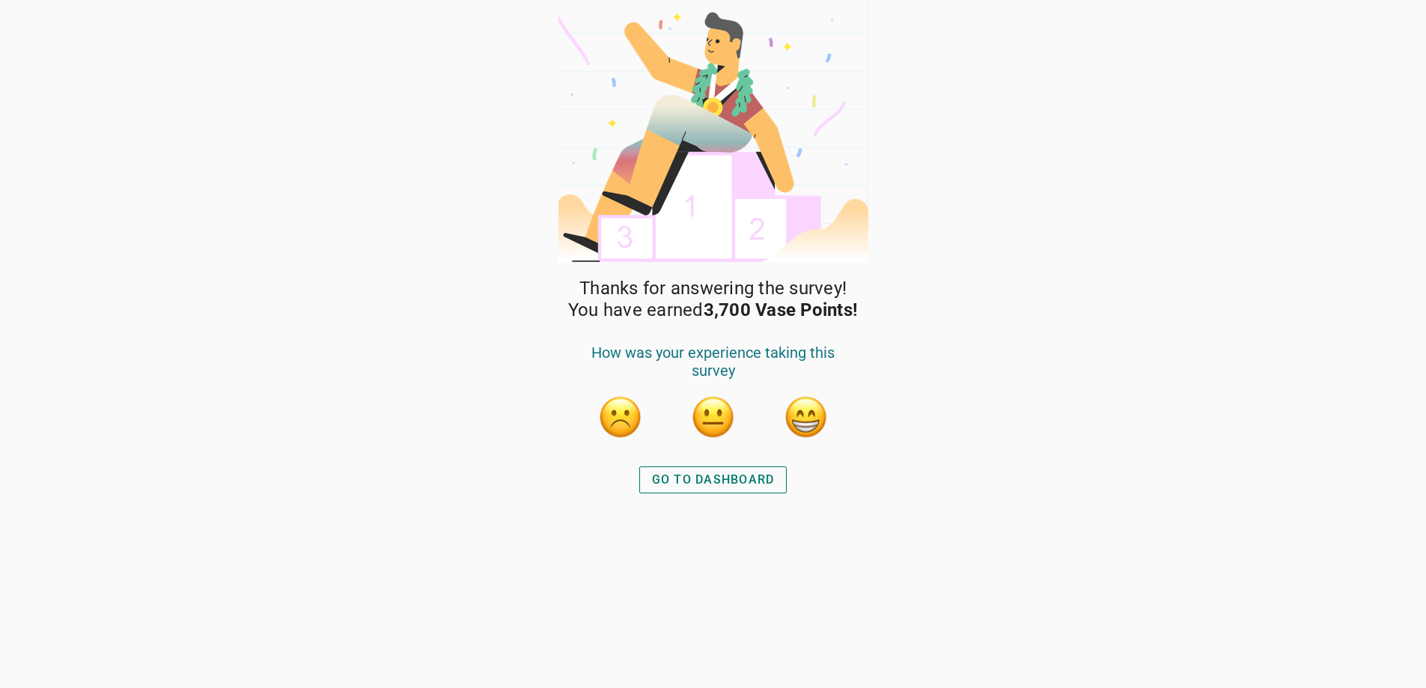
click at [706, 475] on div "GO TO DASHBOARD" at bounding box center [713, 480] width 123 height 18
